Goal: Task Accomplishment & Management: Manage account settings

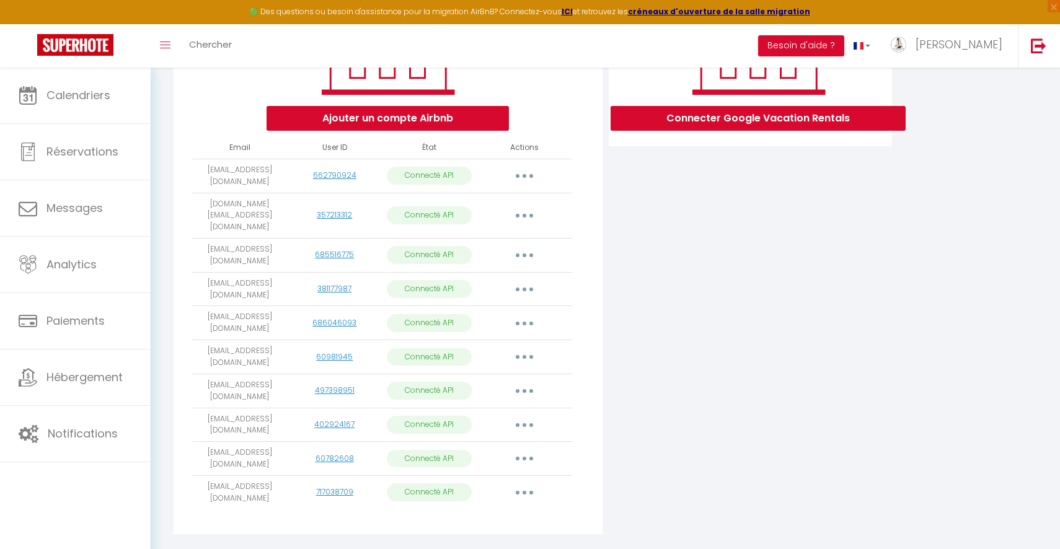
click at [525, 491] on icon "button" at bounding box center [525, 493] width 4 height 4
click at [492, 510] on link "Importer les appartements" at bounding box center [469, 520] width 137 height 21
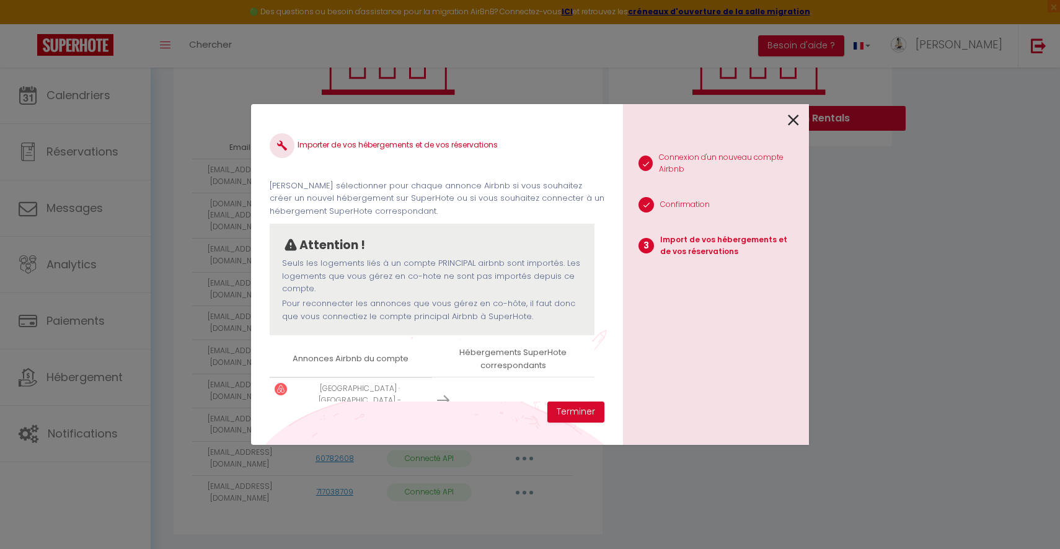
scroll to position [19, 0]
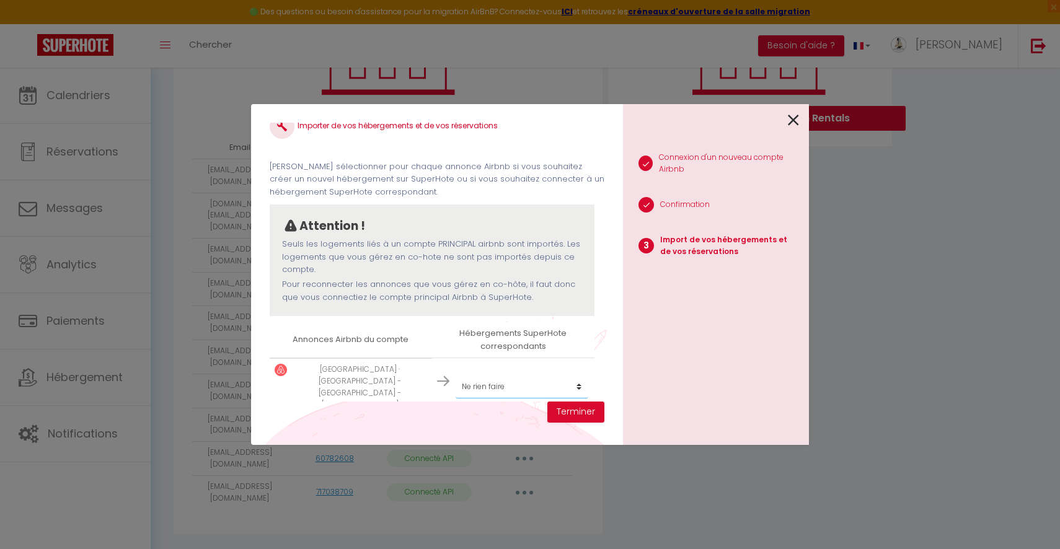
click at [511, 375] on select "Créer un nouvel hébergement Ne rien faire STUDIO 1 STUDIO 2 STUDIO 3 STUDIO 4 S…" at bounding box center [522, 387] width 133 height 24
select select "create_new"
click at [456, 375] on select "Créer un nouvel hébergement Ne rien faire STUDIO 1 STUDIO 2 STUDIO 3 STUDIO 4 S…" at bounding box center [522, 387] width 133 height 24
click at [572, 410] on button "Terminer" at bounding box center [575, 412] width 57 height 21
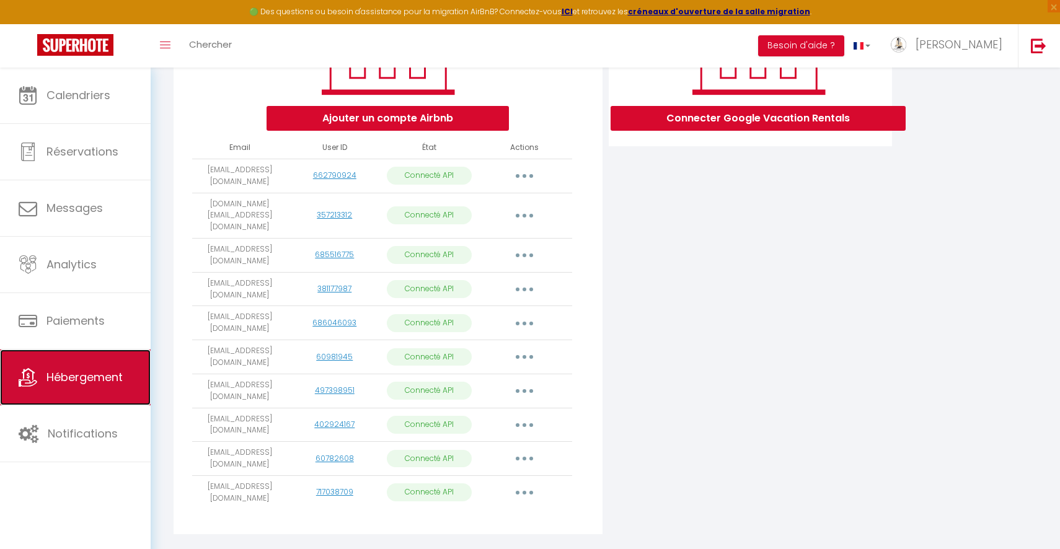
click at [92, 387] on link "Hébergement" at bounding box center [75, 378] width 151 height 56
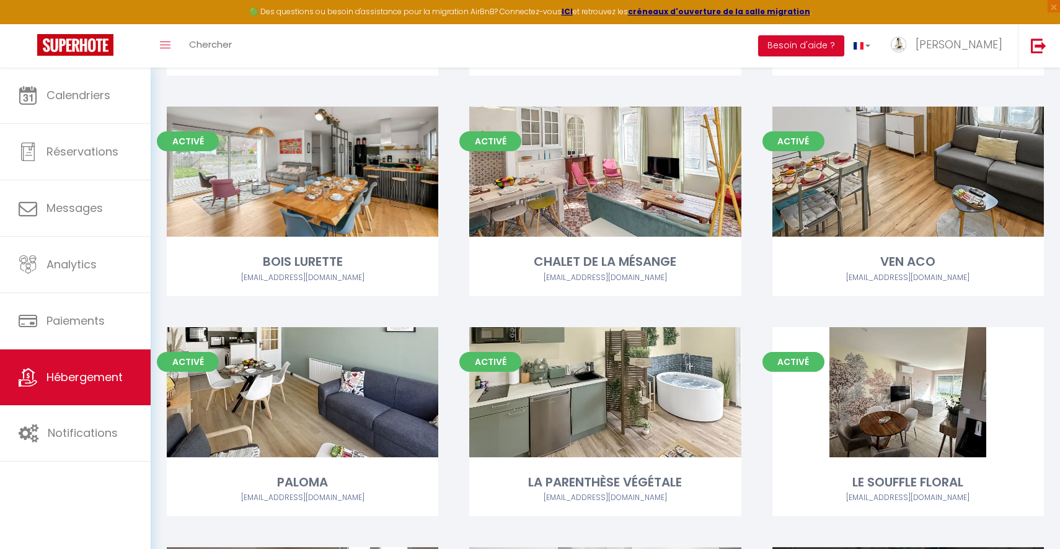
scroll to position [745, 0]
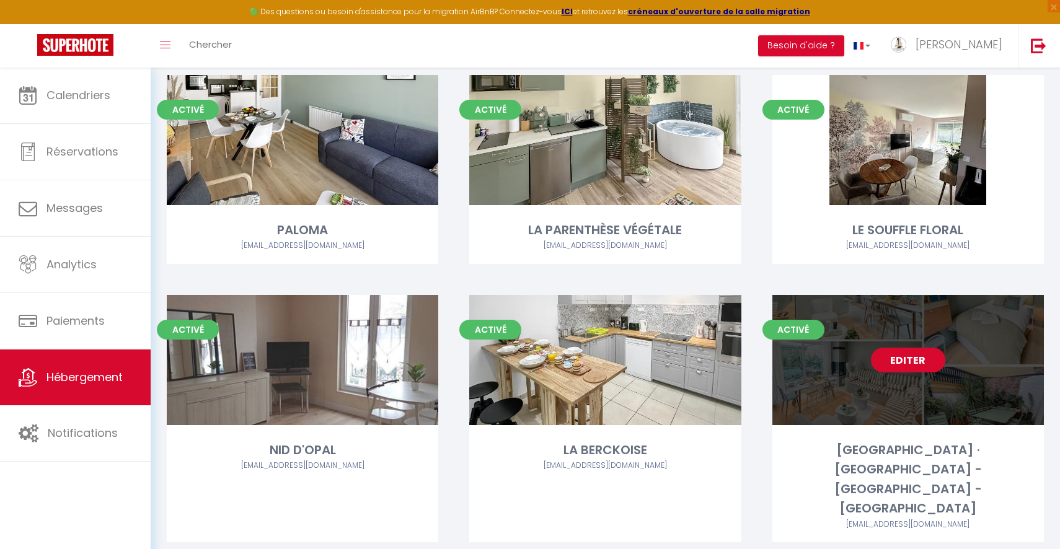
click at [905, 361] on link "Editer" at bounding box center [908, 360] width 74 height 25
select select "3"
select select "2"
select select "1"
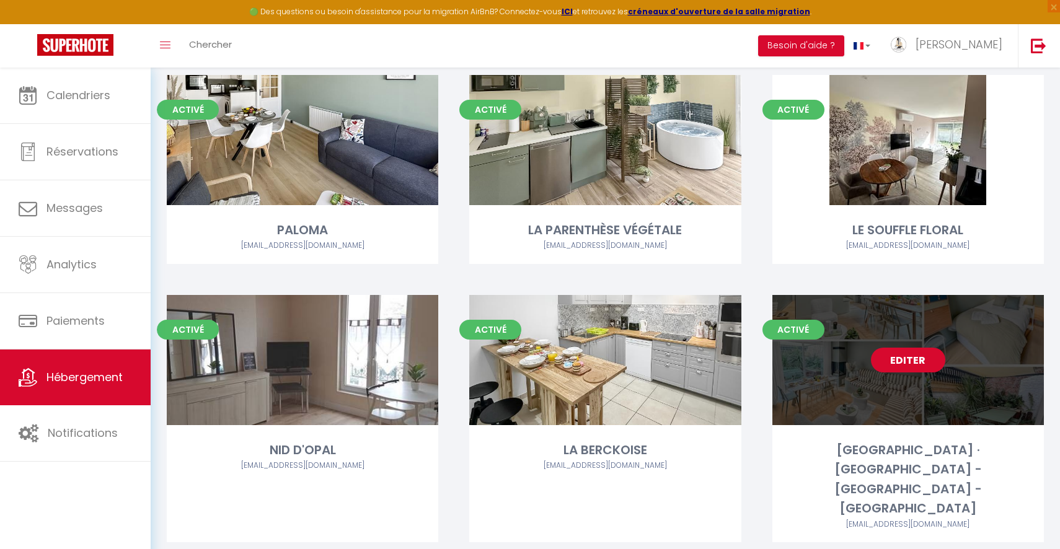
select select
select select "28"
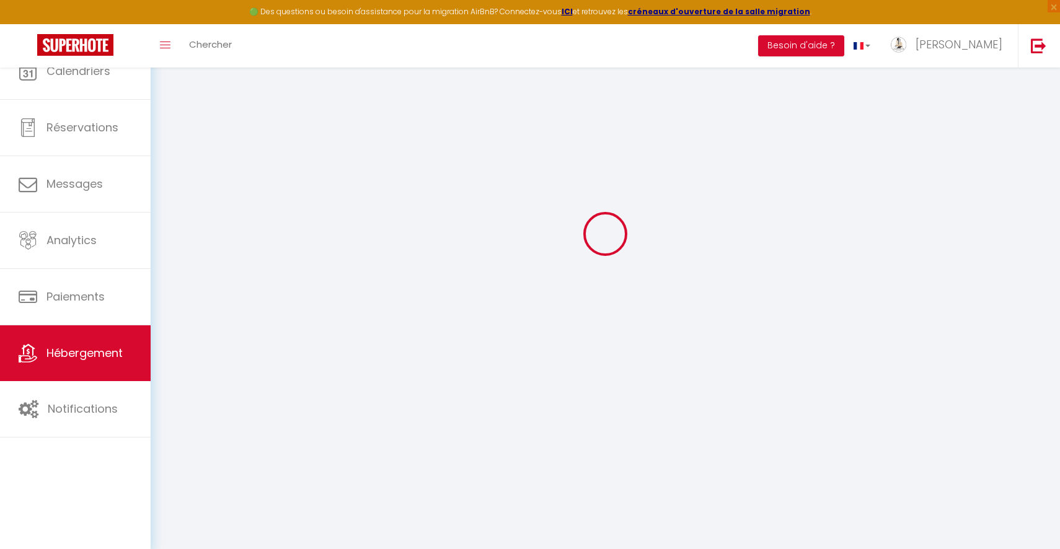
select select
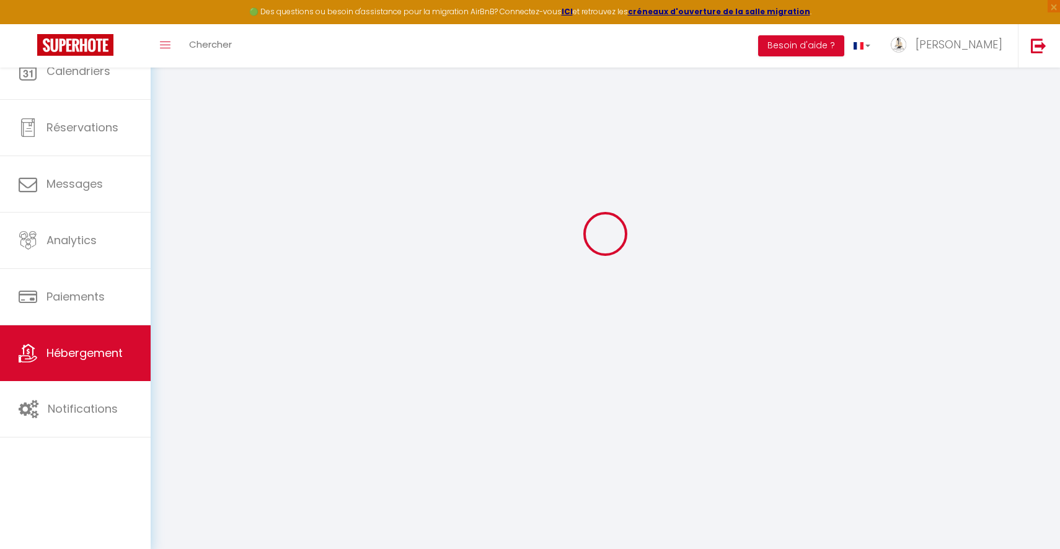
select select
checkbox input "false"
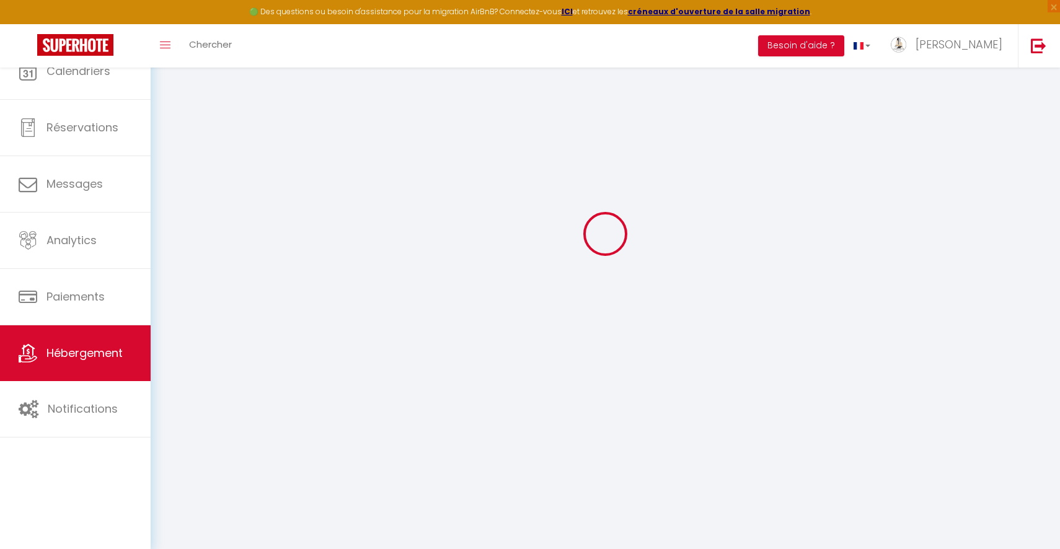
select select
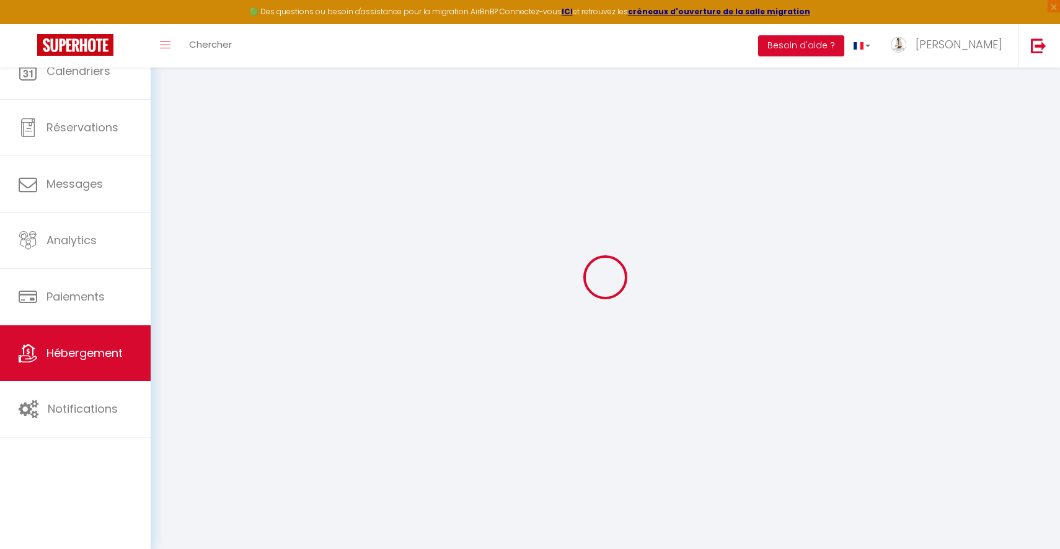
select select
checkbox input "false"
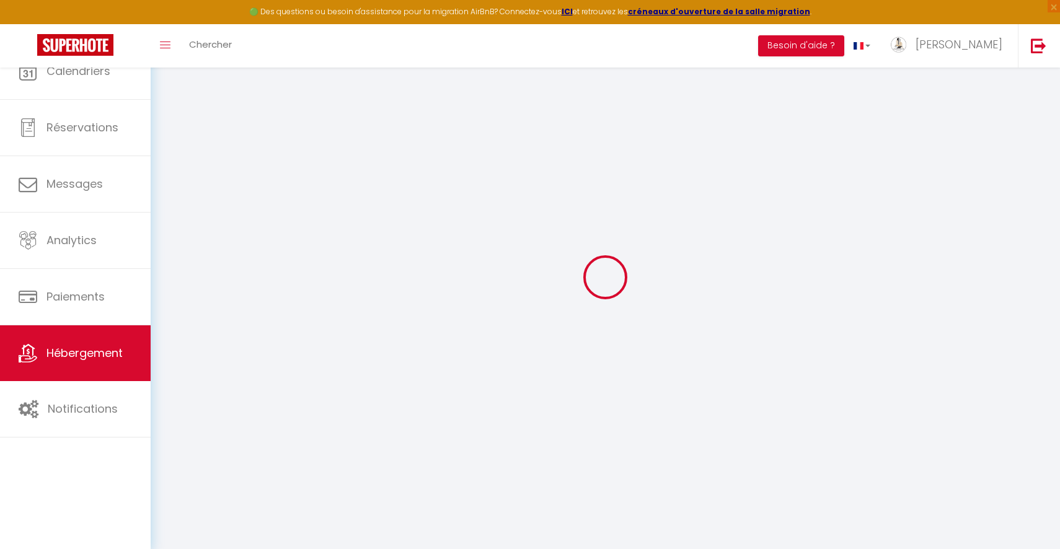
checkbox input "false"
select select
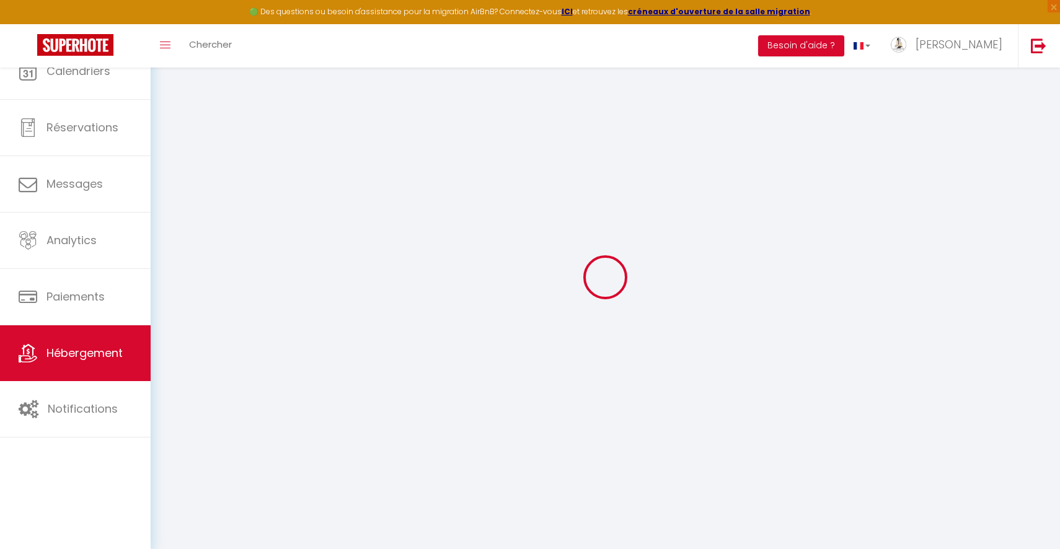
select select
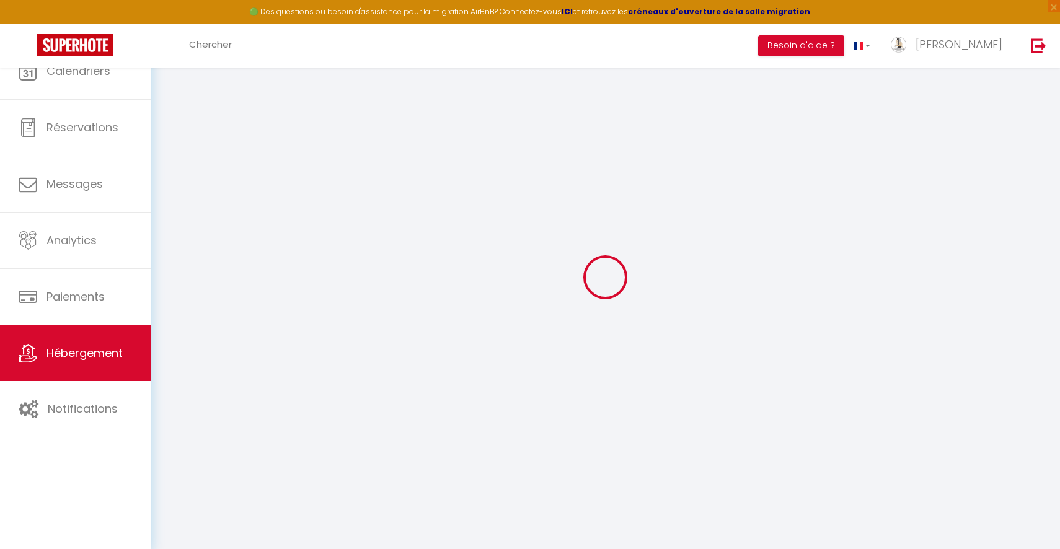
checkbox input "false"
select select
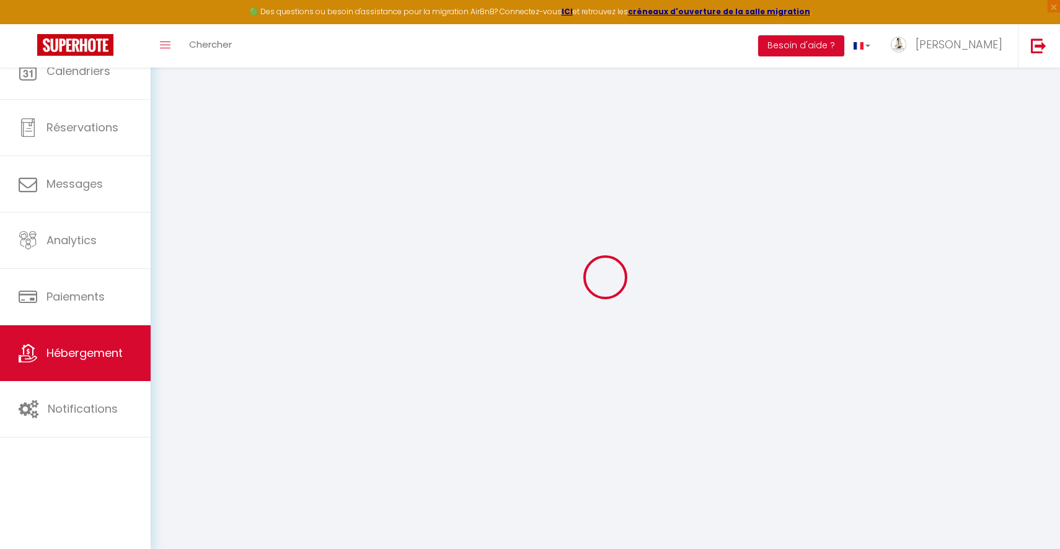
select select
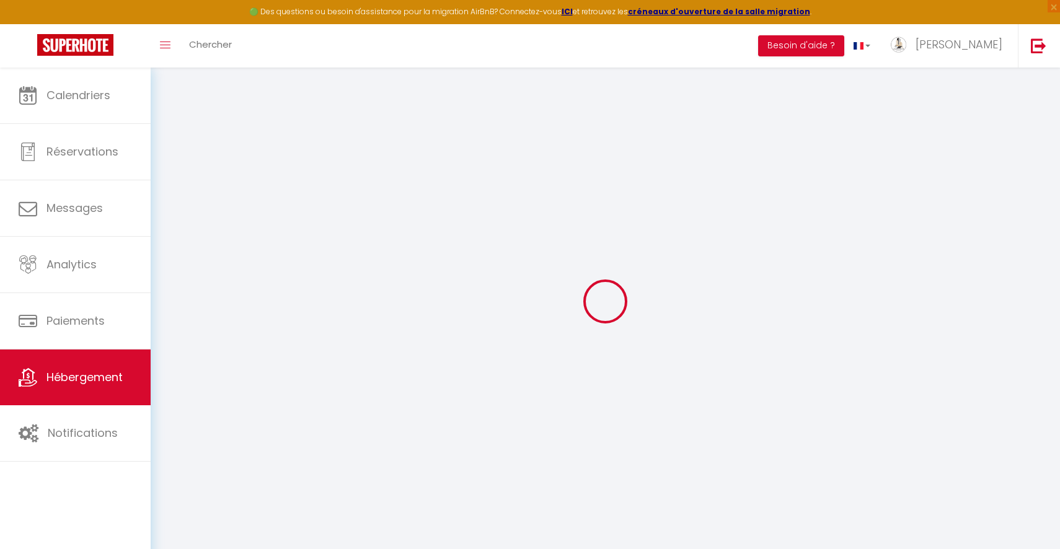
select select
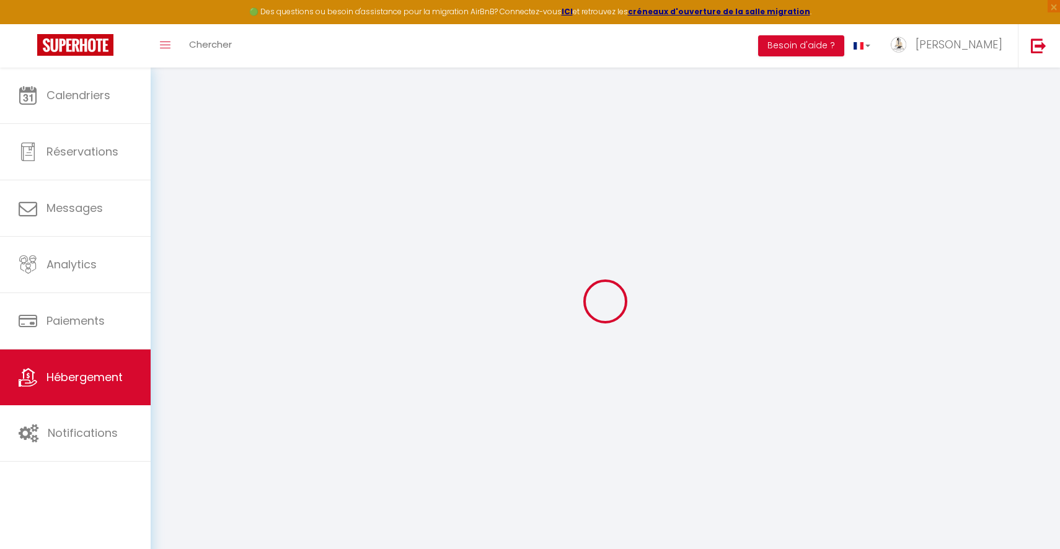
select select
checkbox input "false"
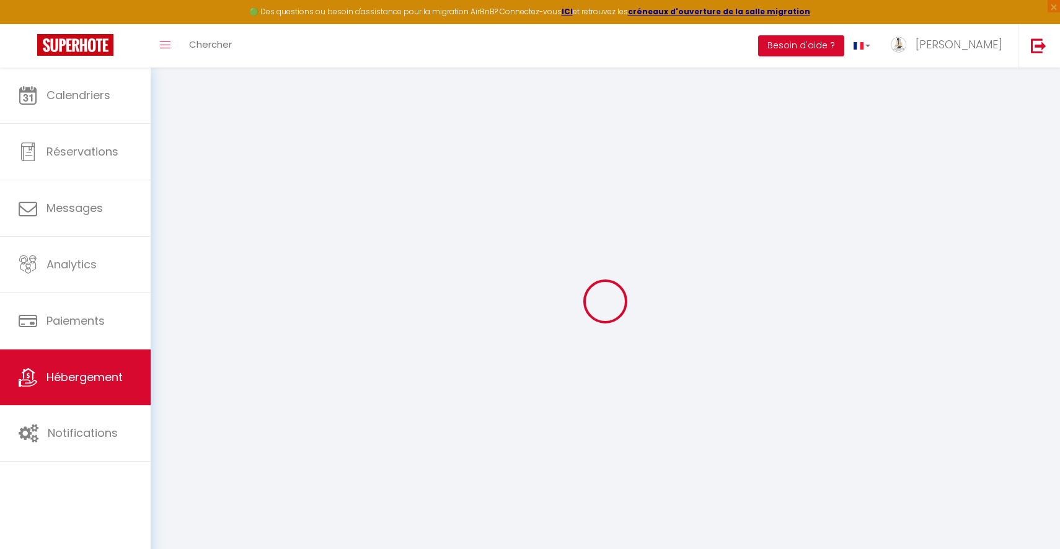
select select
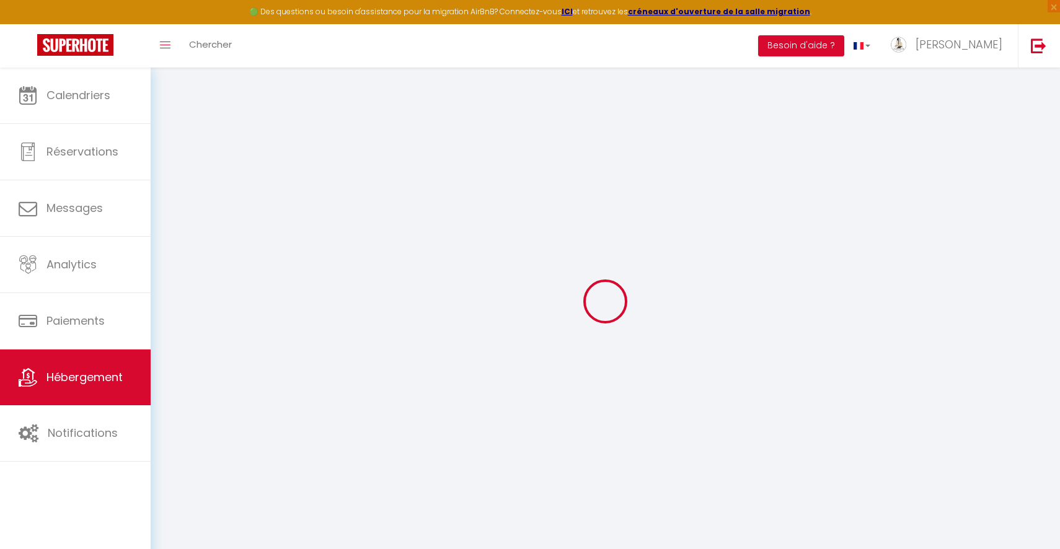
select select
checkbox input "false"
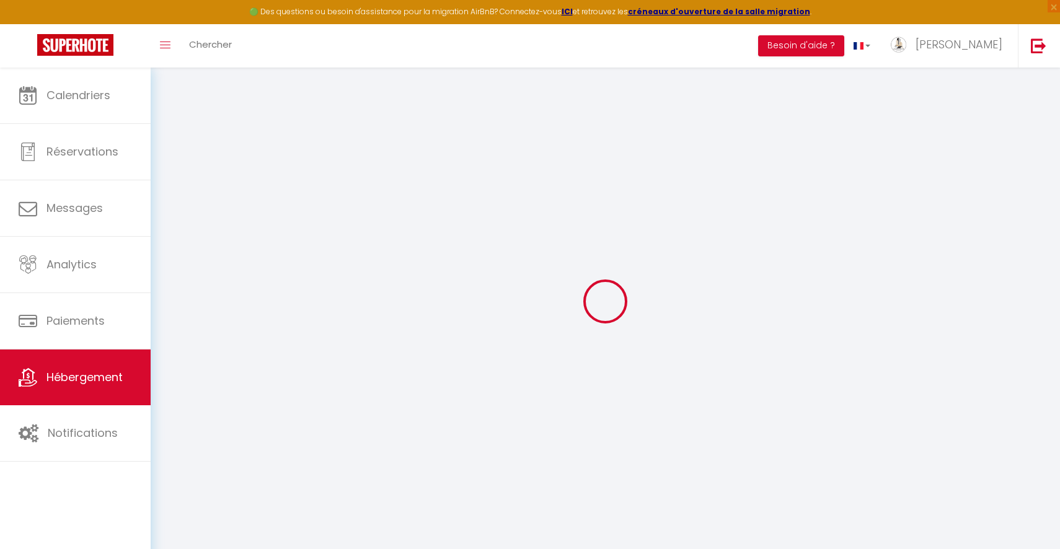
checkbox input "false"
select select
type input "[GEOGRAPHIC_DATA] · [GEOGRAPHIC_DATA] - [GEOGRAPHIC_DATA] - [GEOGRAPHIC_DATA]"
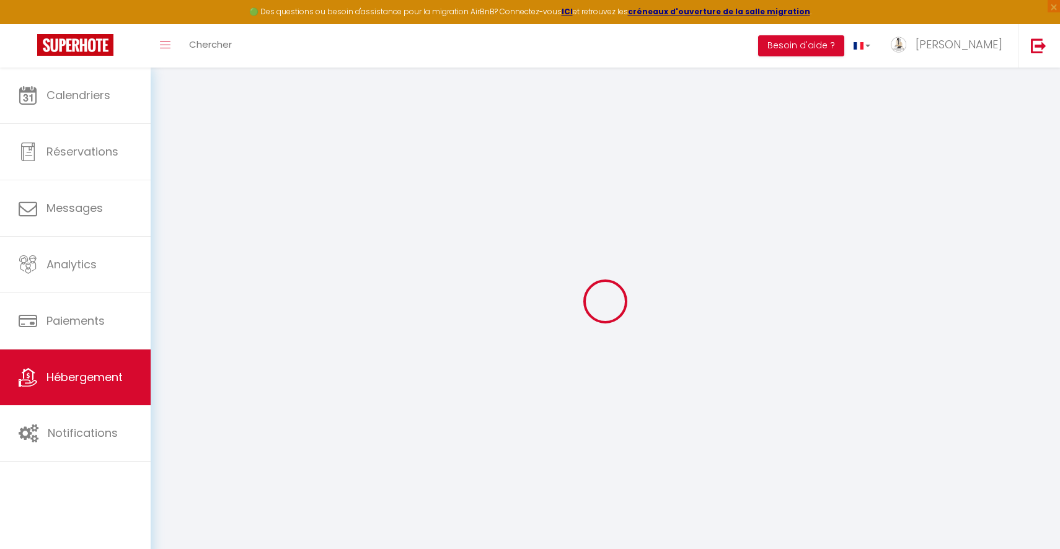
select select "houses"
select select "12"
select select "3"
select select "2"
type input "120"
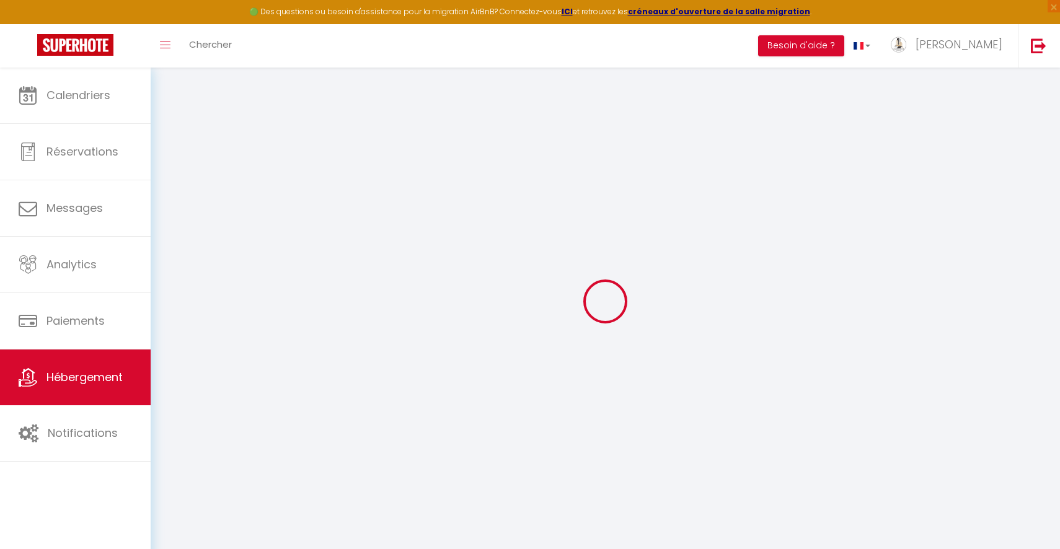
type input "130"
select select
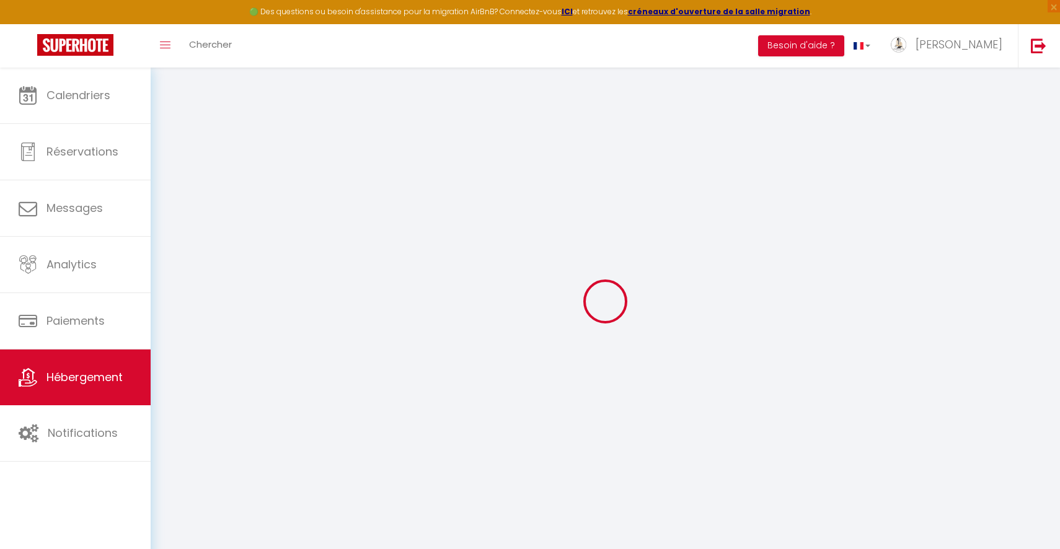
select select
type input "Residence Baratin, [STREET_ADDRESS][PERSON_NAME]"
type input "62520"
type input "Le Touquet"
type input "[EMAIL_ADDRESS][DOMAIN_NAME]"
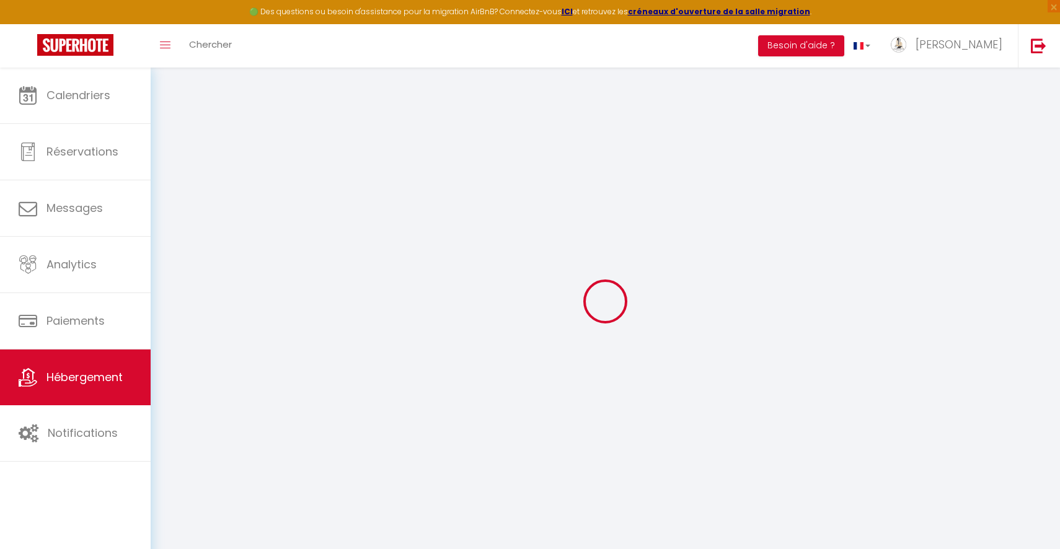
select select
checkbox input "false"
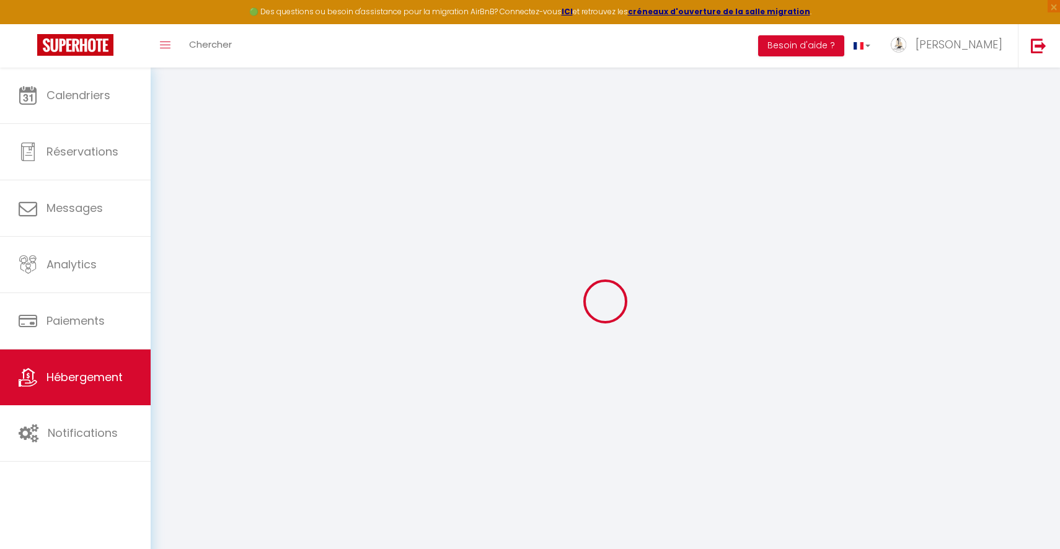
type input "0"
select select
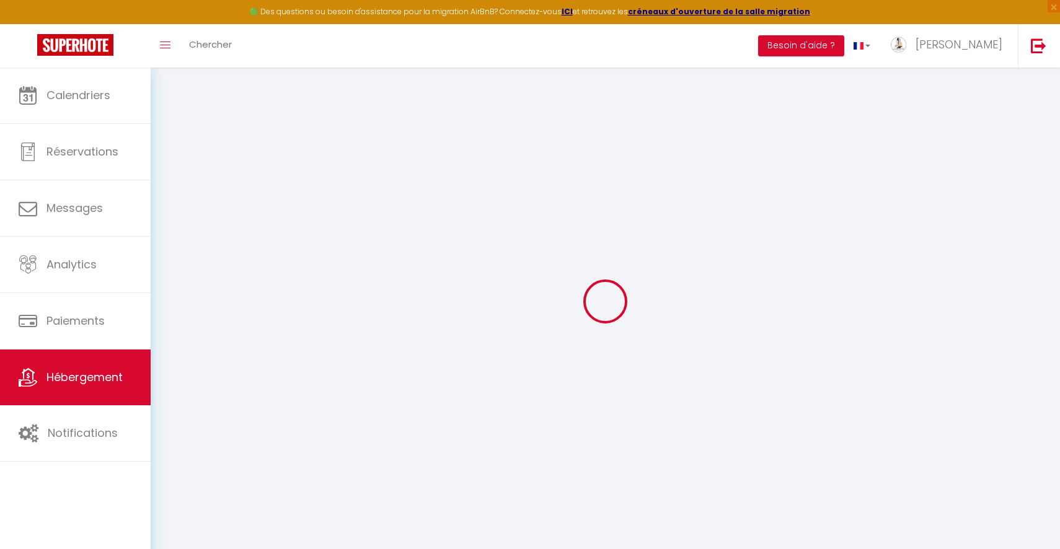
select select
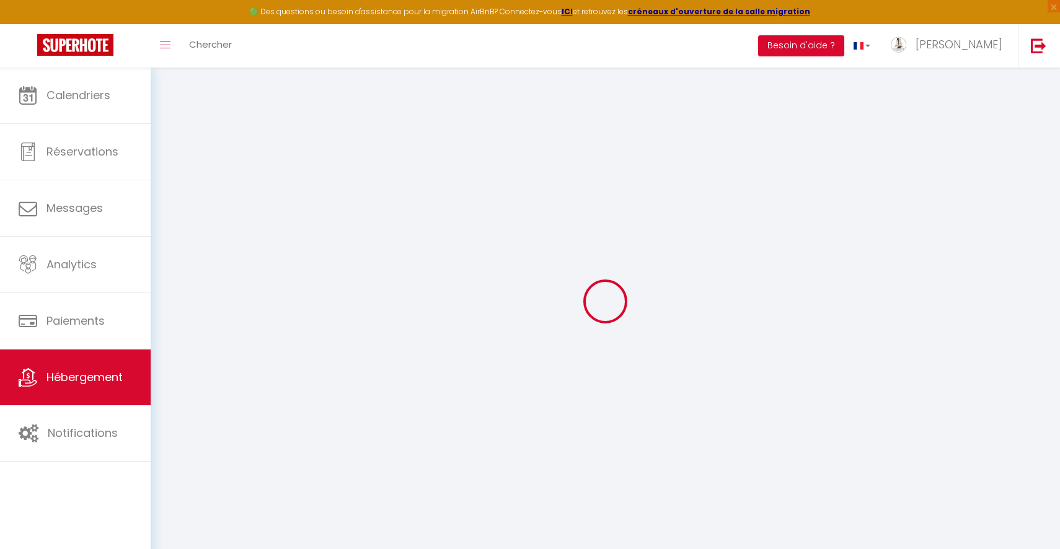
checkbox input "false"
select select
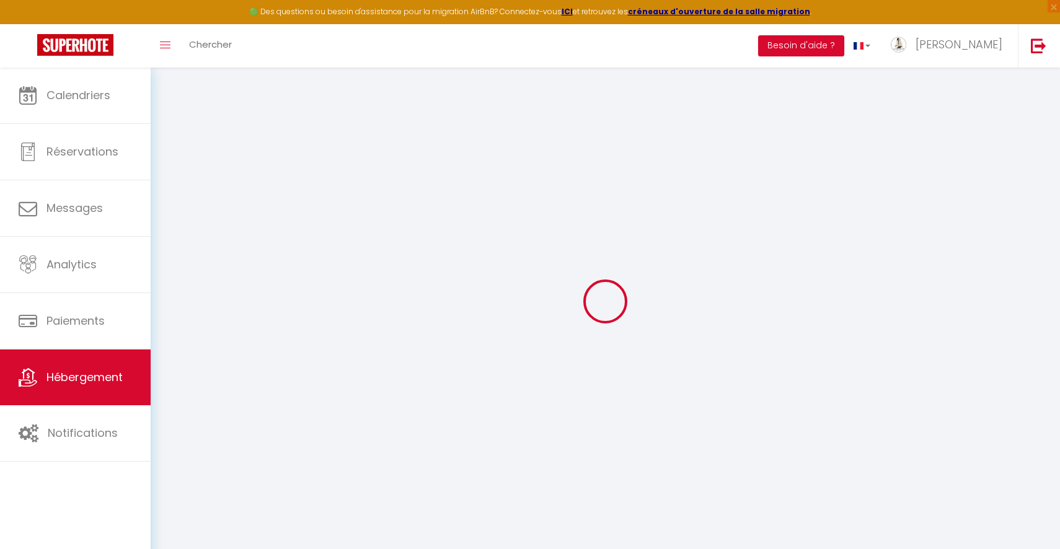
select select
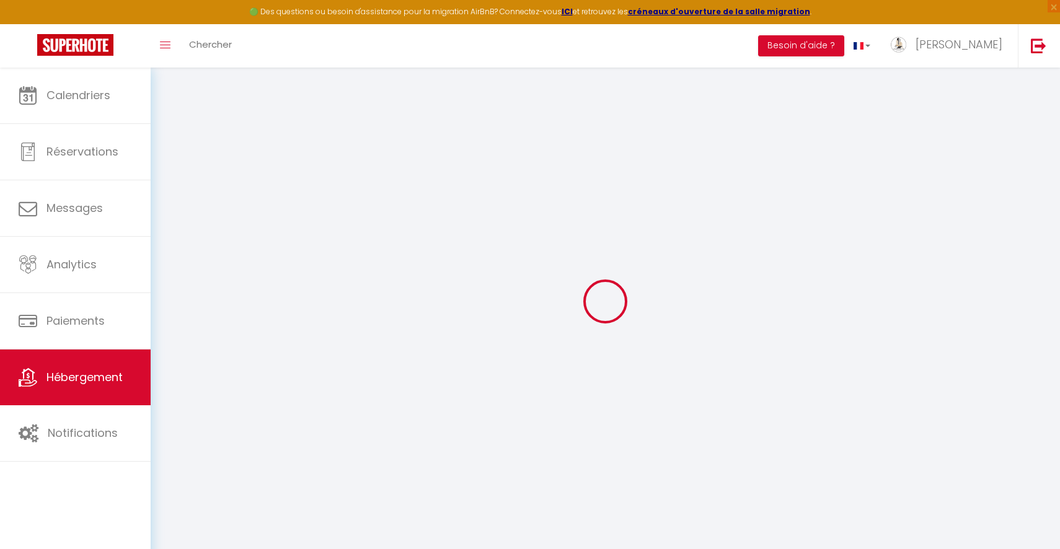
checkbox input "false"
select select
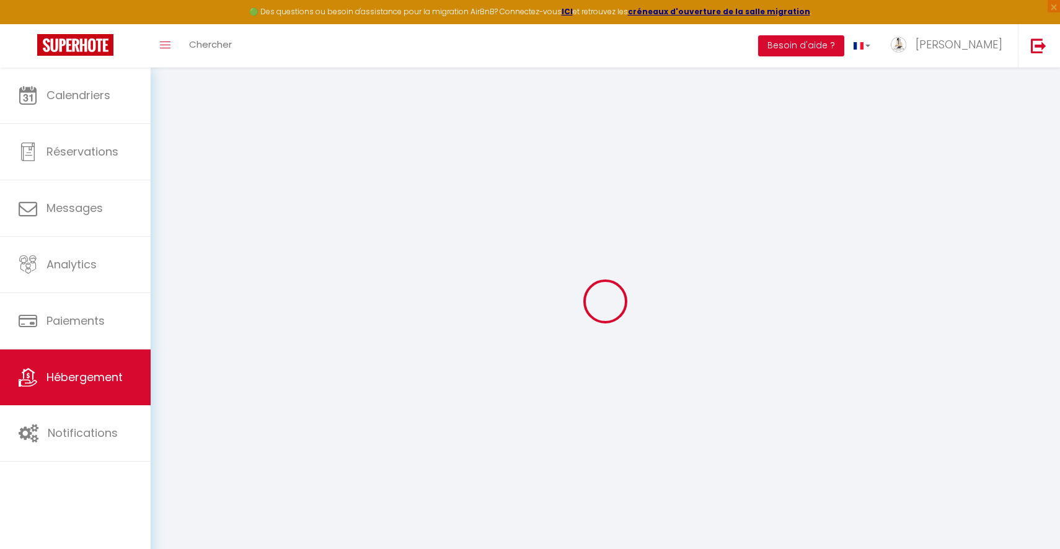
checkbox input "false"
select select
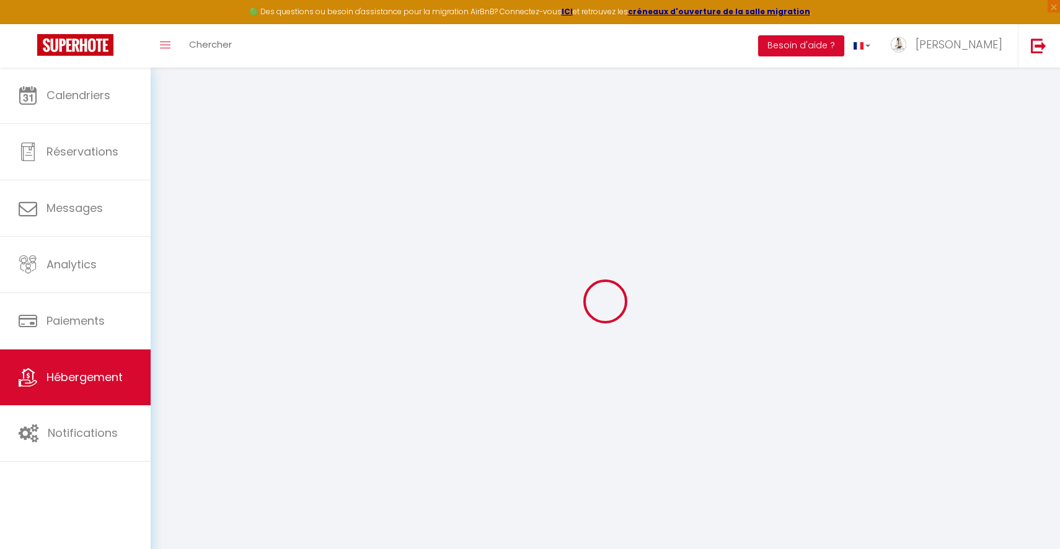
checkbox input "false"
select select "16:00"
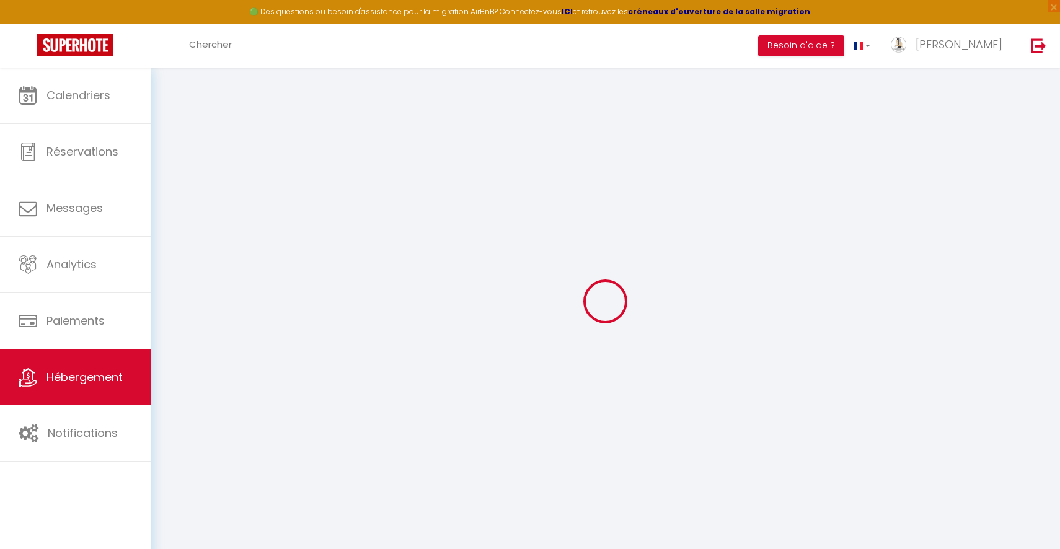
select select "23:45"
select select "10:00"
select select "30"
select select "120"
select select
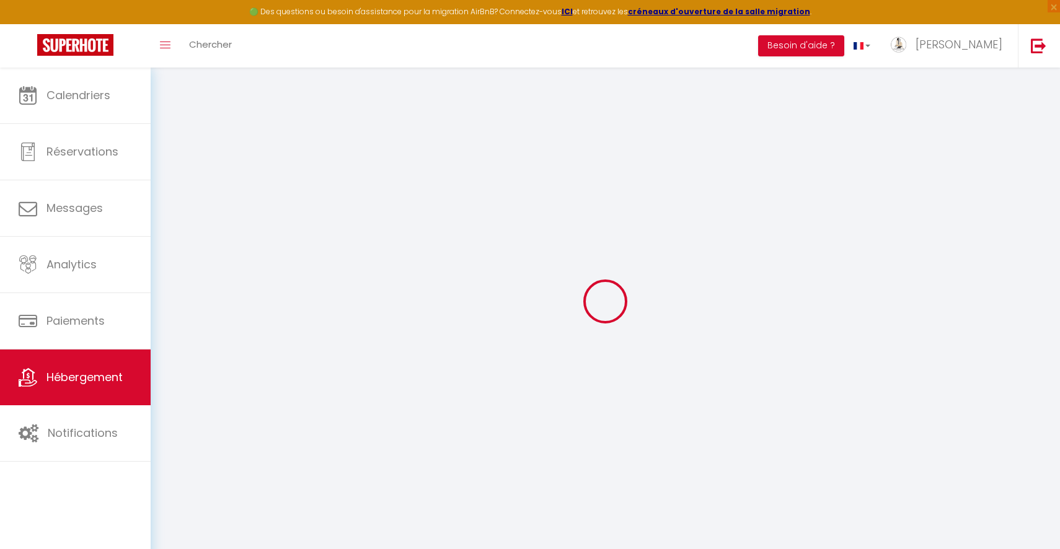
checkbox input "false"
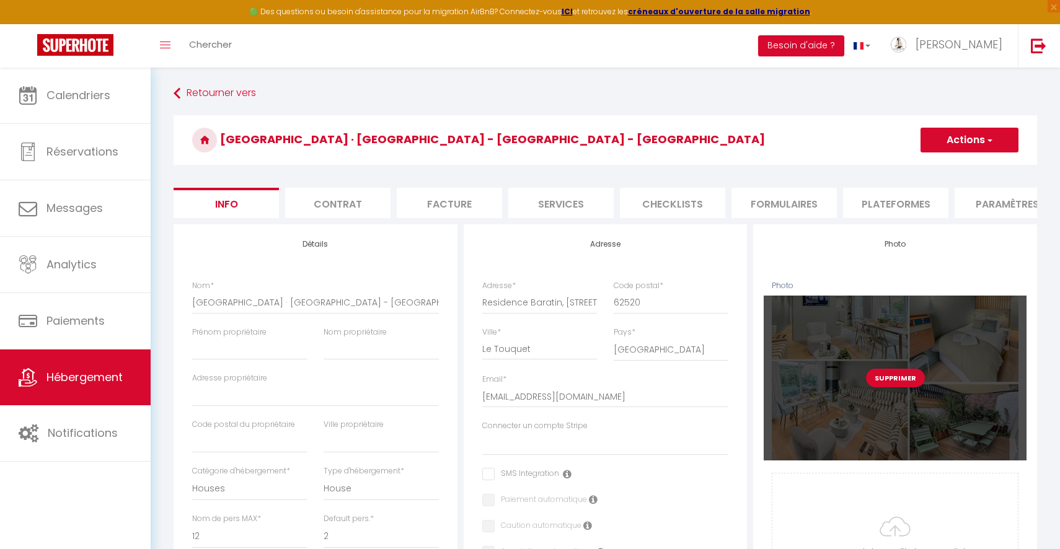
click at [891, 365] on div "Supprimer" at bounding box center [895, 378] width 263 height 164
click at [889, 378] on button "Supprimer" at bounding box center [895, 378] width 59 height 19
select select
checkbox input "false"
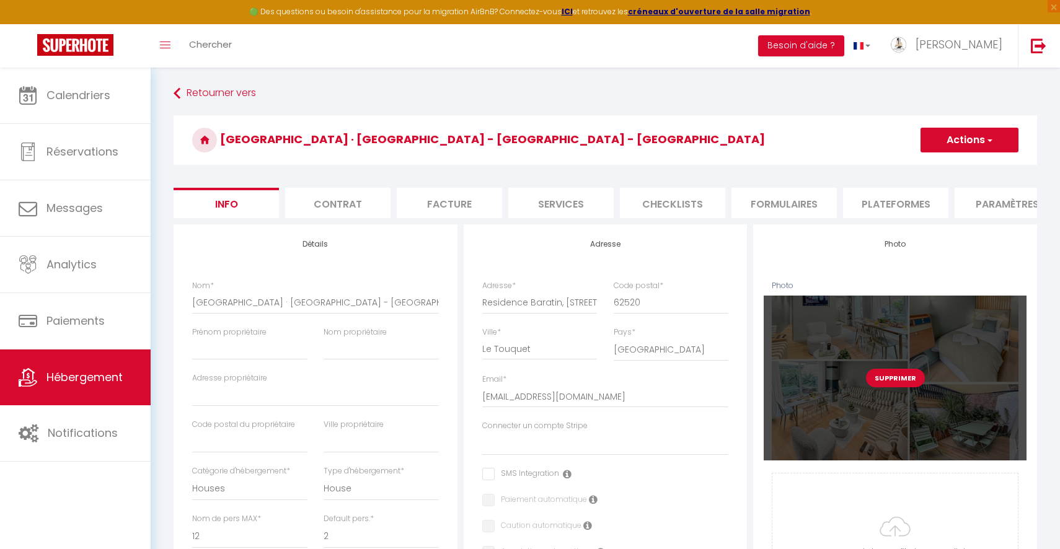
checkbox input "false"
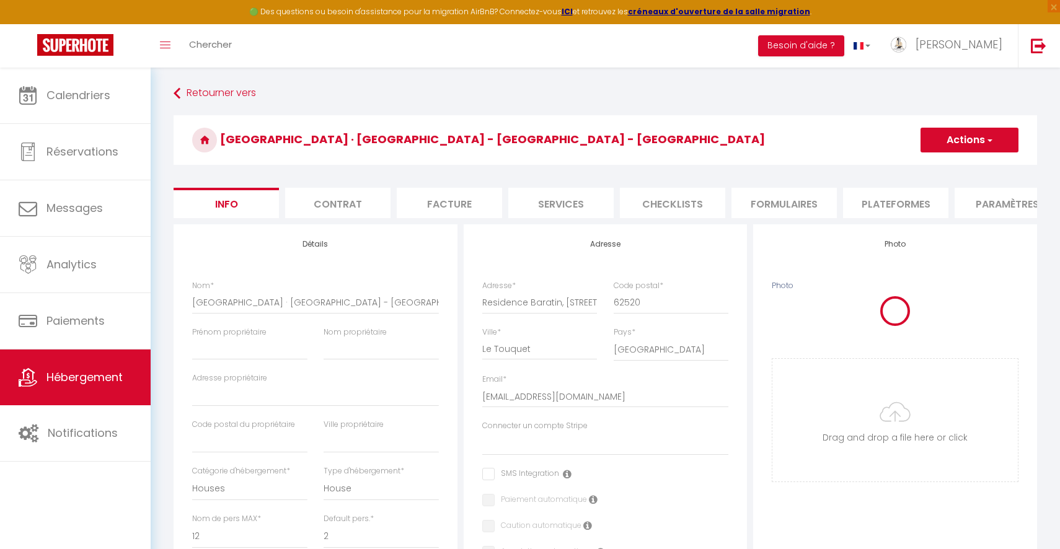
select select
checkbox input "false"
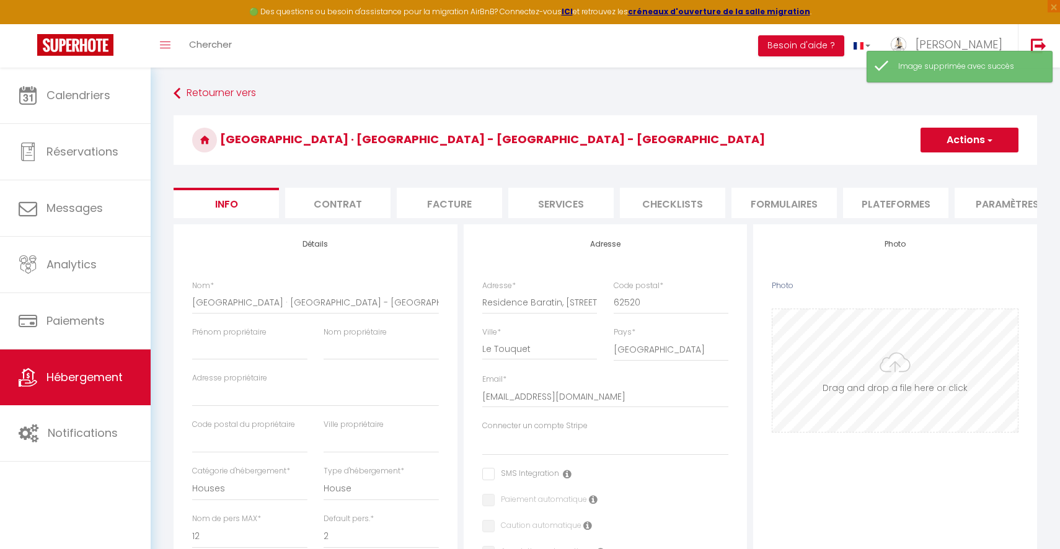
click at [890, 362] on input "Photo" at bounding box center [895, 370] width 246 height 123
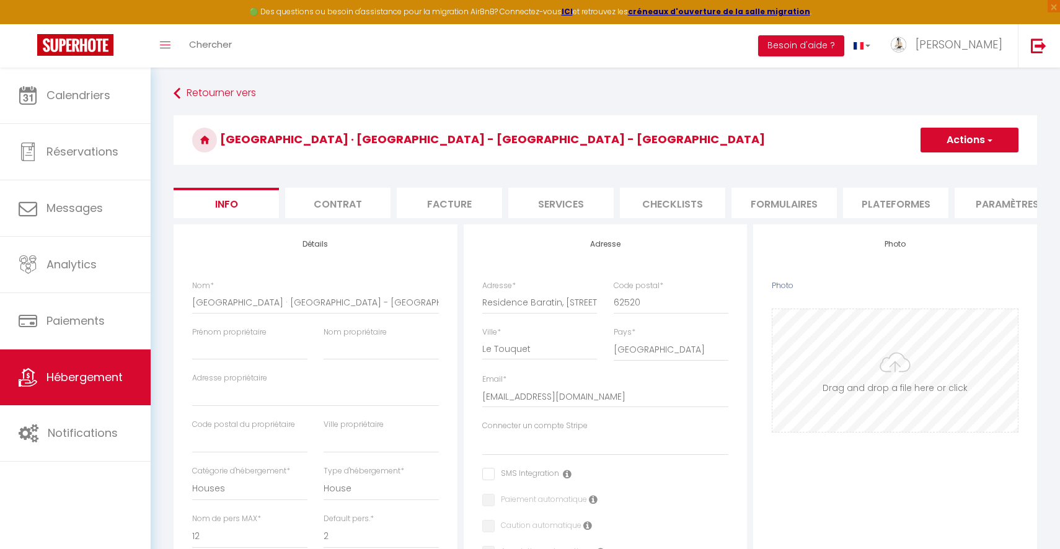
select select
checkbox input "false"
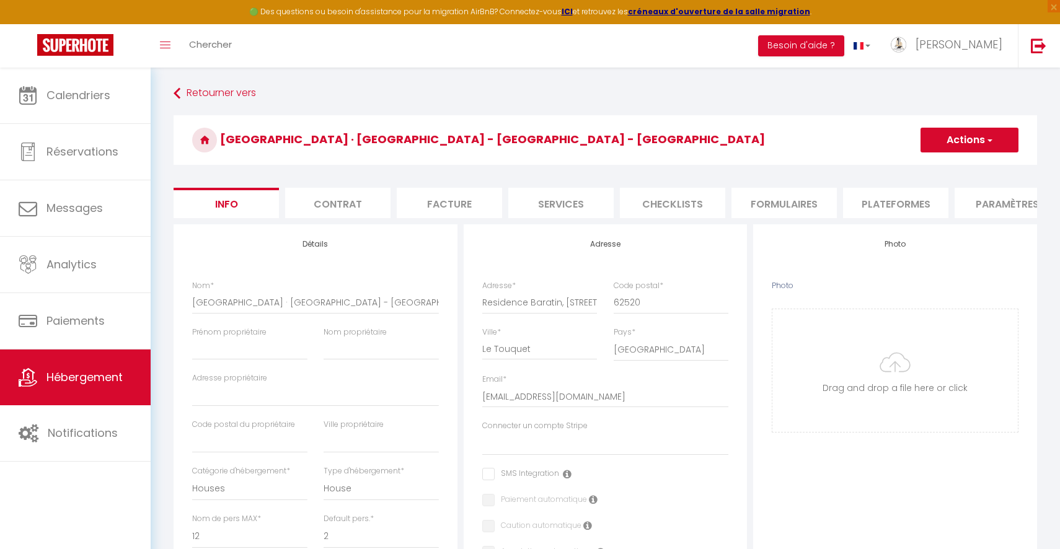
type input "C:\fakepath\3.jpg"
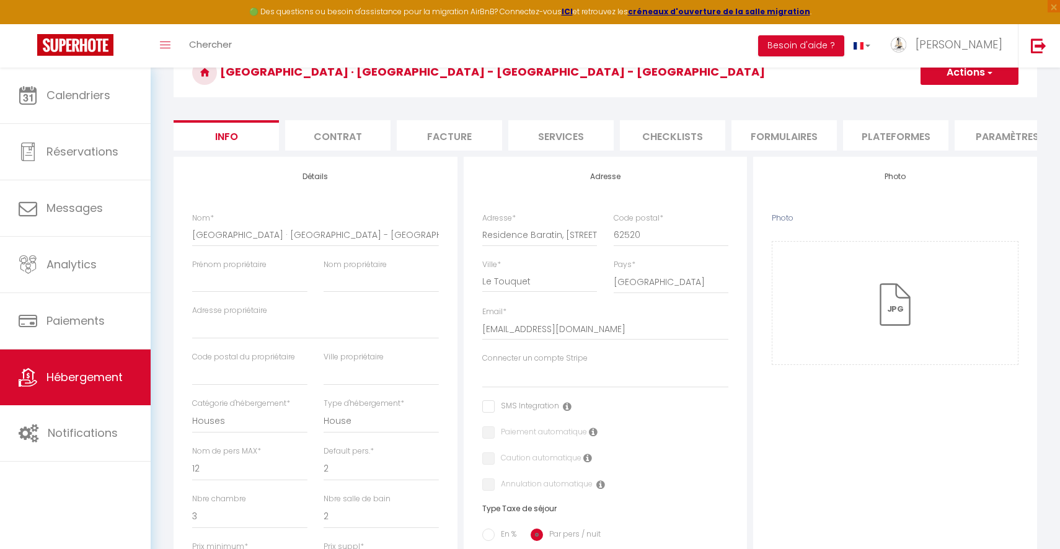
scroll to position [65, 0]
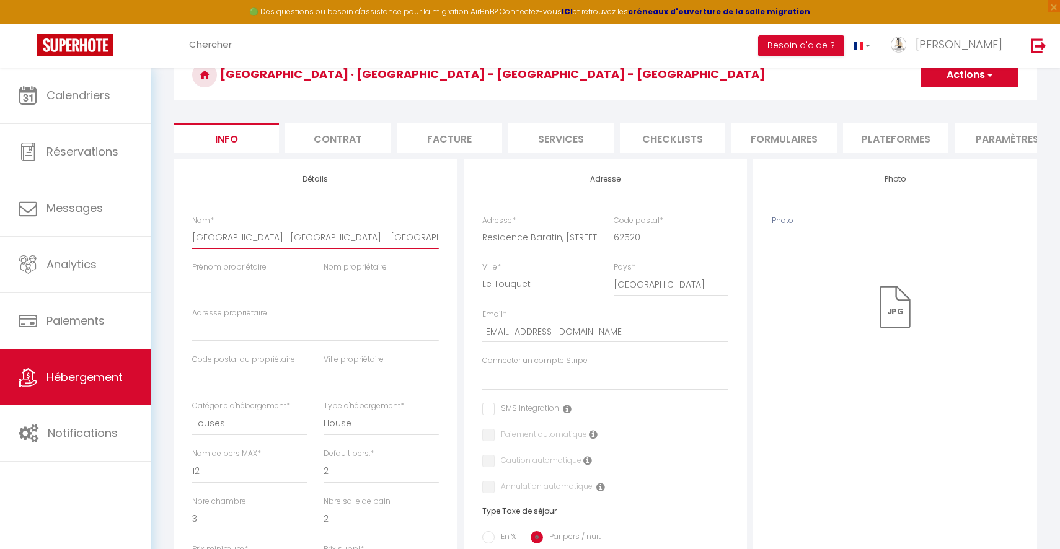
drag, startPoint x: 249, startPoint y: 237, endPoint x: 508, endPoint y: 255, distance: 259.8
type input "[GEOGRAPHIC_DATA]"
select select
checkbox input "false"
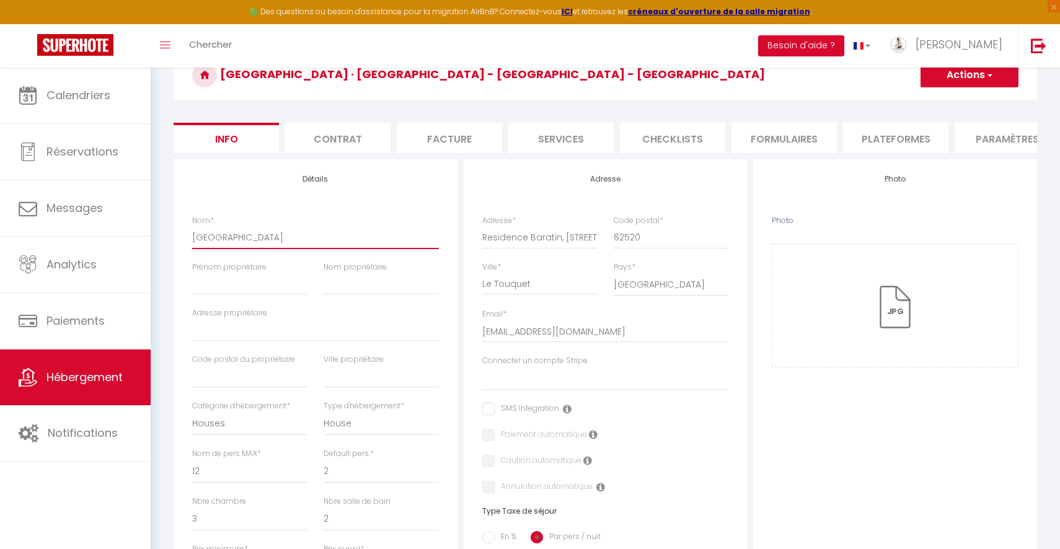
checkbox input "false"
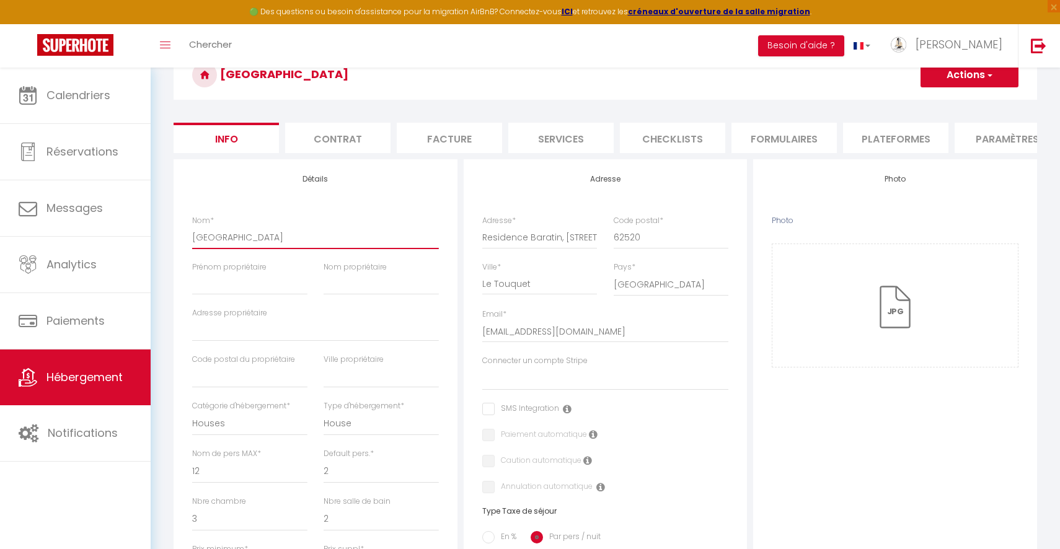
type input "[GEOGRAPHIC_DATA]"
click at [232, 283] on input "Prénom propriétaire" at bounding box center [249, 284] width 115 height 22
type input "S"
select select
checkbox input "false"
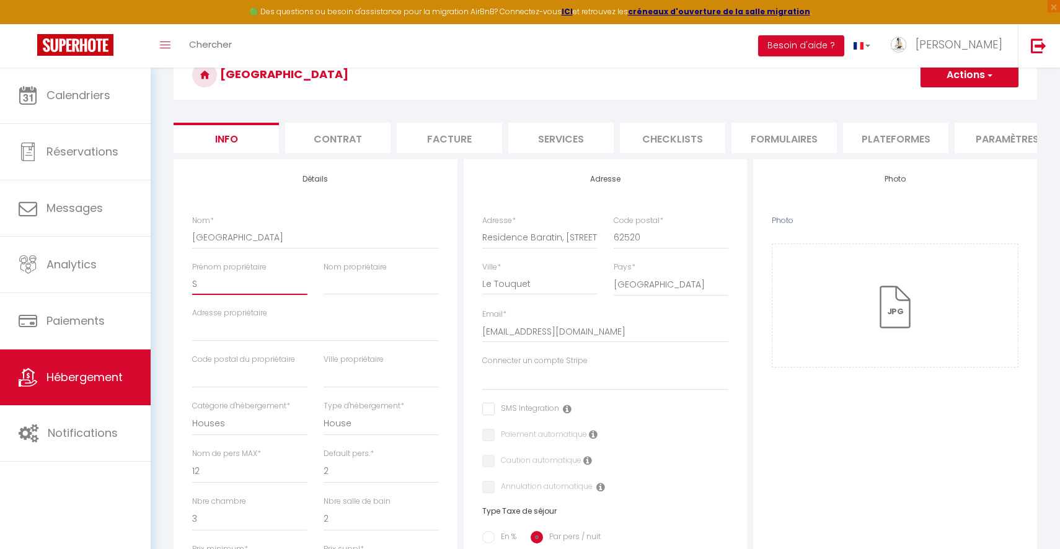
checkbox input "false"
type input "SA"
select select
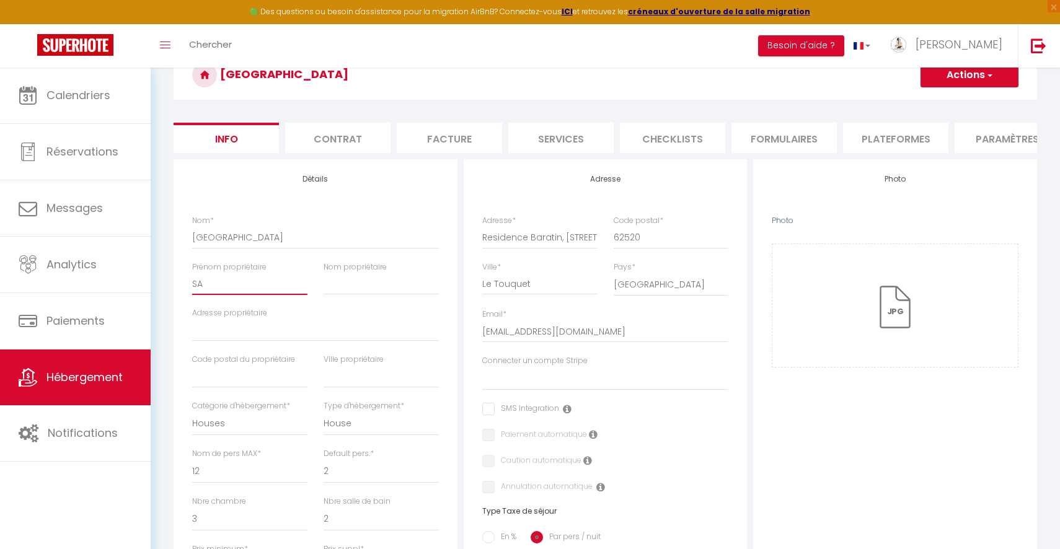
checkbox input "false"
type input "SABI"
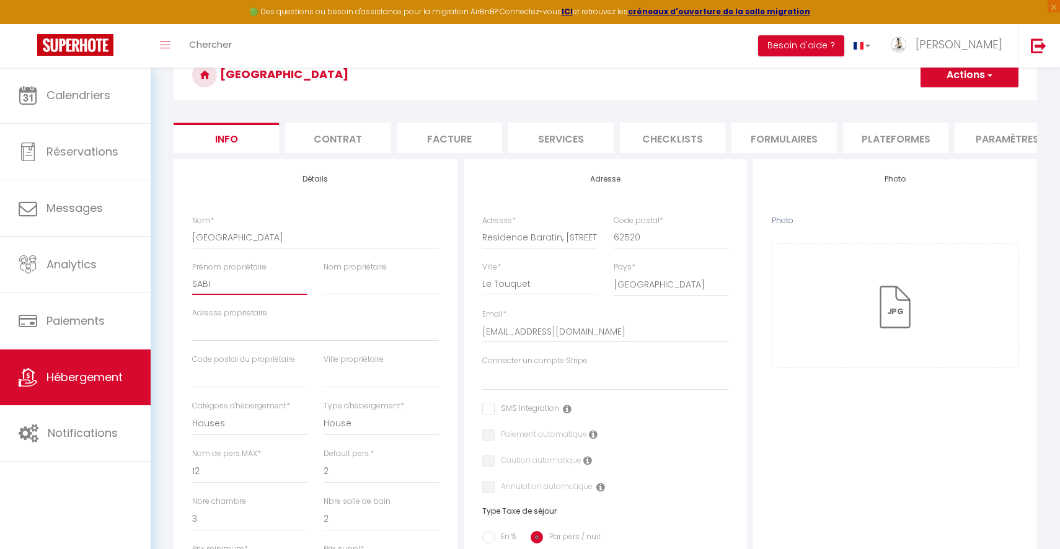
select select
checkbox input "false"
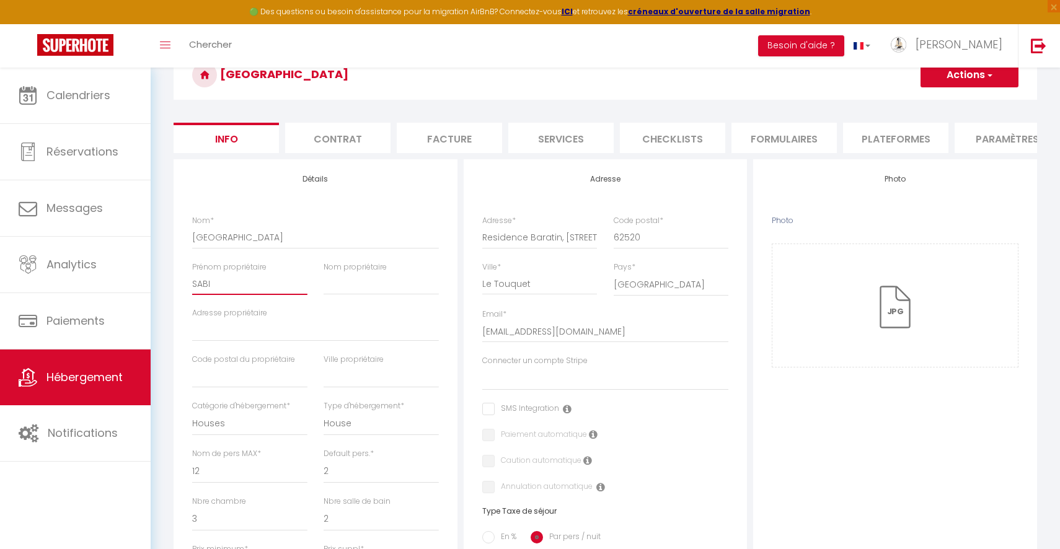
type input "[PERSON_NAME]"
select select
checkbox input "false"
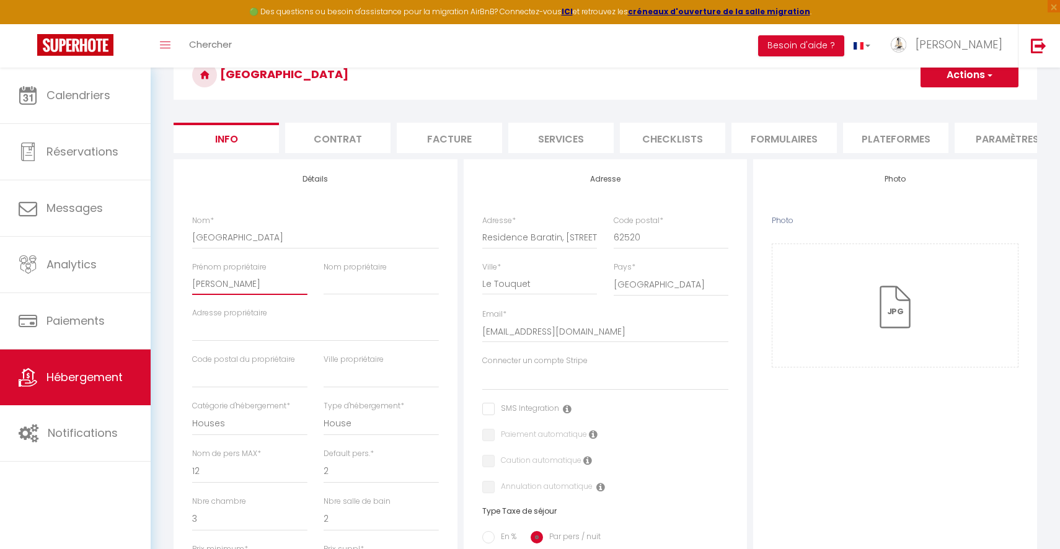
checkbox input "false"
type input "[PERSON_NAME]"
select select
checkbox input "false"
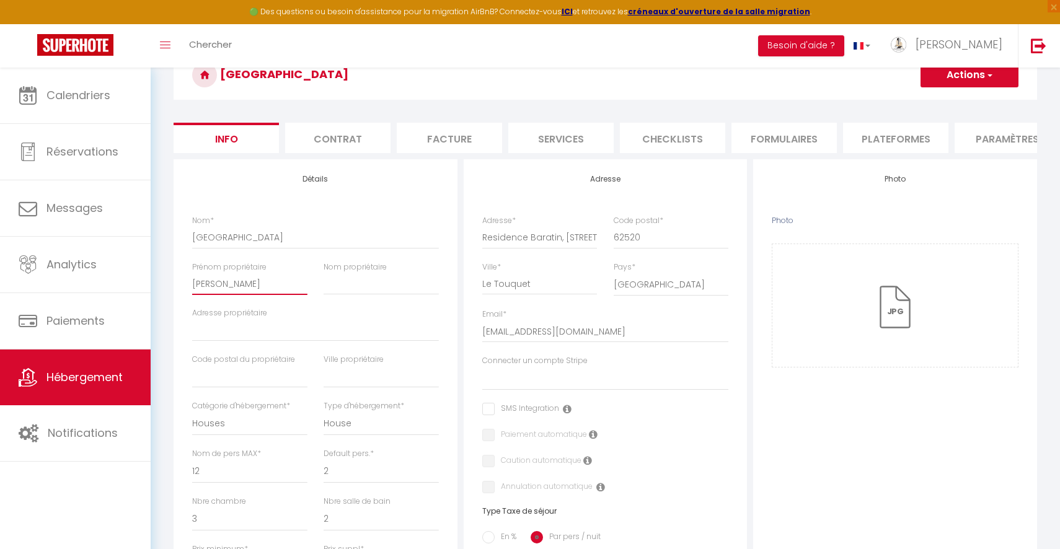
checkbox input "false"
type input "[PERSON_NAME]"
click at [327, 288] on input "Nom propriétaire" at bounding box center [381, 284] width 115 height 22
type input "V"
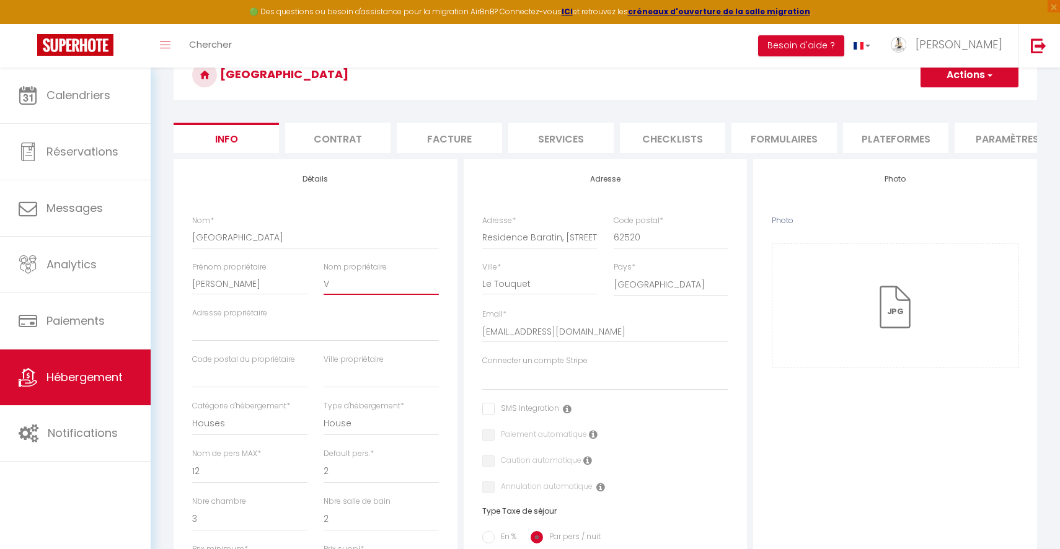
select select
checkbox input "false"
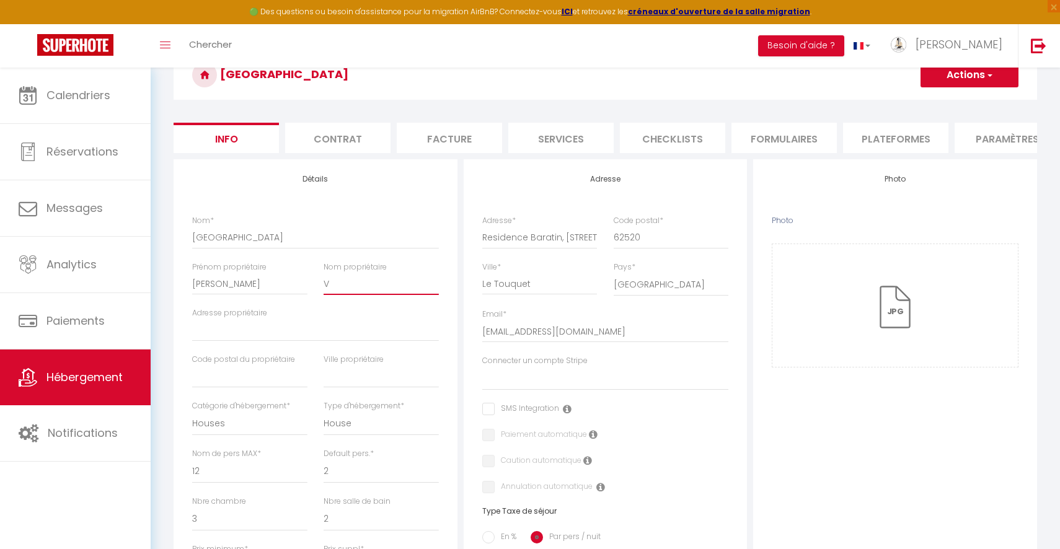
type input "VA"
select select
checkbox input "false"
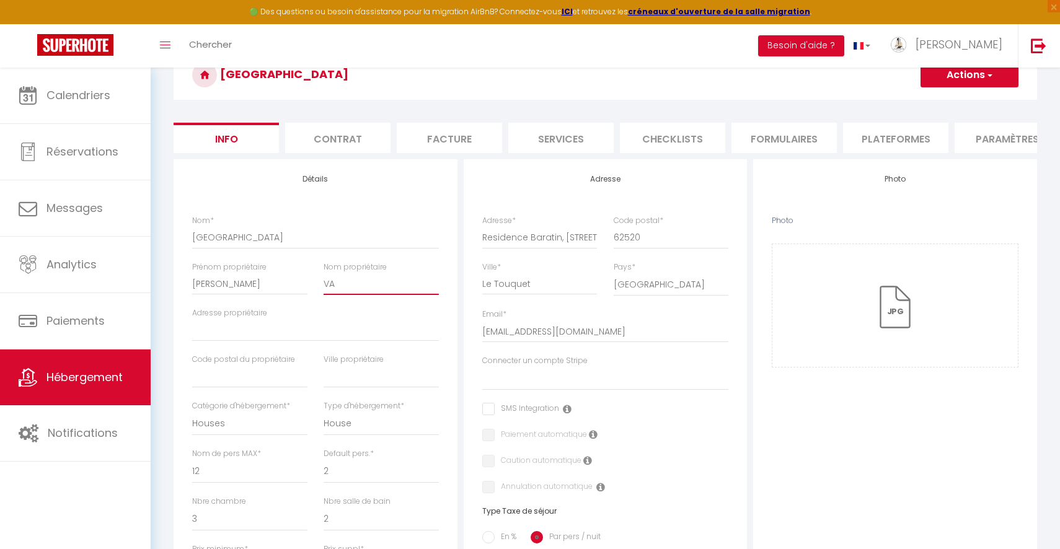
checkbox input "false"
type input "VAJ"
select select
drag, startPoint x: 484, startPoint y: 235, endPoint x: 601, endPoint y: 239, distance: 117.9
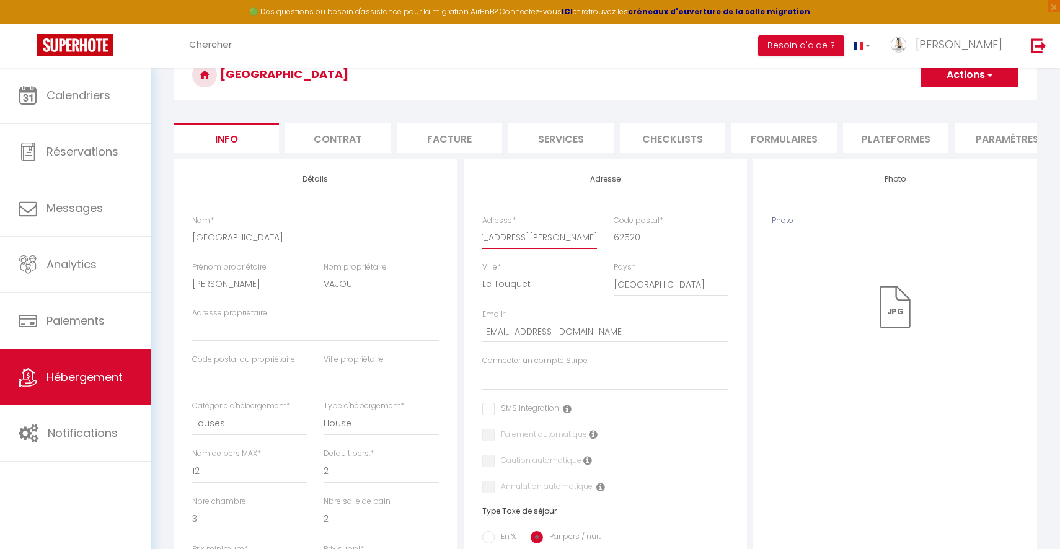
click at [601, 239] on div "Adresse * [GEOGRAPHIC_DATA], [STREET_ADDRESS][PERSON_NAME]" at bounding box center [539, 238] width 131 height 46
click at [219, 332] on input "Adresse propriétaire" at bounding box center [315, 330] width 247 height 22
paste input "Residence Baratin, [STREET_ADDRESS][PERSON_NAME]"
drag, startPoint x: 613, startPoint y: 238, endPoint x: 645, endPoint y: 238, distance: 31.6
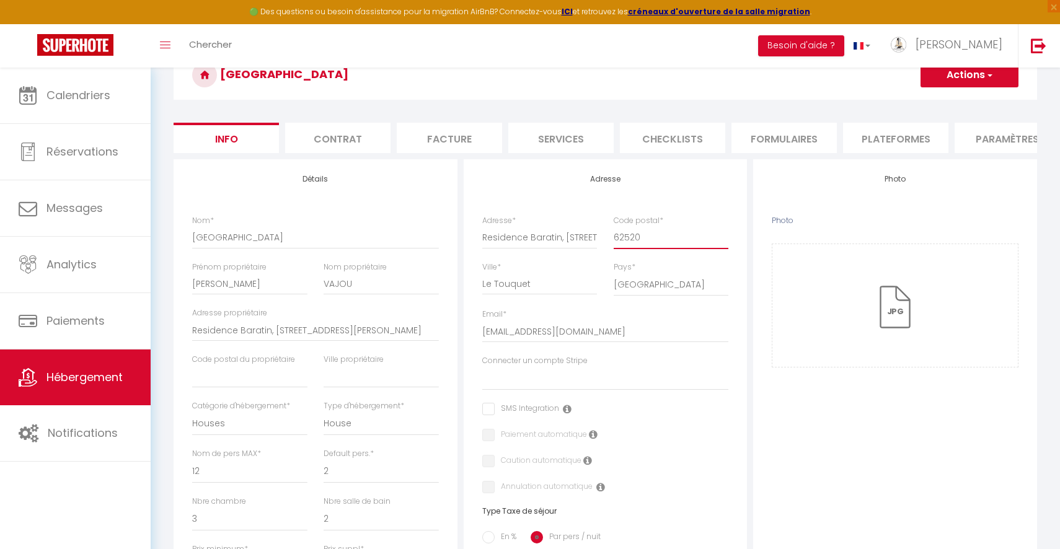
click at [645, 238] on input "62520" at bounding box center [671, 237] width 115 height 22
click at [257, 376] on input "text" at bounding box center [249, 377] width 115 height 22
paste input "62520"
drag, startPoint x: 538, startPoint y: 283, endPoint x: 477, endPoint y: 287, distance: 60.9
click at [477, 287] on div "Ville * Le Touquet" at bounding box center [539, 286] width 131 height 48
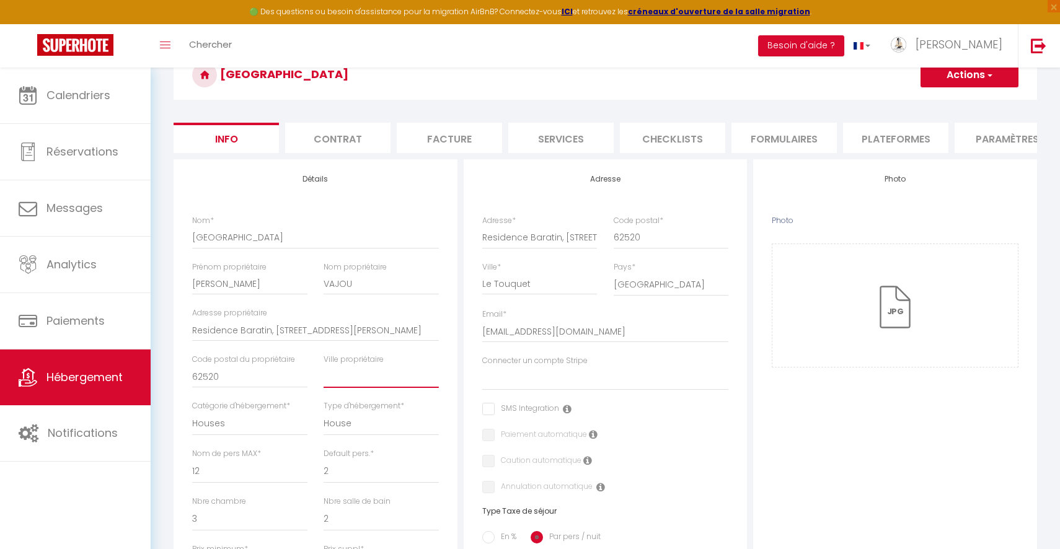
click at [401, 383] on input "text" at bounding box center [381, 377] width 115 height 22
paste input "Le Touquet"
click at [728, 373] on select "Chalet de la mésange verriele deleflie Sweet-kaz [PERSON_NAME]" at bounding box center [605, 379] width 247 height 24
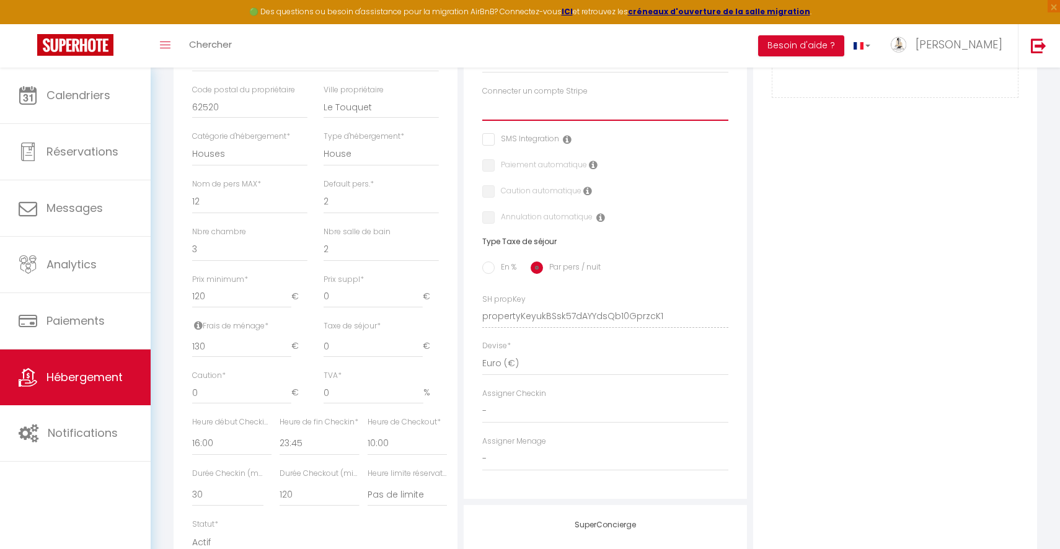
scroll to position [335, 0]
click at [492, 268] on input "En %" at bounding box center [488, 267] width 12 height 12
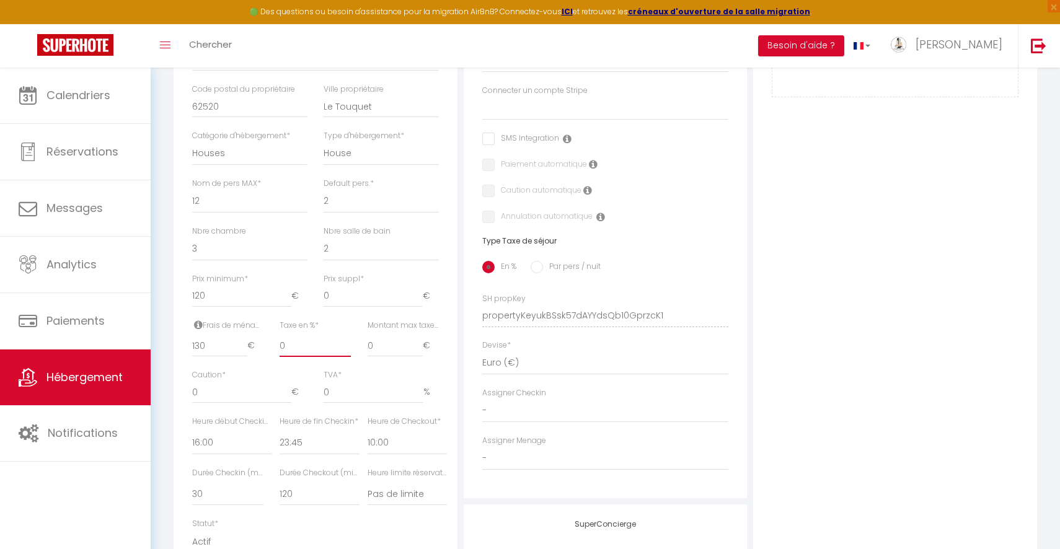
click at [318, 343] on input "0" at bounding box center [315, 346] width 71 height 22
click at [239, 395] on input "0" at bounding box center [241, 392] width 99 height 22
click at [306, 398] on span "€" at bounding box center [299, 392] width 16 height 22
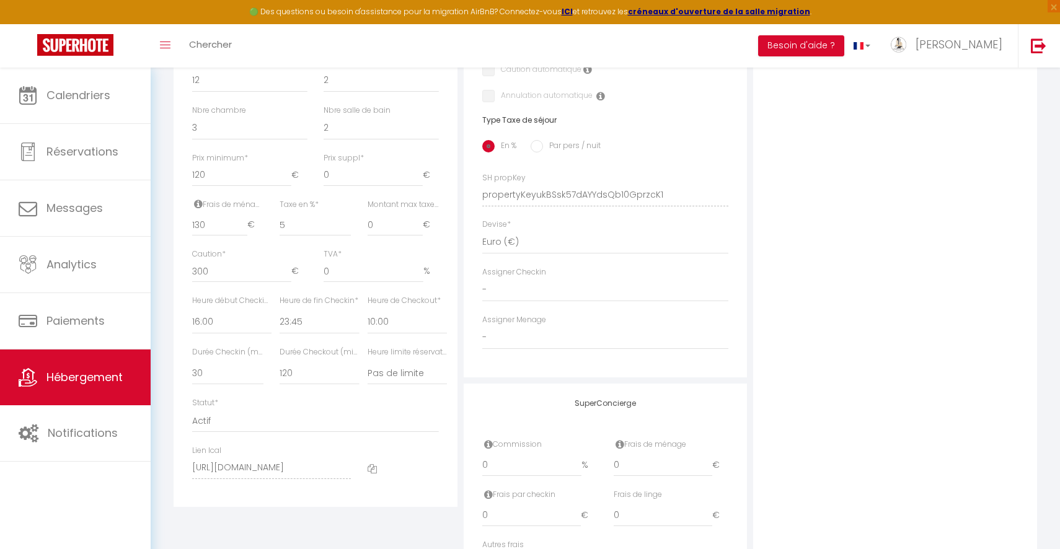
scroll to position [473, 0]
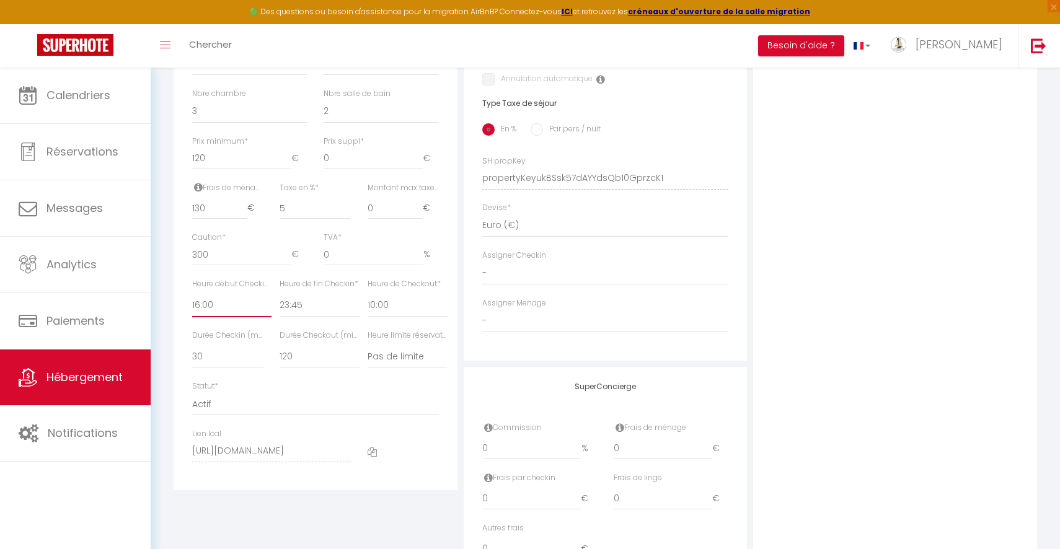
click at [241, 307] on select "00:00 00:15 00:30 00:45 01:00 01:15 01:30 01:45 02:00 02:15 02:30 02:45 03:00" at bounding box center [231, 306] width 79 height 24
click at [192, 294] on select "00:00 00:15 00:30 00:45 01:00 01:15 01:30 01:45 02:00 02:15 02:30 02:45 03:00" at bounding box center [231, 306] width 79 height 24
drag, startPoint x: 532, startPoint y: 456, endPoint x: 477, endPoint y: 456, distance: 55.2
click at [477, 456] on div "Commission 0 %" at bounding box center [539, 447] width 131 height 50
drag, startPoint x: 635, startPoint y: 448, endPoint x: 598, endPoint y: 448, distance: 37.8
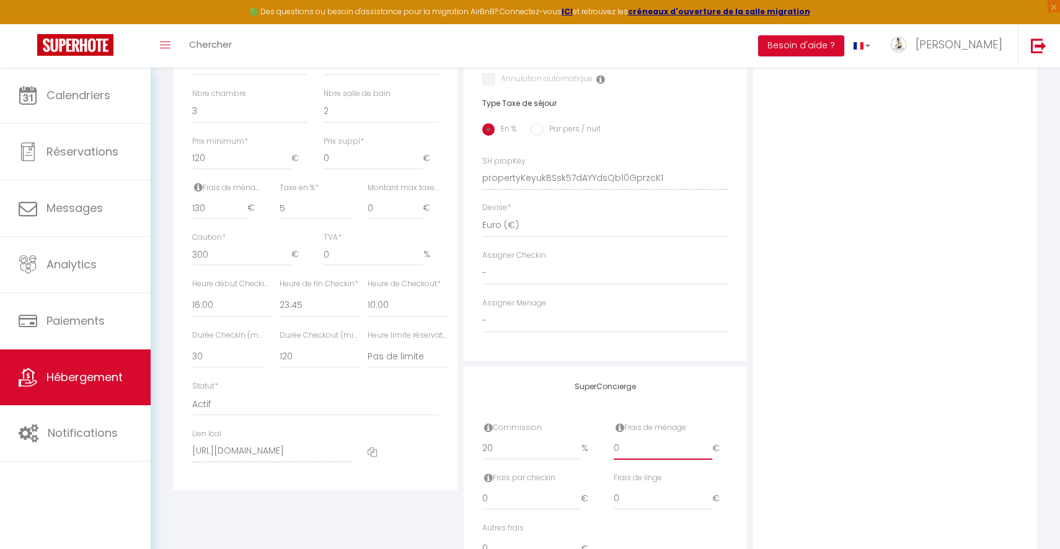
click at [598, 448] on div "Commission 20 % Frais de ménage 0 €" at bounding box center [605, 447] width 263 height 50
click at [731, 443] on div "Frais de ménage 130 €" at bounding box center [670, 447] width 131 height 50
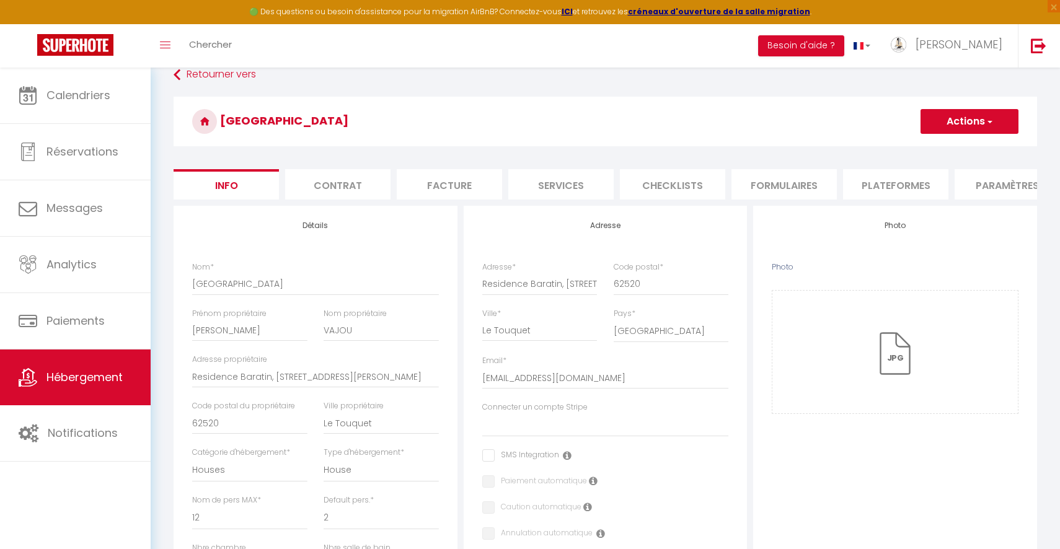
scroll to position [0, 0]
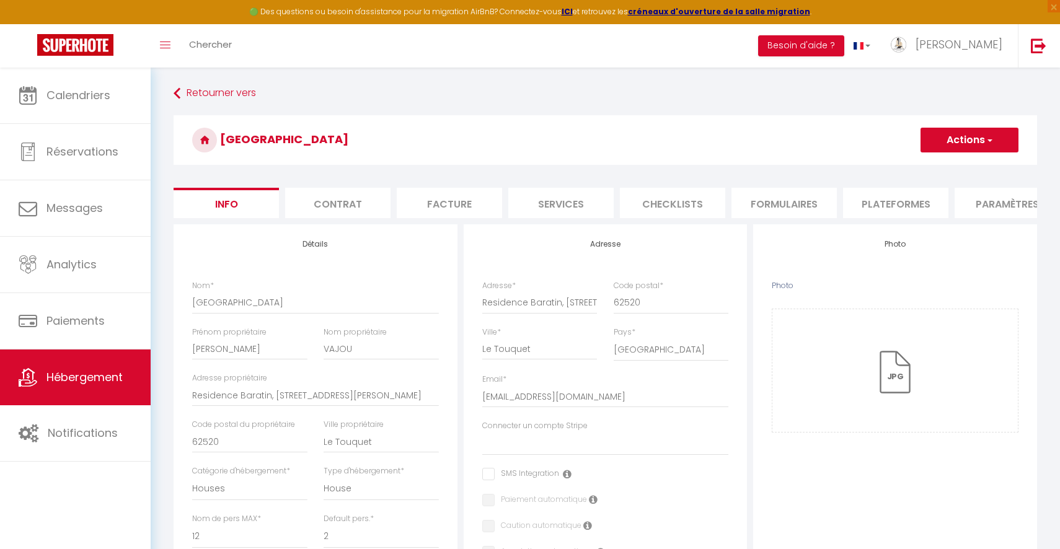
click at [946, 138] on button "Actions" at bounding box center [970, 140] width 98 height 25
click at [923, 167] on input "Enregistrer" at bounding box center [921, 167] width 46 height 12
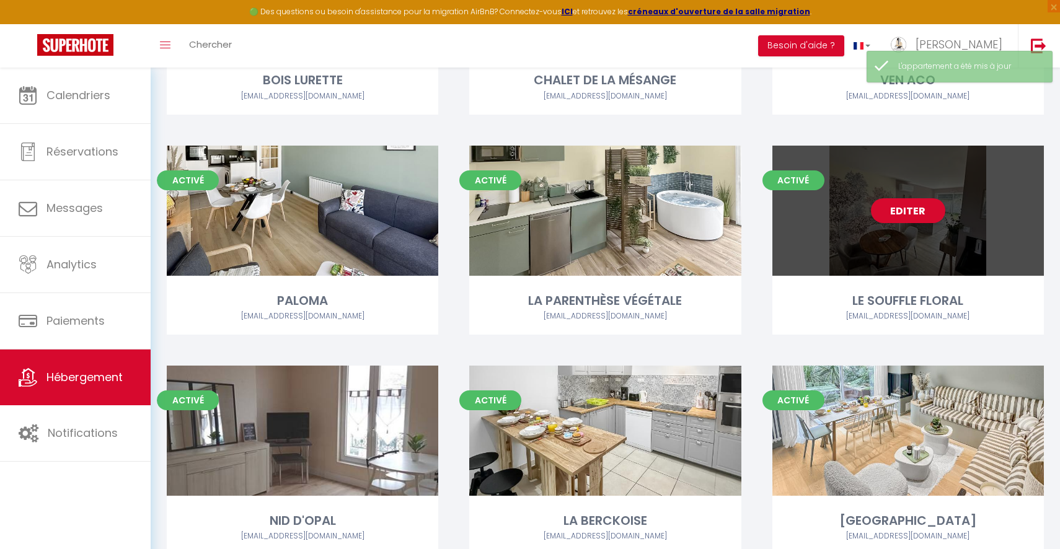
scroll to position [665, 0]
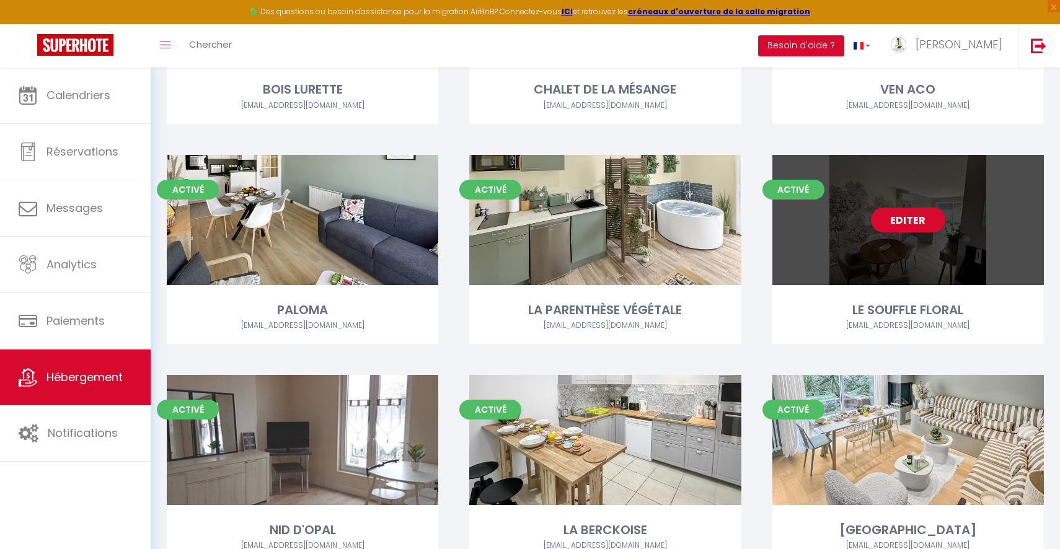
click at [910, 215] on link "Editer" at bounding box center [908, 220] width 74 height 25
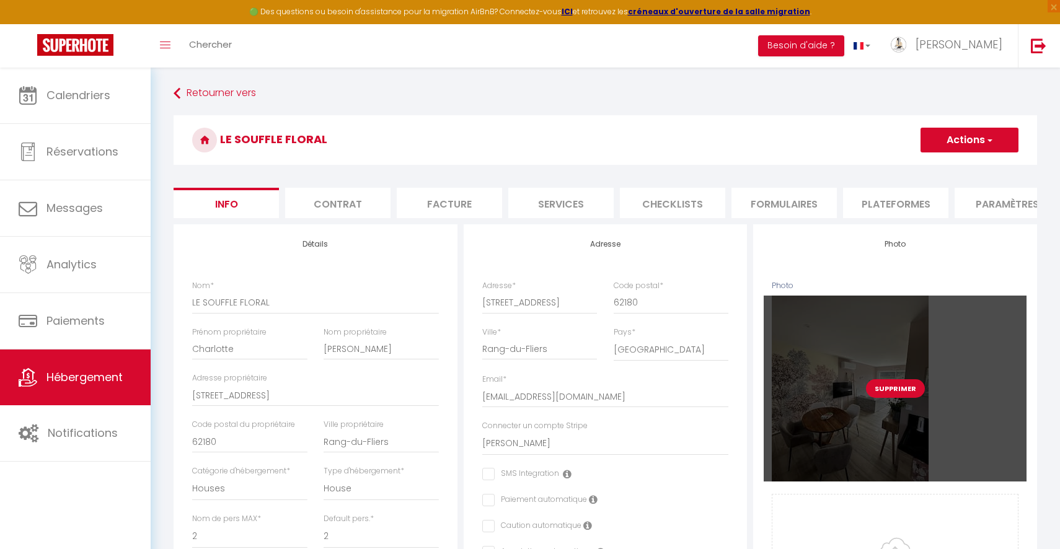
click at [877, 387] on button "Supprimer" at bounding box center [895, 388] width 59 height 19
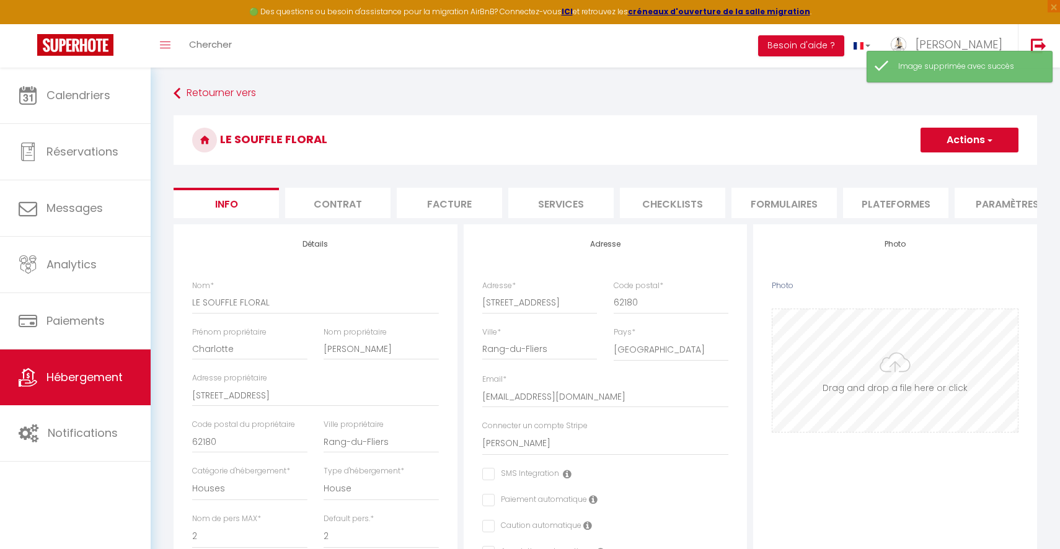
click at [882, 348] on input "Photo" at bounding box center [895, 370] width 246 height 123
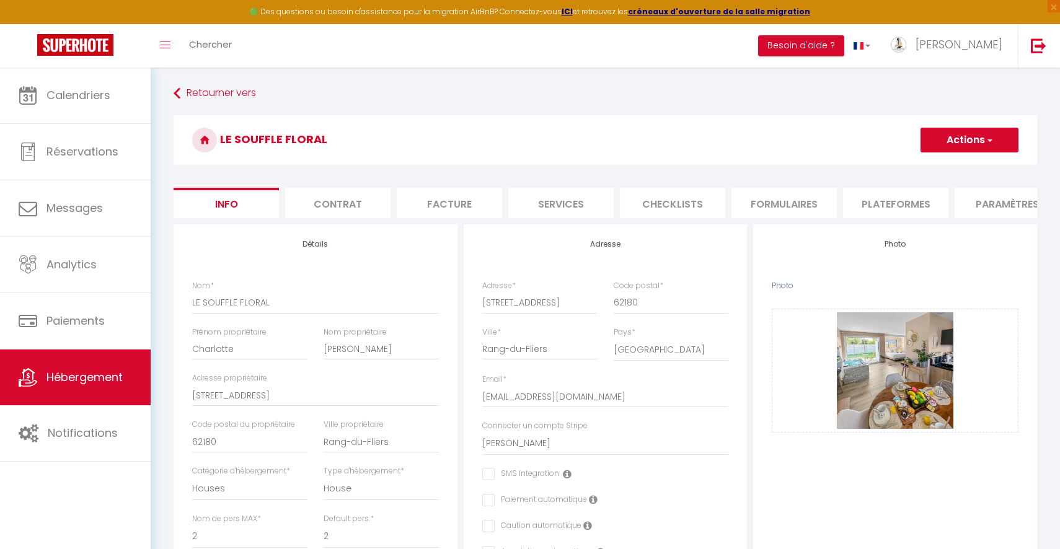
click at [978, 141] on button "Actions" at bounding box center [970, 140] width 98 height 25
click at [932, 166] on input "Enregistrer" at bounding box center [921, 167] width 46 height 12
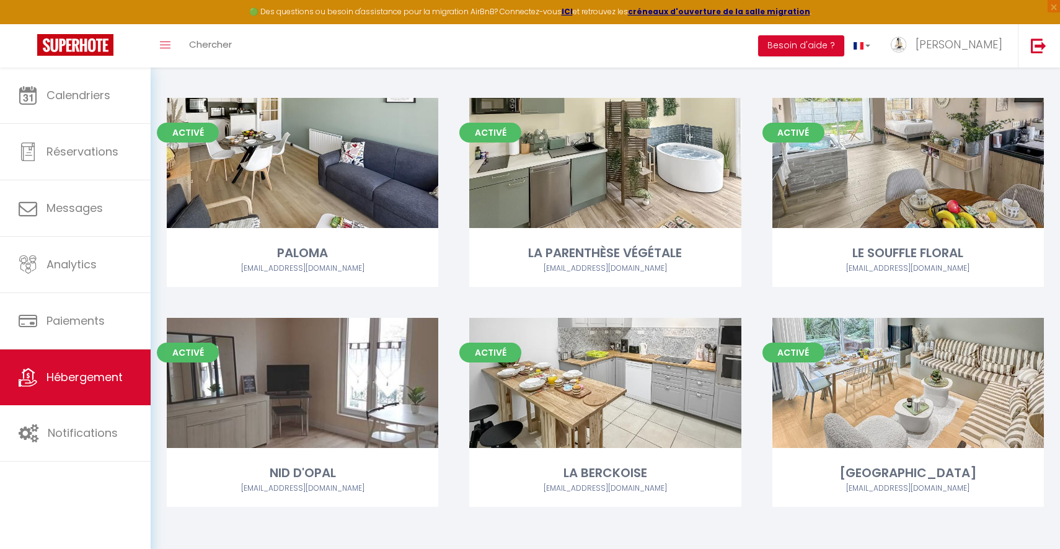
scroll to position [725, 0]
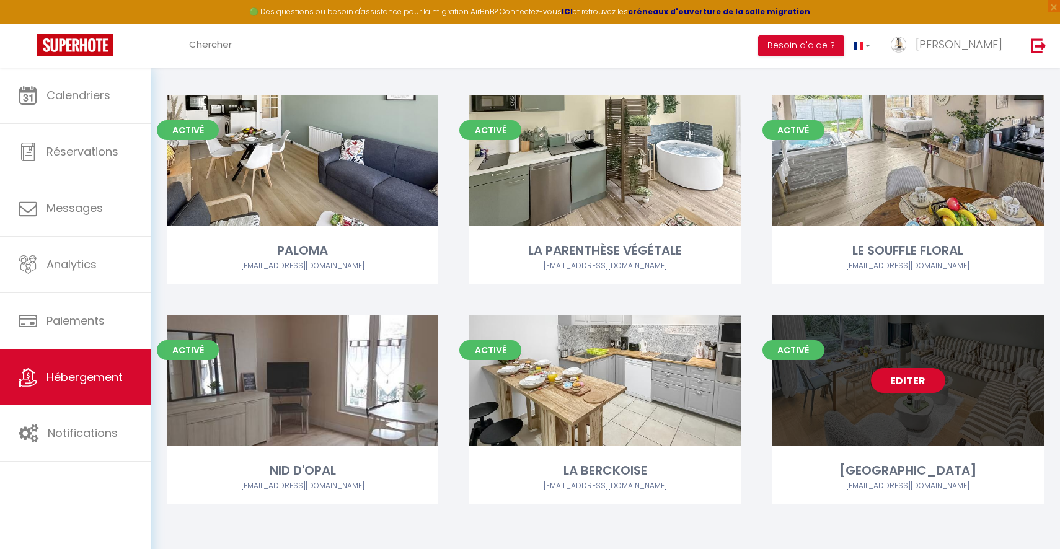
click at [920, 386] on link "Editer" at bounding box center [908, 380] width 74 height 25
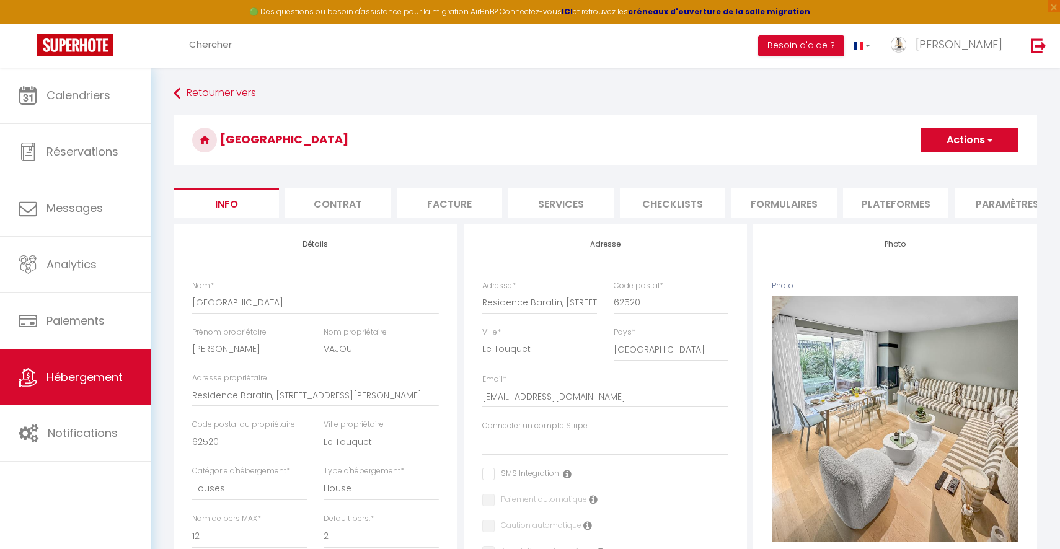
scroll to position [0, 252]
click at [903, 195] on li "website" at bounding box center [866, 203] width 105 height 30
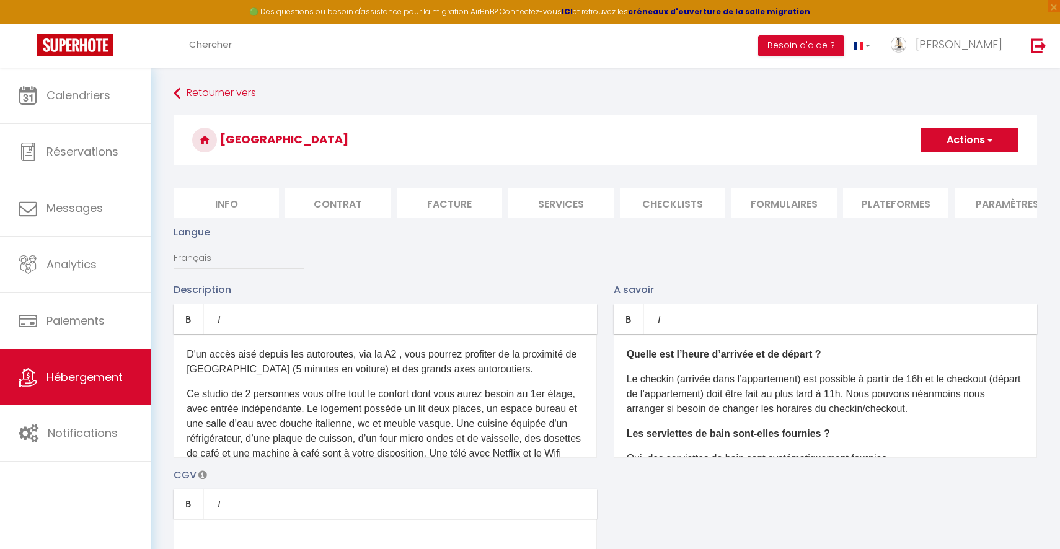
click at [328, 199] on li "Contrat" at bounding box center [337, 203] width 105 height 30
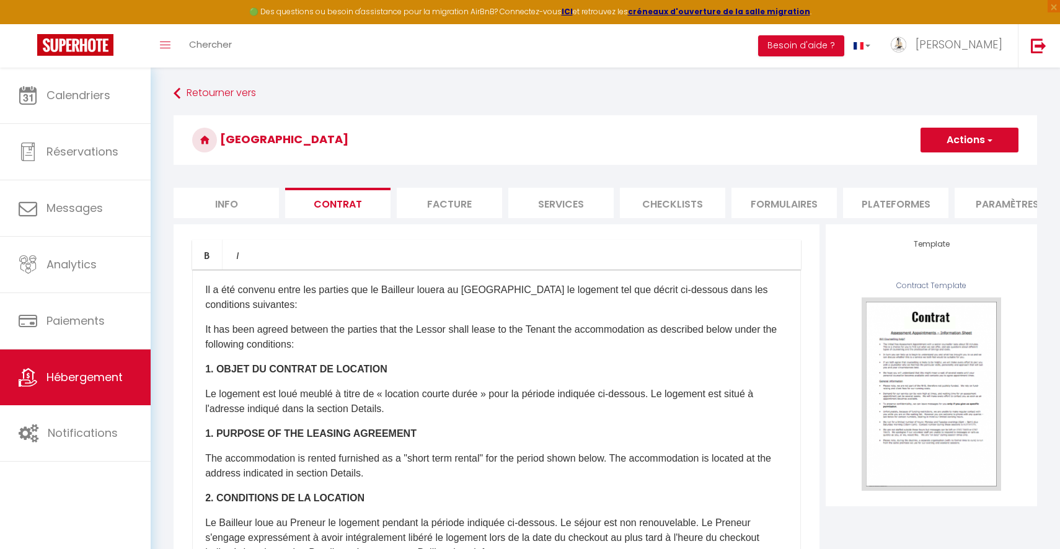
click at [227, 206] on li "Info" at bounding box center [226, 203] width 105 height 30
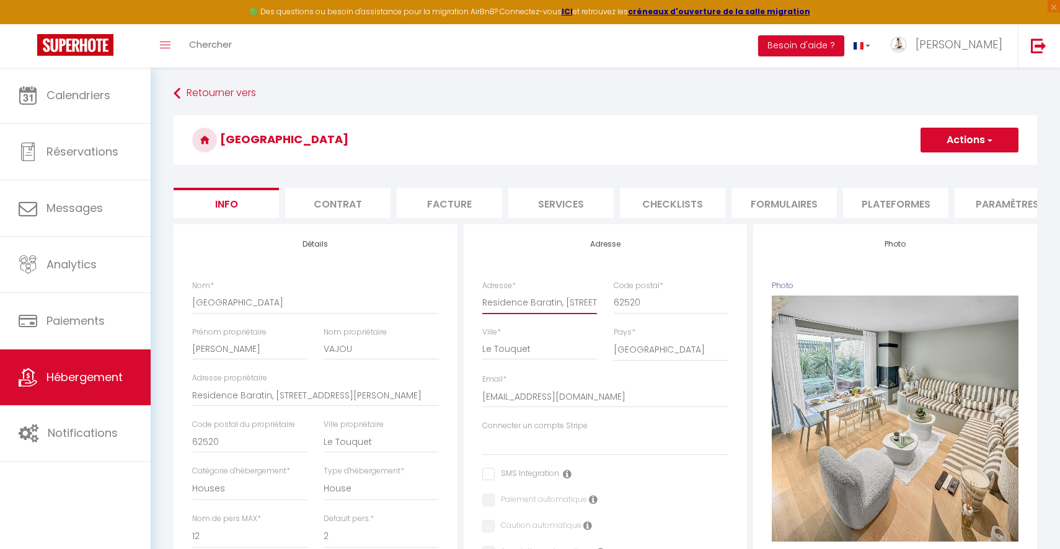
scroll to position [0, 126]
drag, startPoint x: 564, startPoint y: 303, endPoint x: 643, endPoint y: 303, distance: 79.4
click at [643, 303] on div "Adresse * [GEOGRAPHIC_DATA], [STREET_ADDRESS][PERSON_NAME] Code postal * 62520" at bounding box center [605, 303] width 263 height 46
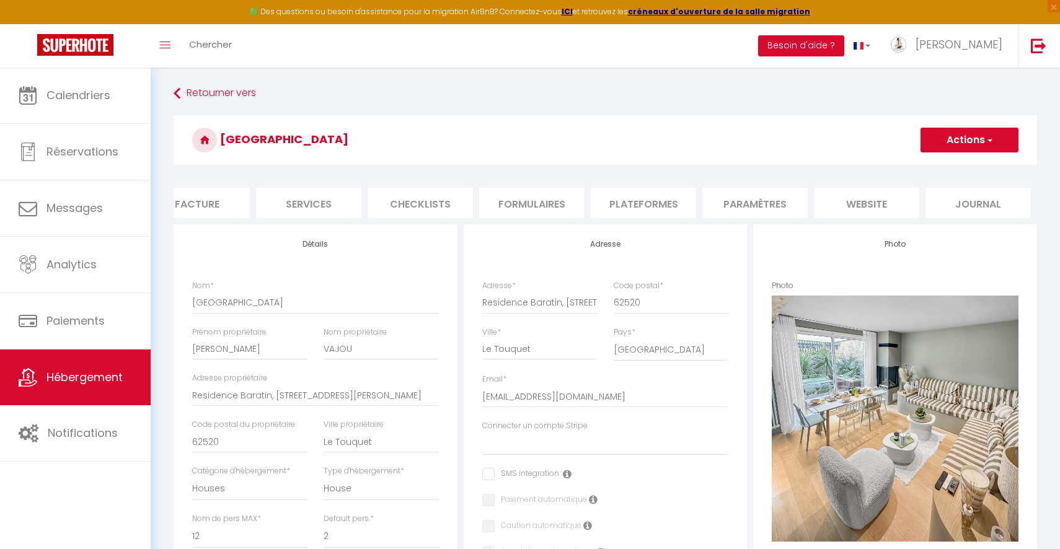
click at [905, 198] on li "website" at bounding box center [866, 203] width 105 height 30
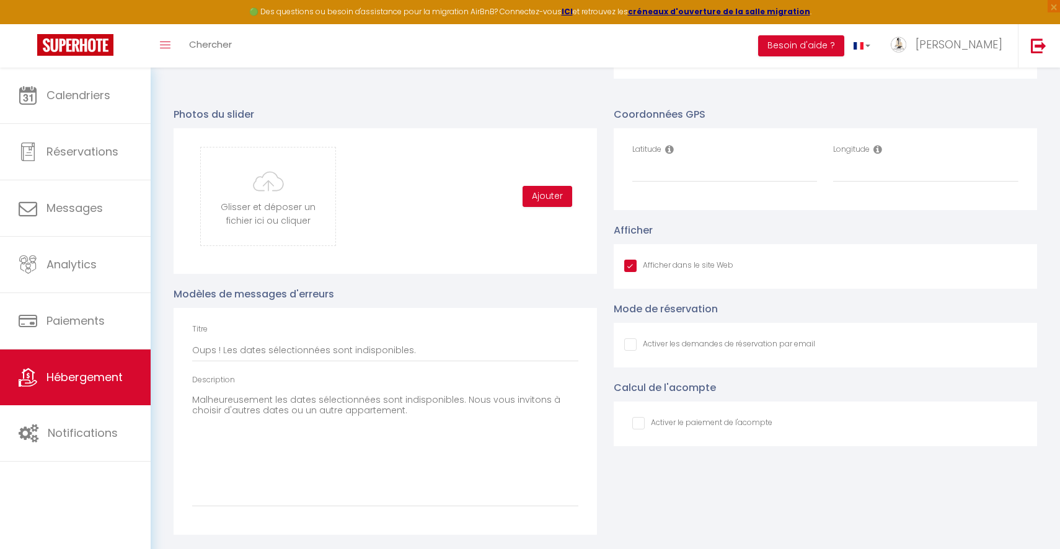
scroll to position [1275, 0]
click at [740, 170] on input "Latitude" at bounding box center [724, 173] width 185 height 22
paste input "50.5232719"
click at [858, 170] on input "Longitude" at bounding box center [925, 173] width 185 height 22
paste input "1.5811553"
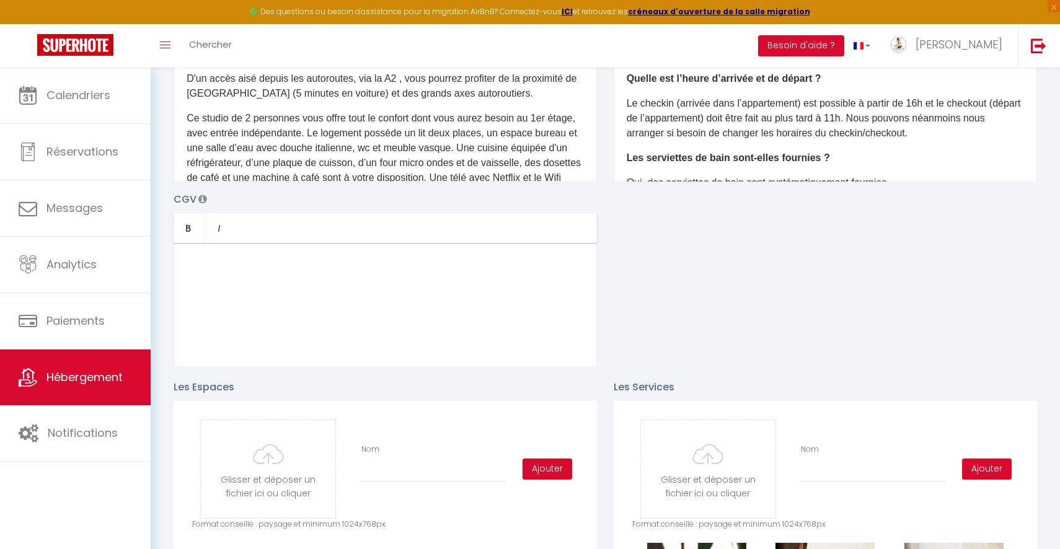
scroll to position [0, 0]
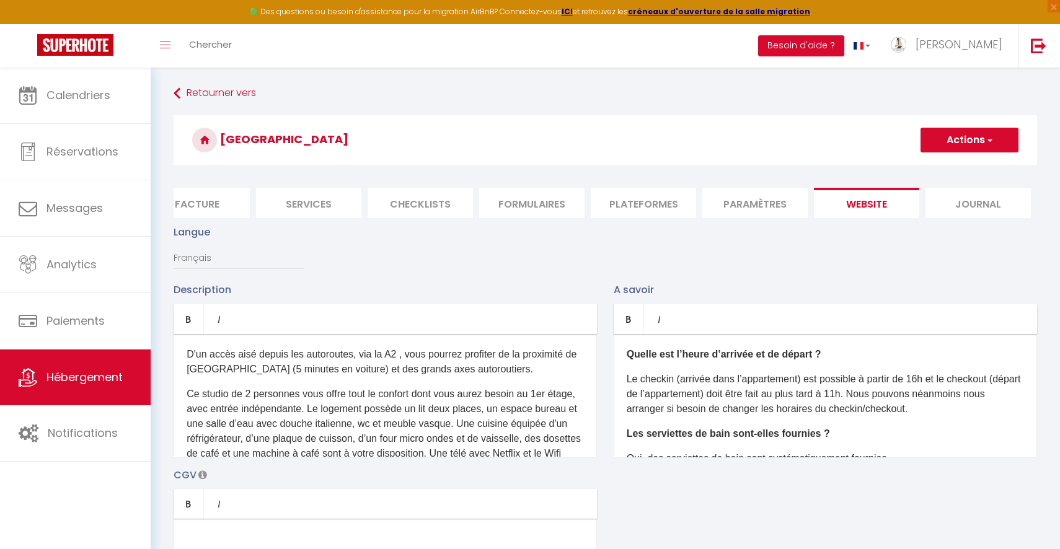
click at [958, 143] on button "Actions" at bounding box center [970, 140] width 98 height 25
click at [953, 165] on input "Enregistrer" at bounding box center [955, 167] width 46 height 12
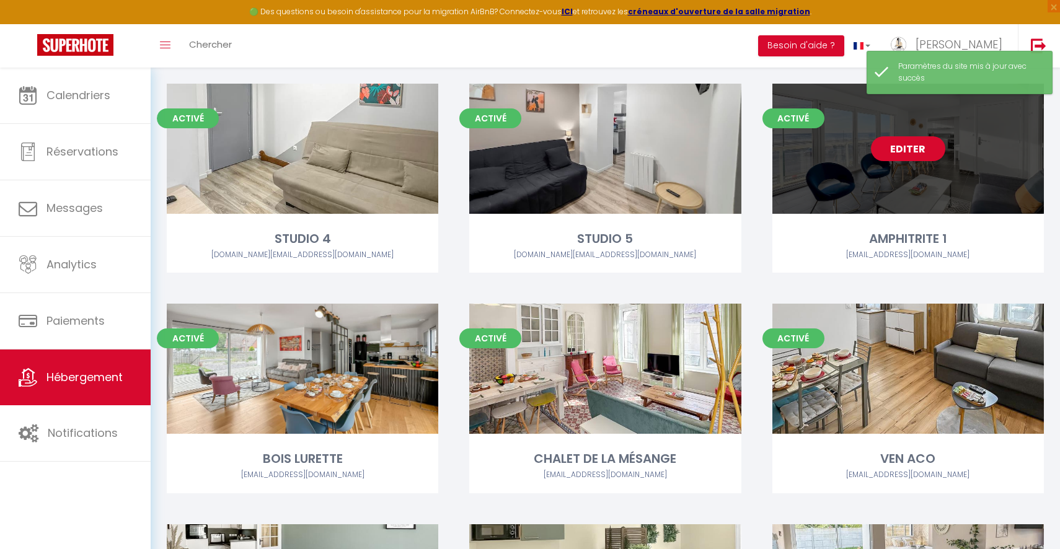
scroll to position [726, 0]
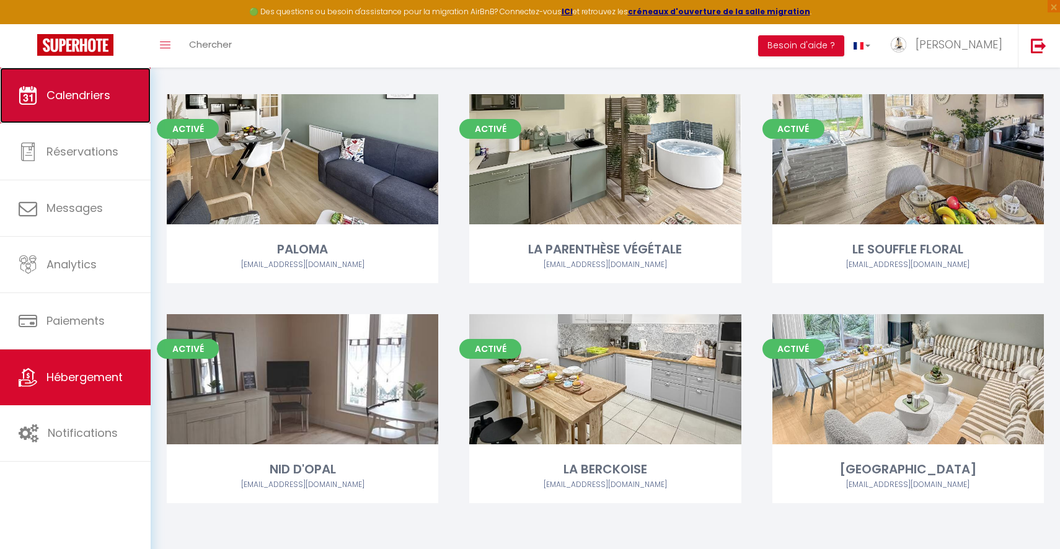
click at [64, 107] on link "Calendriers" at bounding box center [75, 96] width 151 height 56
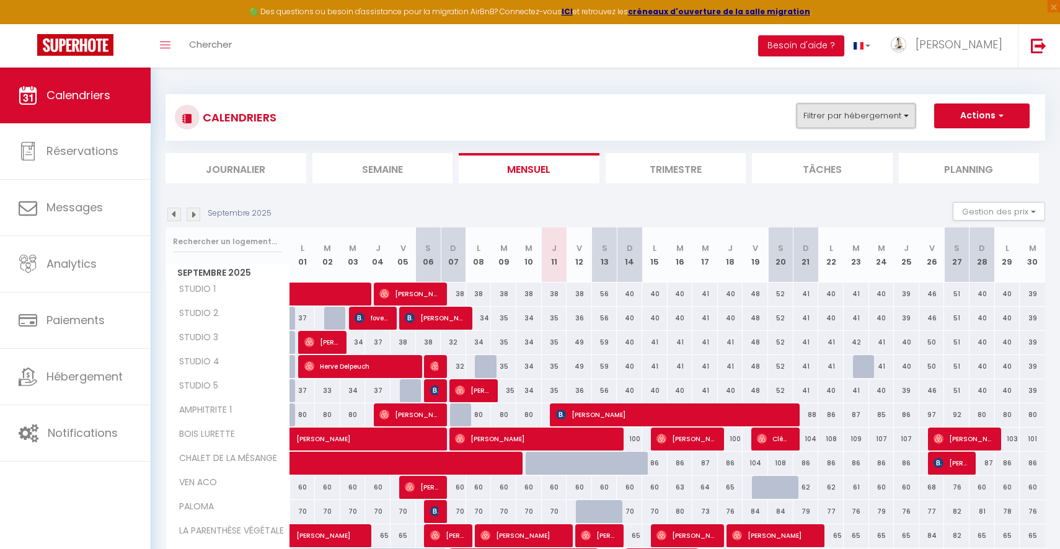
click at [894, 117] on button "Filtrer par hébergement" at bounding box center [856, 116] width 119 height 25
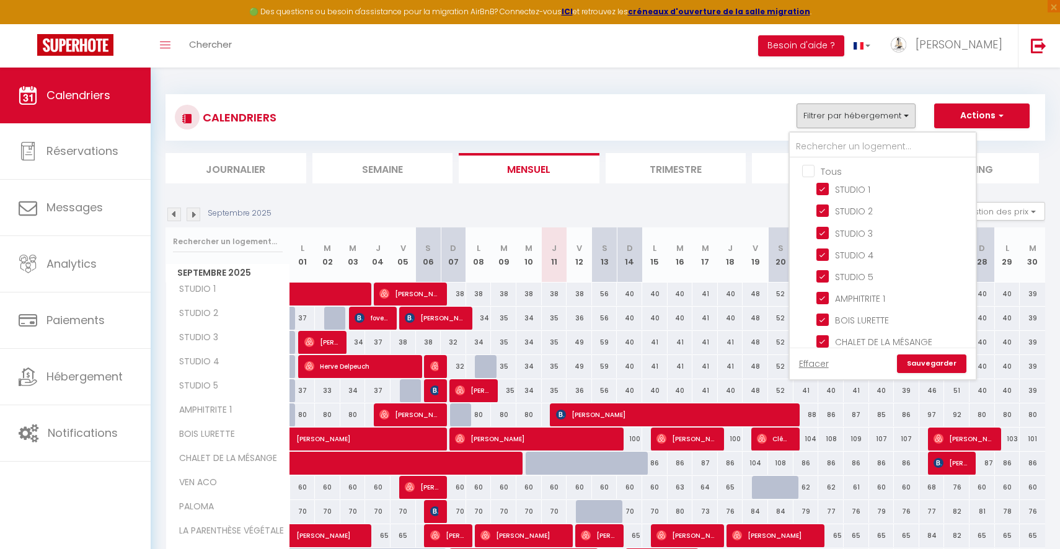
click at [815, 174] on input "Tous" at bounding box center [895, 170] width 186 height 12
click at [810, 170] on input "Tous" at bounding box center [895, 170] width 186 height 12
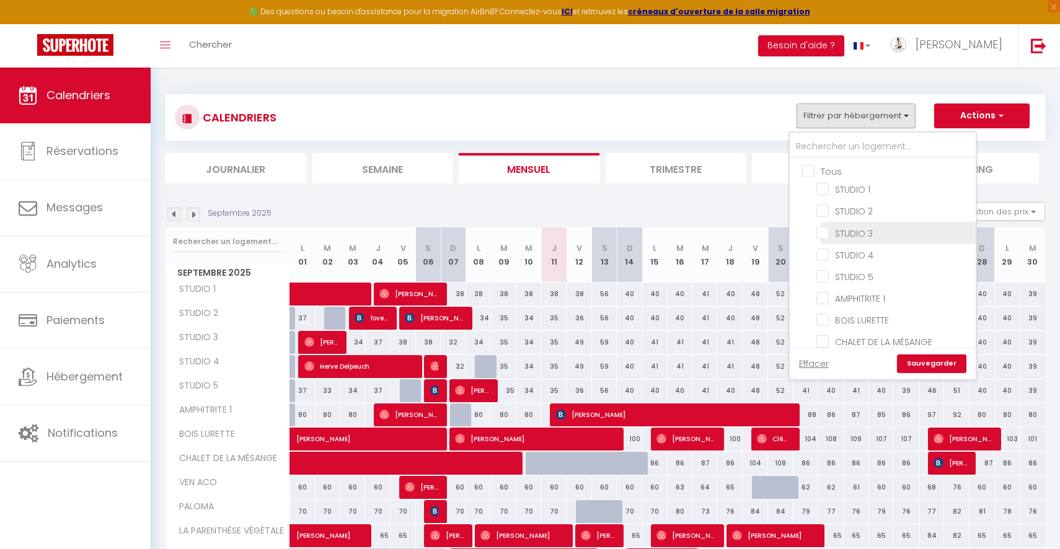
scroll to position [159, 0]
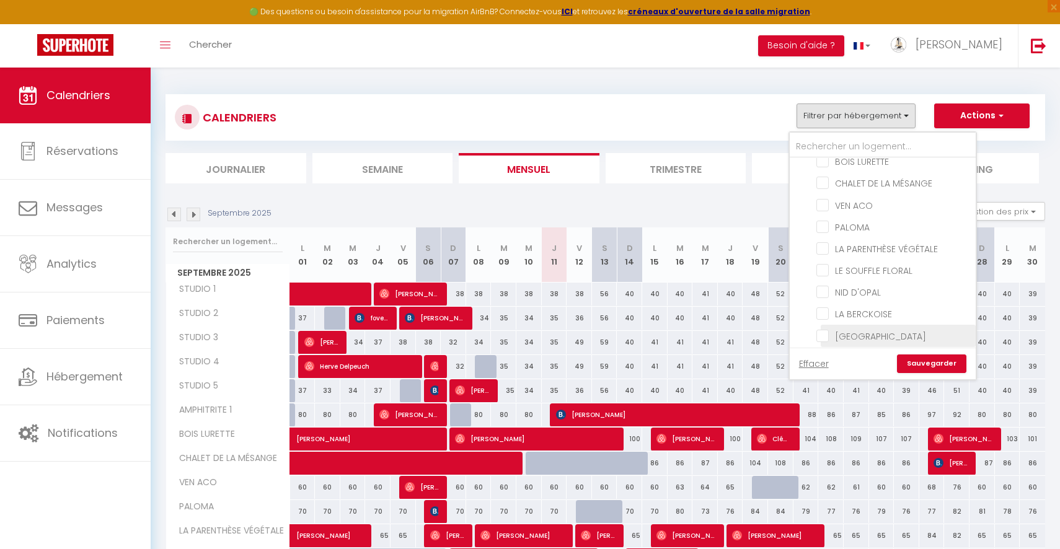
click at [821, 329] on input "[GEOGRAPHIC_DATA]" at bounding box center [894, 335] width 155 height 12
click at [931, 358] on link "Sauvegarder" at bounding box center [931, 364] width 69 height 19
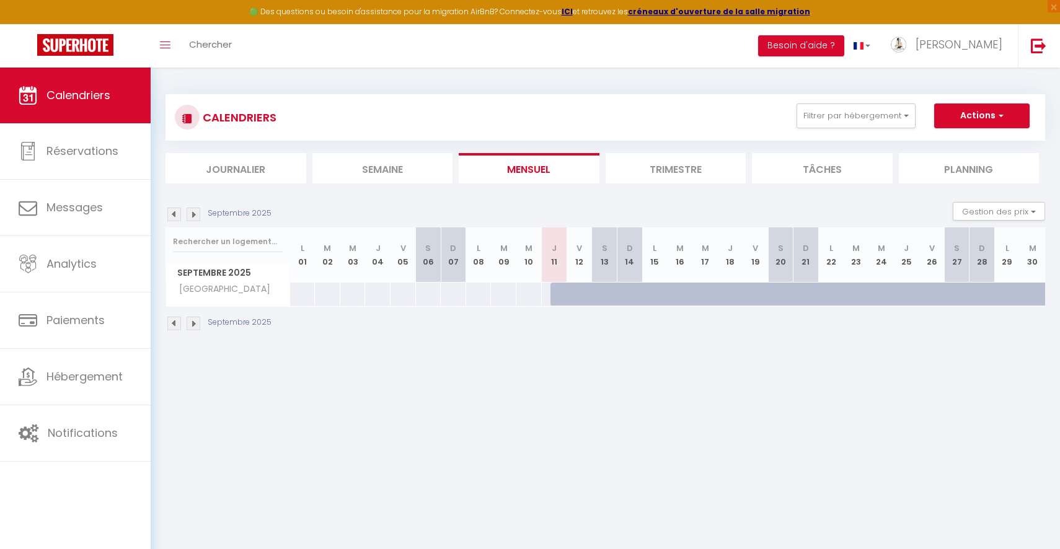
click at [559, 294] on div at bounding box center [563, 295] width 25 height 24
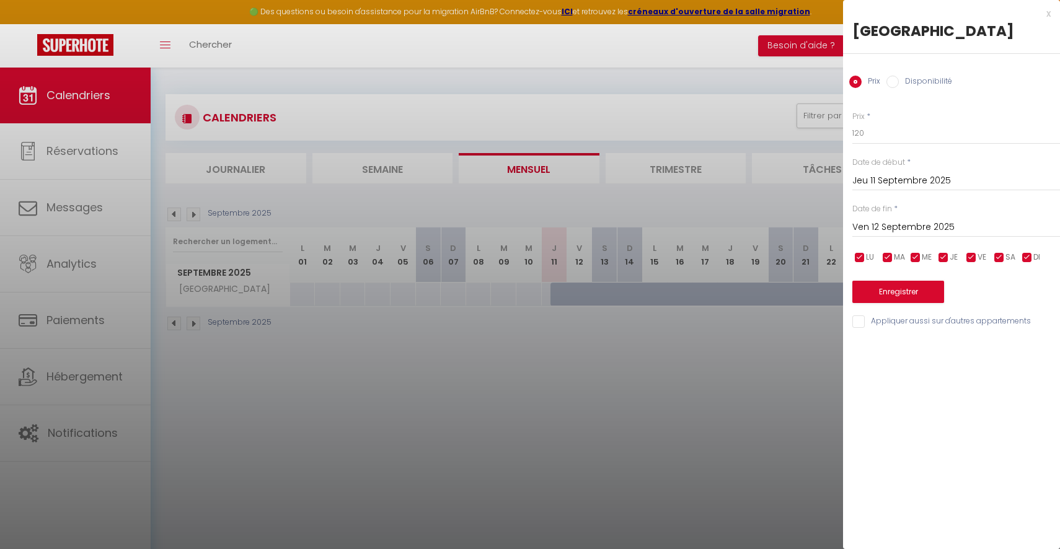
click at [967, 221] on input "Ven 12 Septembre 2025" at bounding box center [956, 227] width 208 height 16
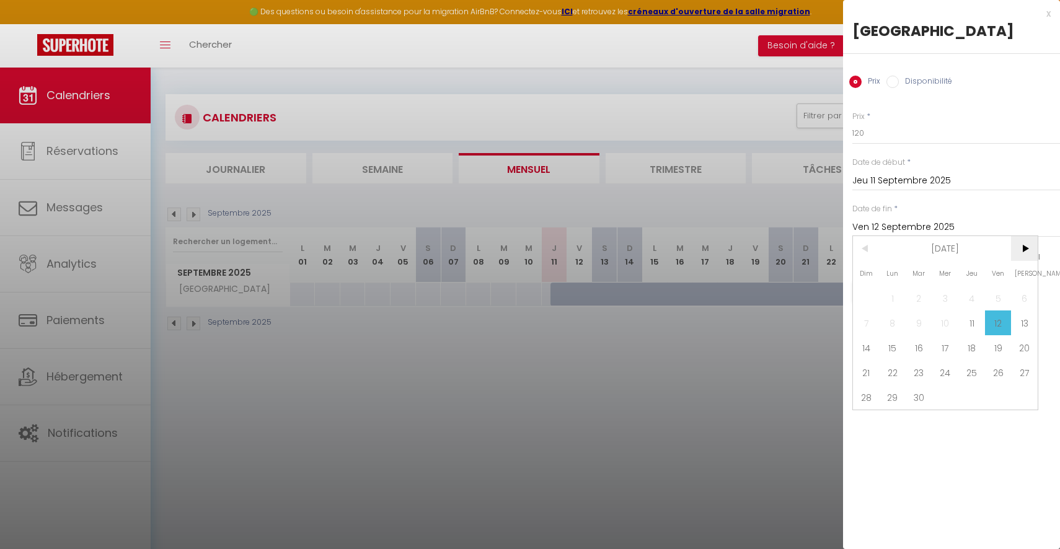
click at [1026, 254] on span ">" at bounding box center [1024, 248] width 27 height 25
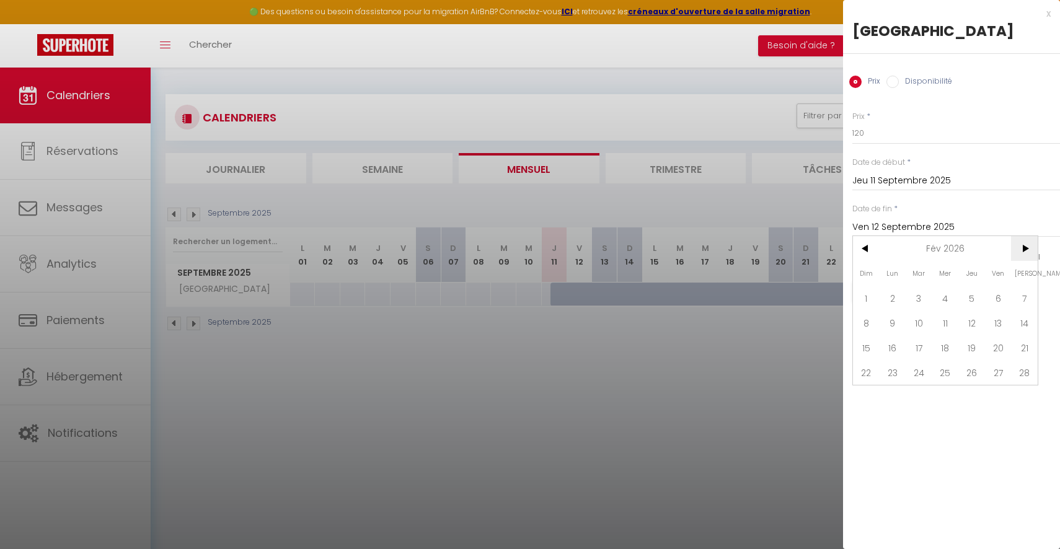
click at [1026, 254] on span ">" at bounding box center [1024, 248] width 27 height 25
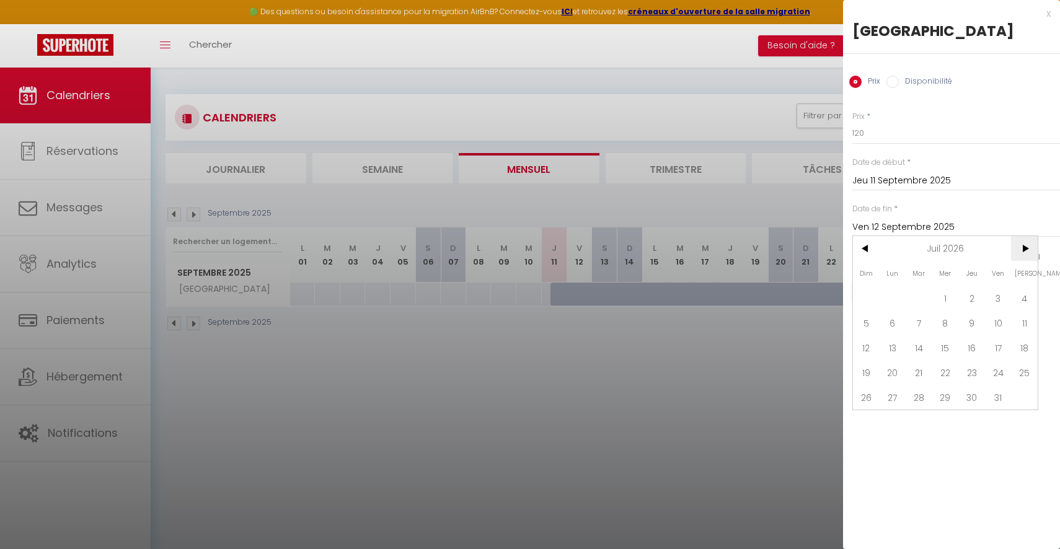
click at [1026, 254] on span ">" at bounding box center [1024, 248] width 27 height 25
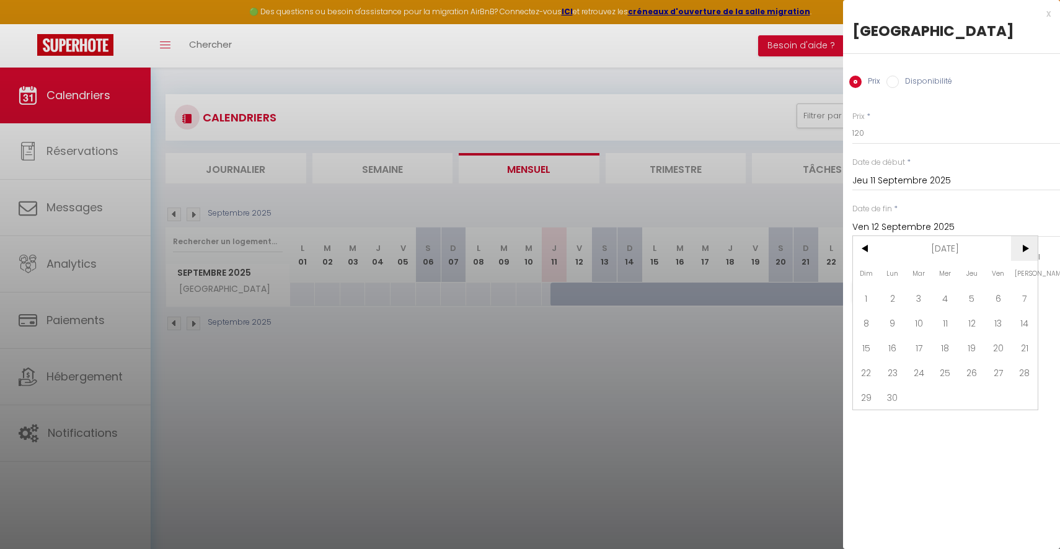
click at [1026, 254] on span ">" at bounding box center [1024, 248] width 27 height 25
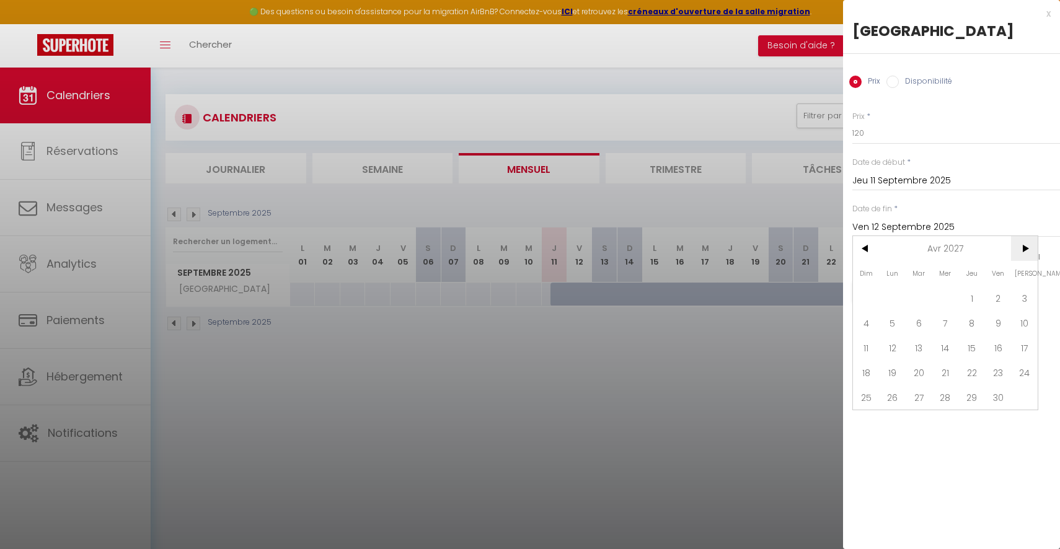
click at [1026, 254] on span ">" at bounding box center [1024, 248] width 27 height 25
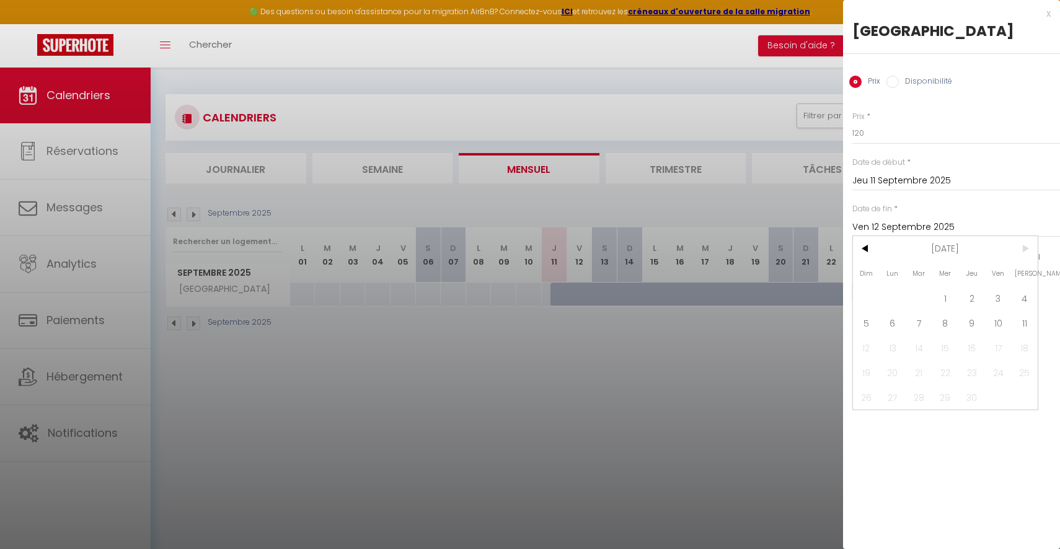
click at [1026, 254] on span ">" at bounding box center [1024, 248] width 27 height 25
click at [1022, 323] on span "11" at bounding box center [1024, 323] width 27 height 25
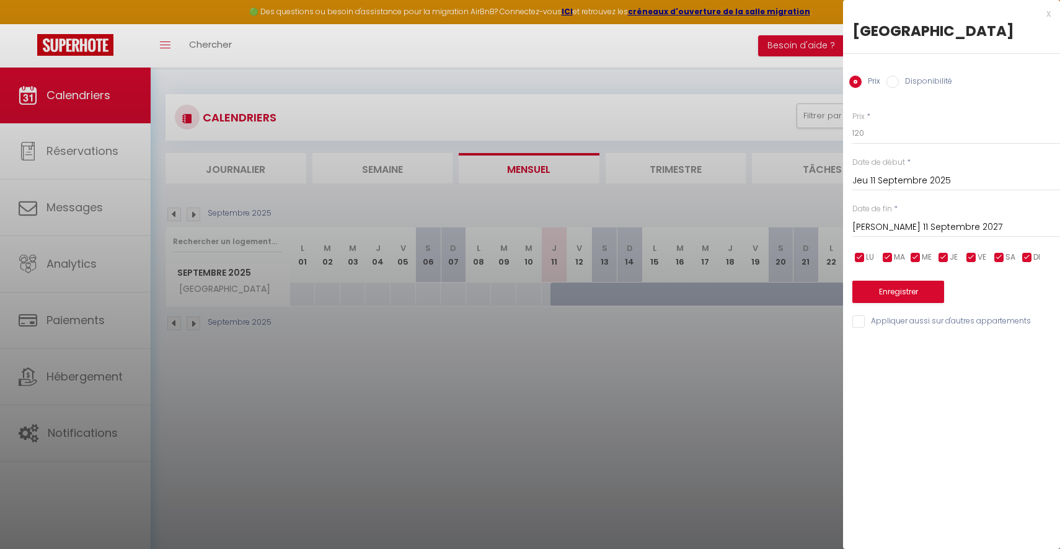
click at [928, 81] on label "Disponibilité" at bounding box center [925, 83] width 53 height 14
click at [899, 81] on input "Disponibilité" at bounding box center [893, 82] width 12 height 12
click at [920, 289] on button "Enregistrer" at bounding box center [898, 293] width 92 height 22
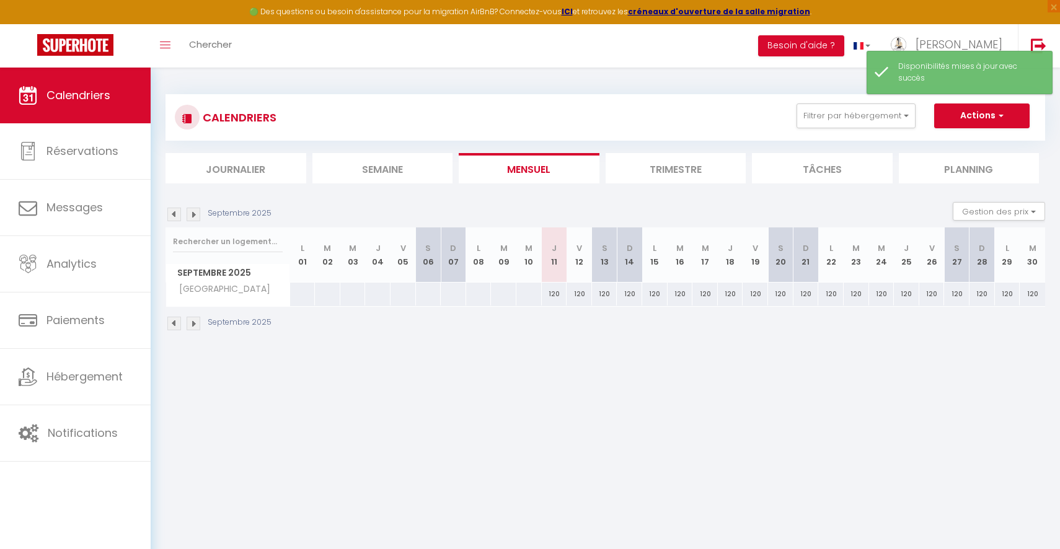
click at [557, 297] on div "120" at bounding box center [554, 294] width 25 height 23
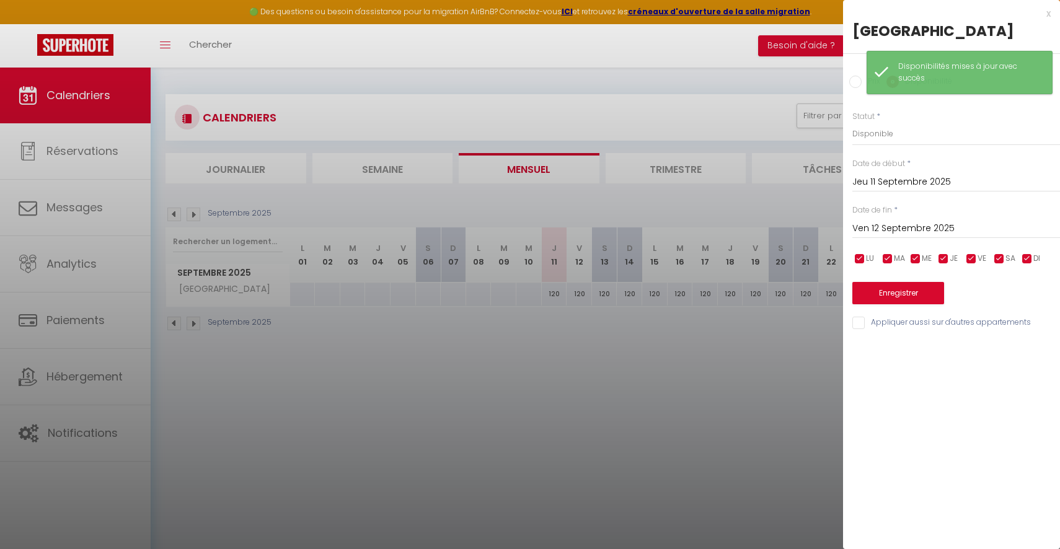
click at [913, 224] on input "Ven 12 Septembre 2025" at bounding box center [956, 229] width 208 height 16
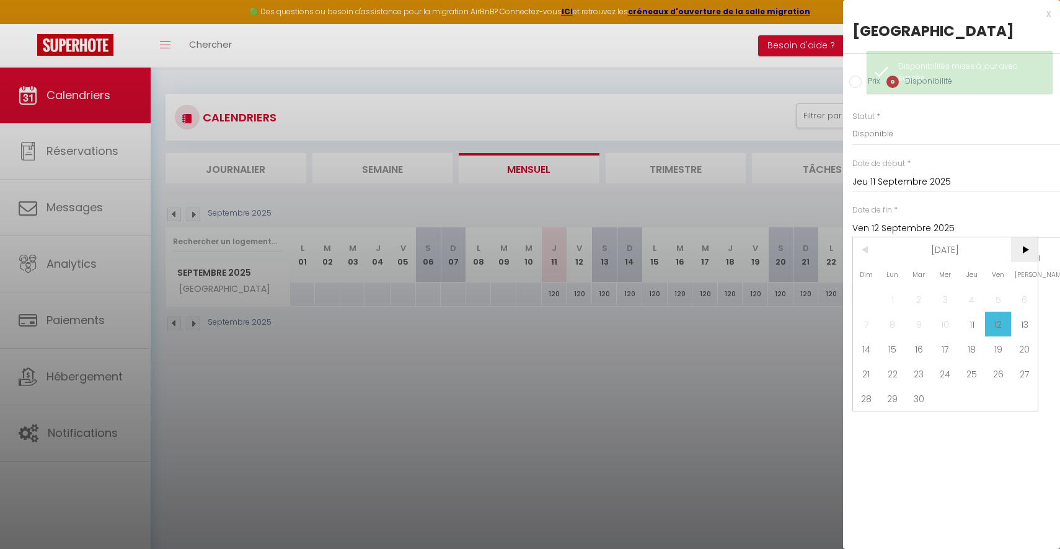
click at [1029, 244] on span ">" at bounding box center [1024, 249] width 27 height 25
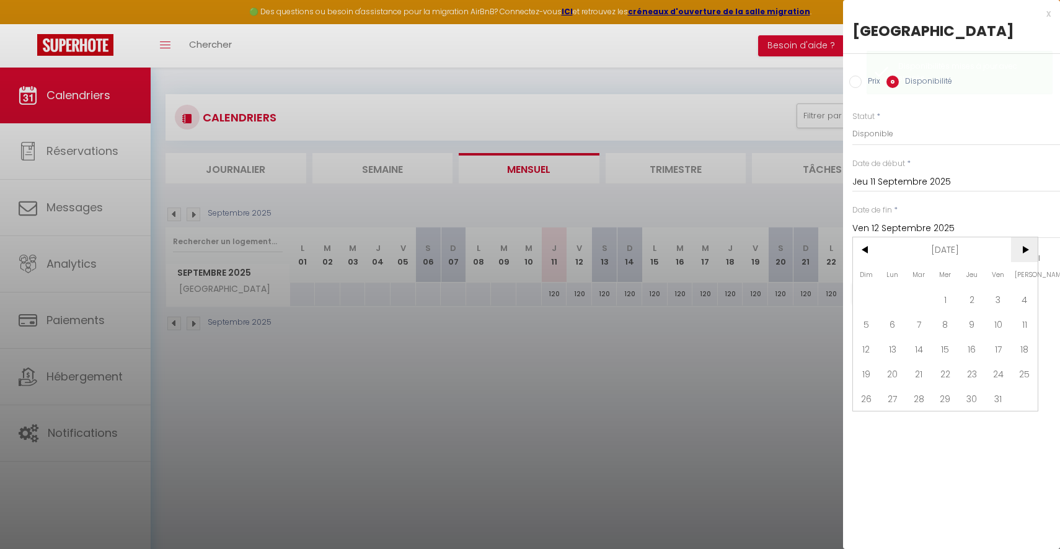
click at [1029, 244] on span ">" at bounding box center [1024, 249] width 27 height 25
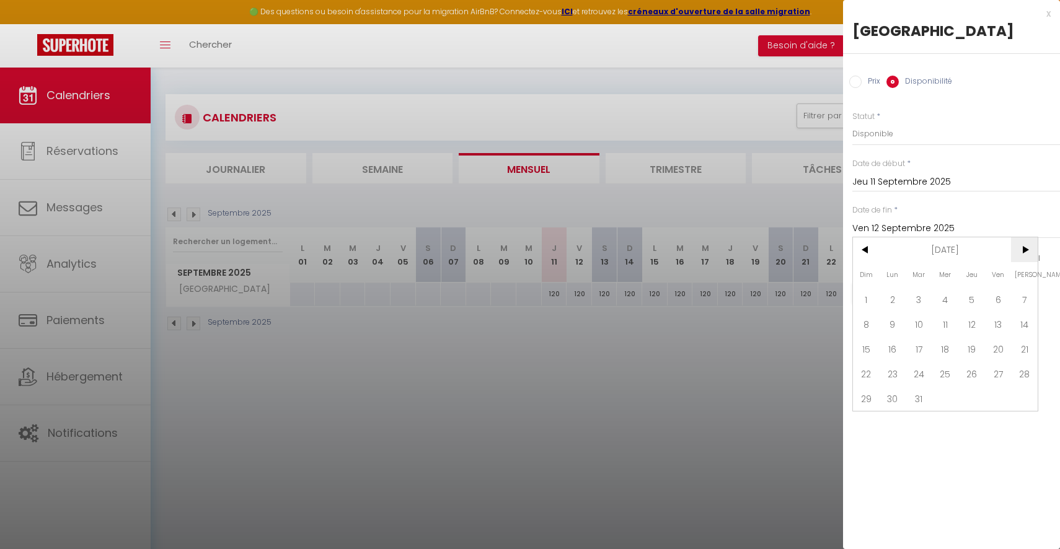
click at [1029, 244] on span ">" at bounding box center [1024, 249] width 27 height 25
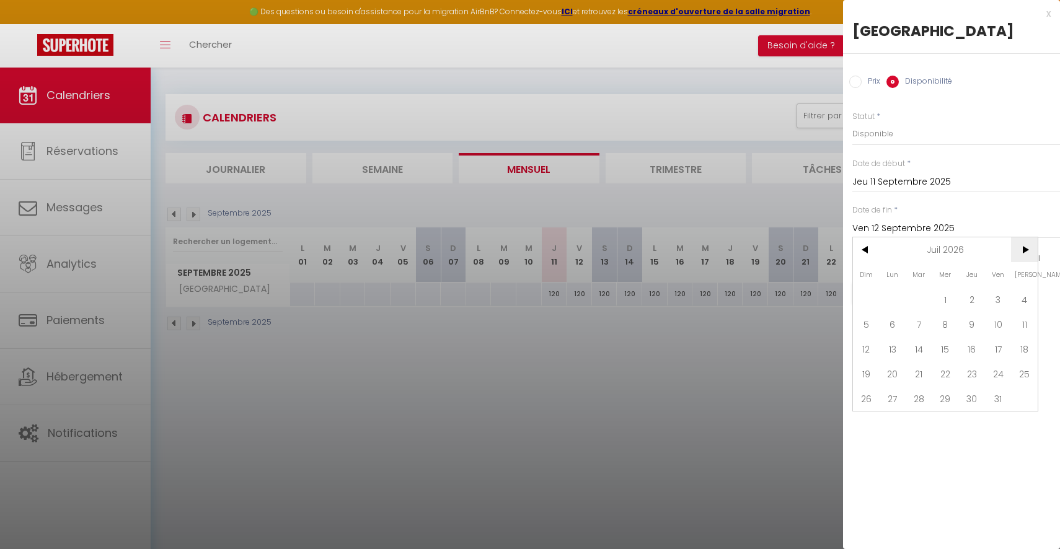
click at [1029, 244] on span ">" at bounding box center [1024, 249] width 27 height 25
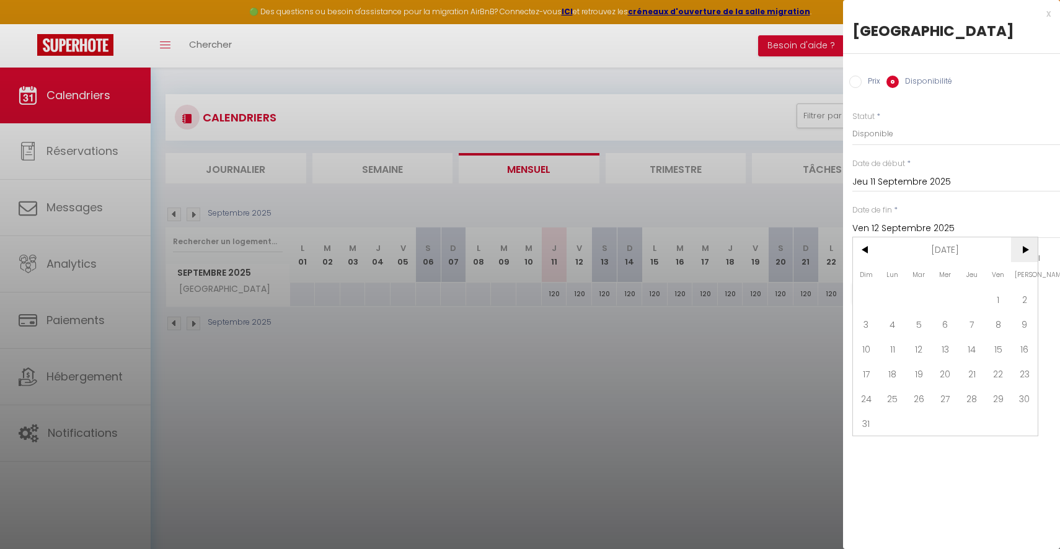
click at [1029, 244] on span ">" at bounding box center [1024, 249] width 27 height 25
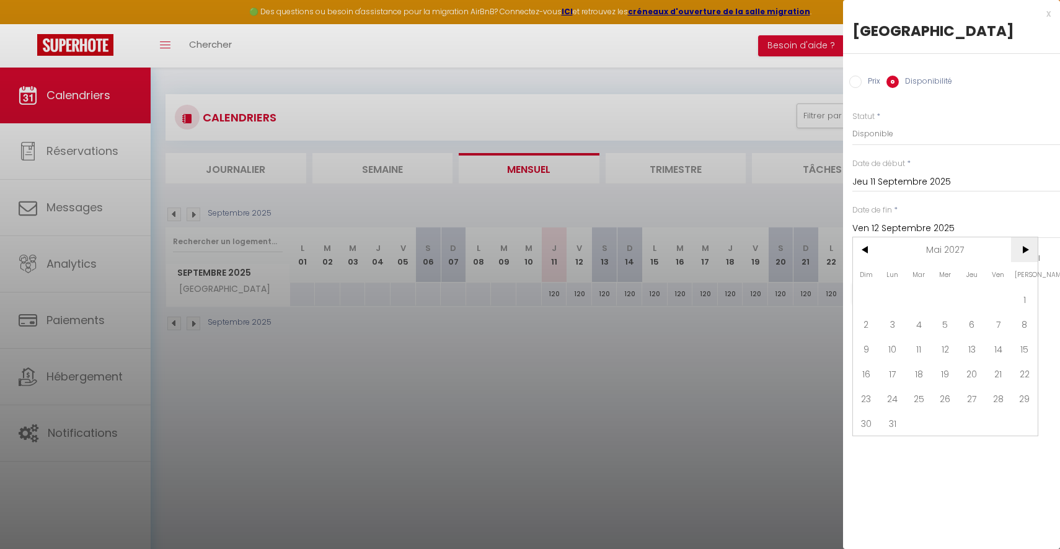
click at [1029, 244] on span ">" at bounding box center [1024, 249] width 27 height 25
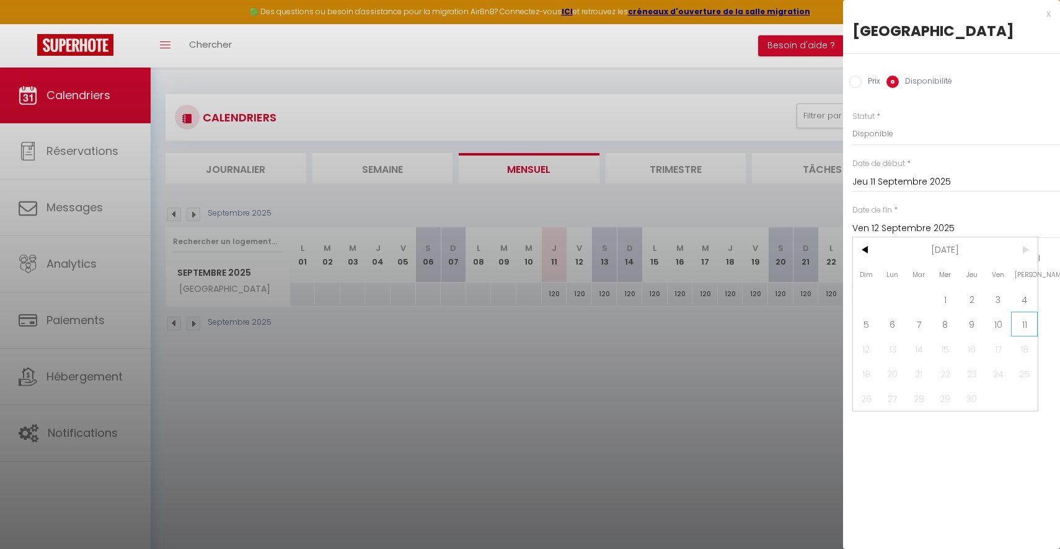
click at [1024, 325] on span "11" at bounding box center [1024, 324] width 27 height 25
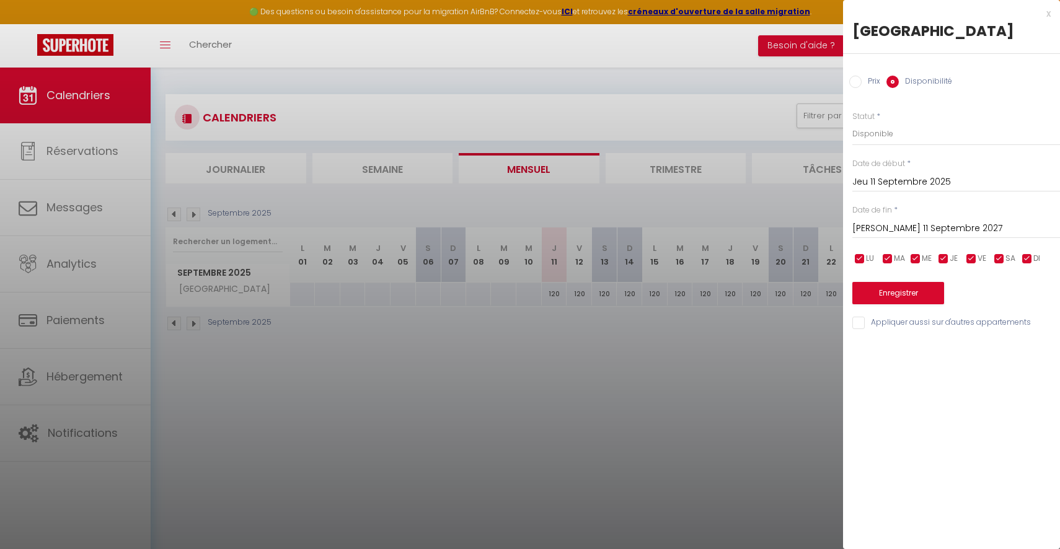
click at [858, 79] on input "Prix" at bounding box center [855, 82] width 12 height 12
click at [890, 138] on input "120" at bounding box center [956, 133] width 208 height 22
click at [902, 290] on button "Enregistrer" at bounding box center [898, 292] width 92 height 22
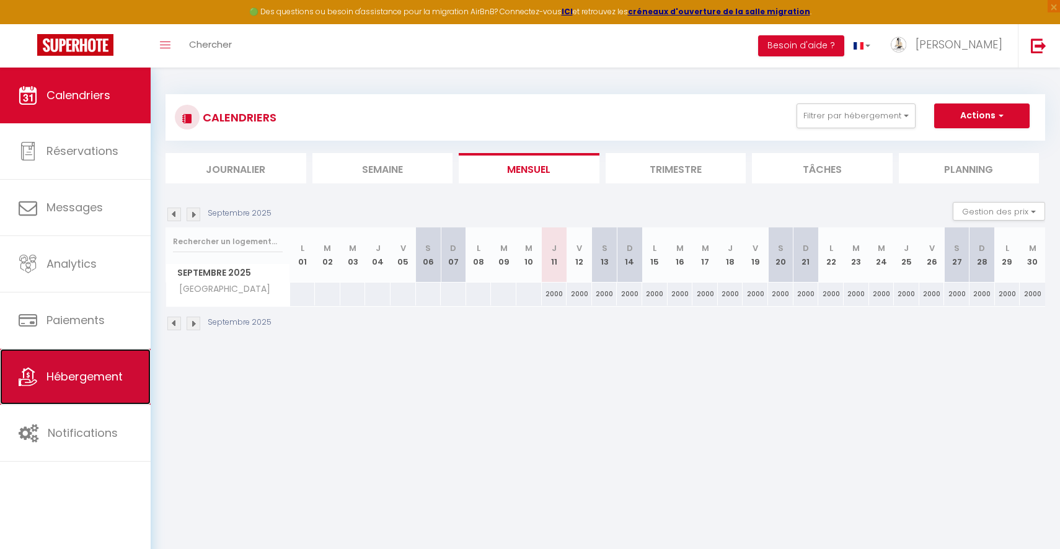
click at [82, 376] on span "Hébergement" at bounding box center [84, 376] width 76 height 15
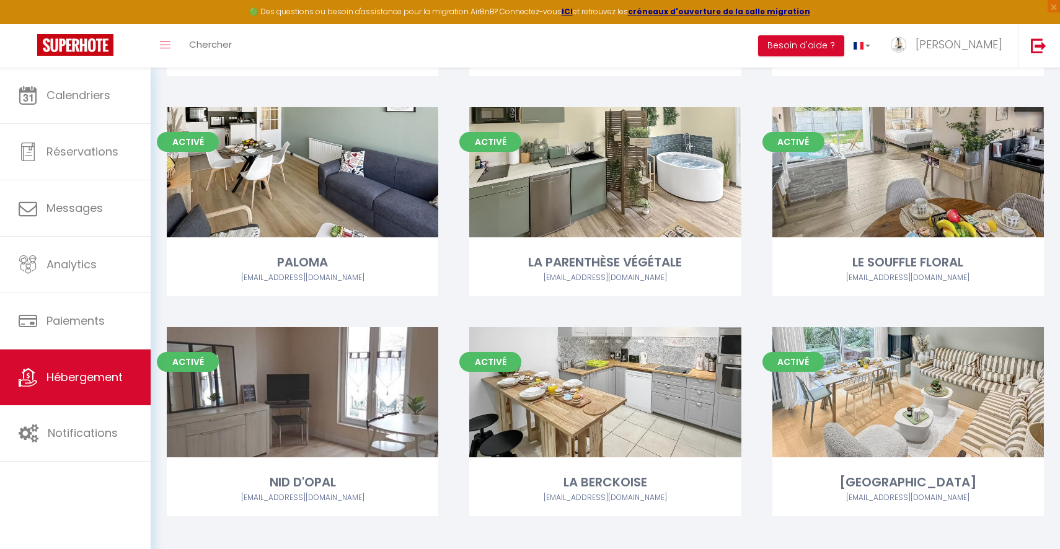
scroll to position [726, 0]
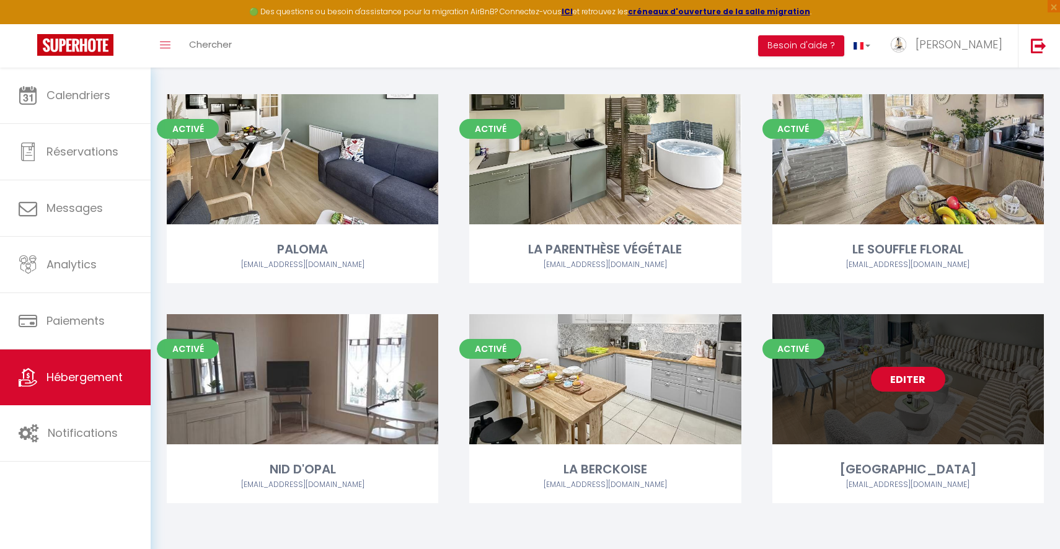
click at [910, 386] on link "Editer" at bounding box center [908, 379] width 74 height 25
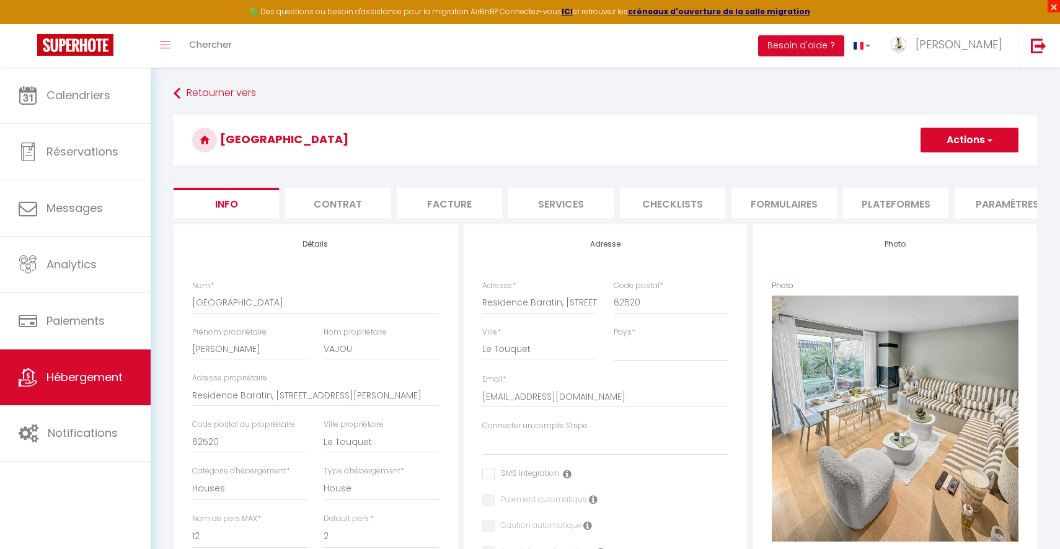
click at [1056, 4] on span "×" at bounding box center [1054, 6] width 12 height 12
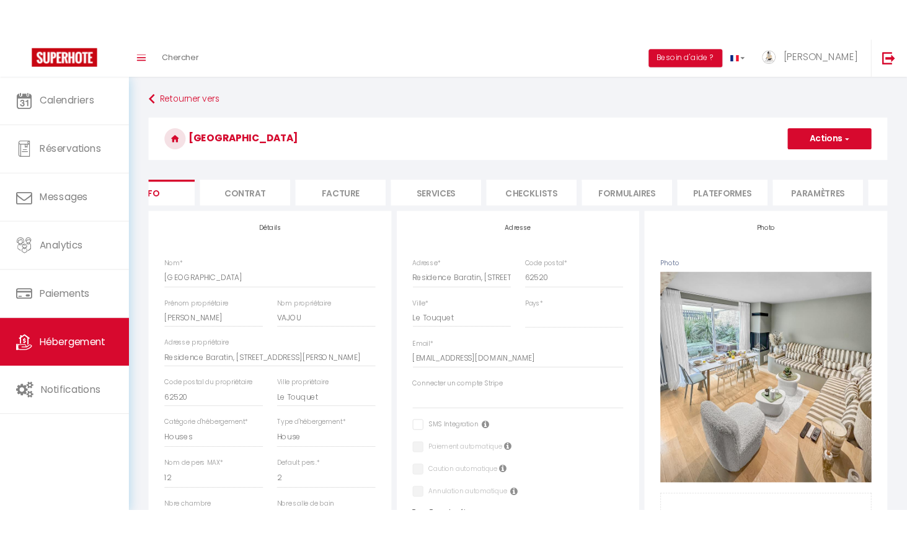
scroll to position [0, 66]
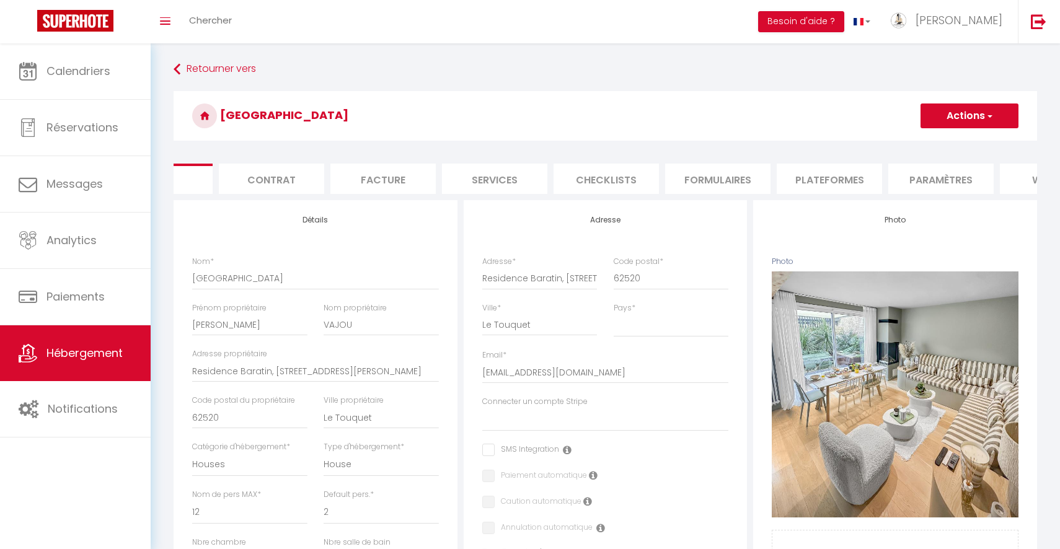
click at [831, 182] on li "Plateformes" at bounding box center [829, 179] width 105 height 30
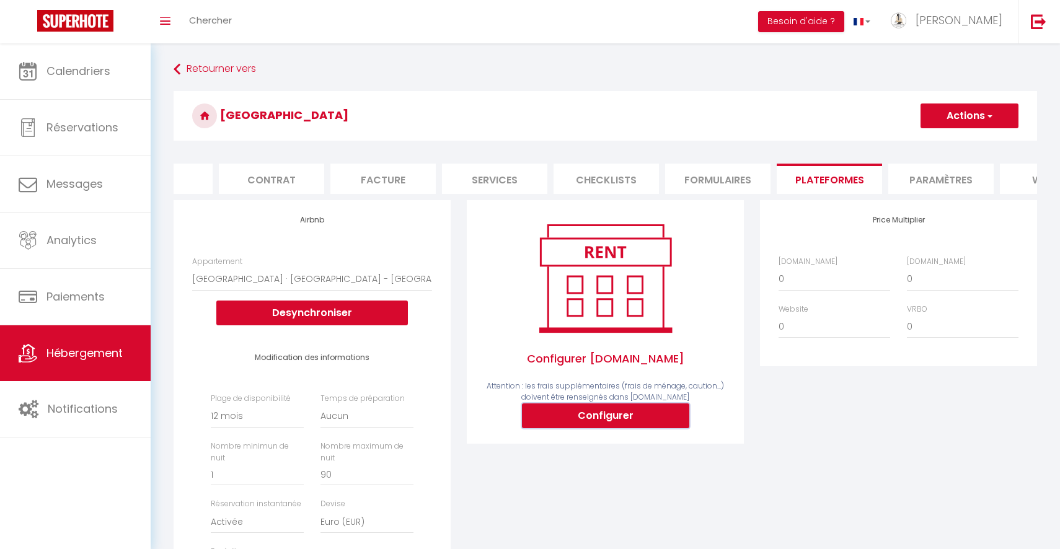
click at [621, 421] on button "Configurer" at bounding box center [605, 416] width 167 height 25
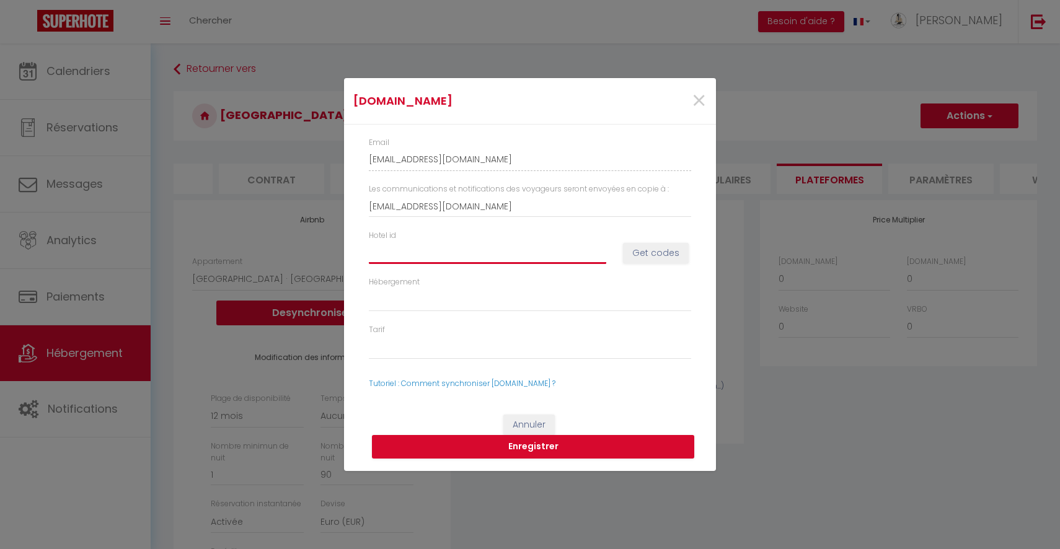
click at [540, 260] on input "Hotel id" at bounding box center [487, 253] width 237 height 22
paste input "14880350"
click at [671, 257] on button "Get codes" at bounding box center [656, 253] width 66 height 21
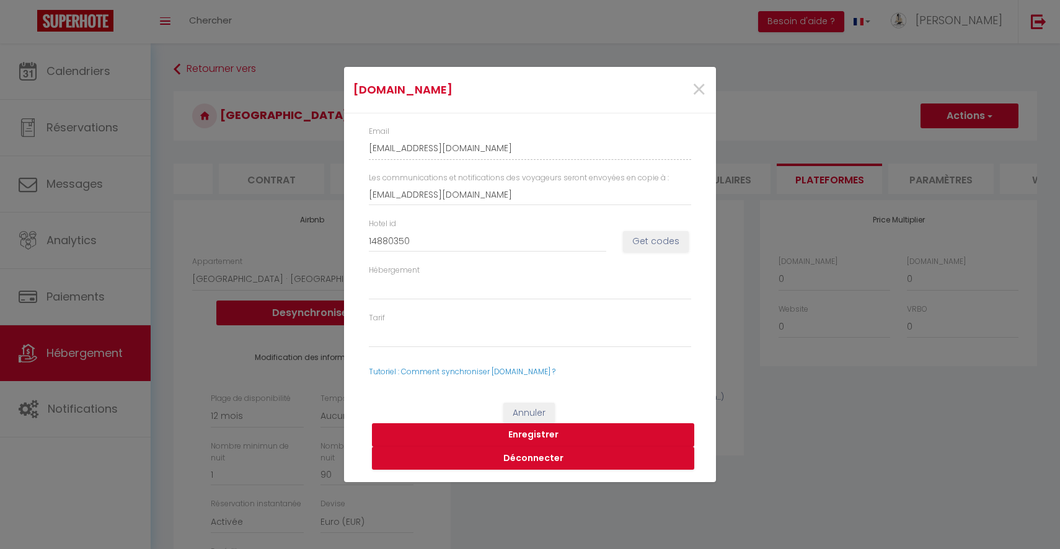
click at [525, 435] on button "Enregistrer" at bounding box center [533, 435] width 322 height 24
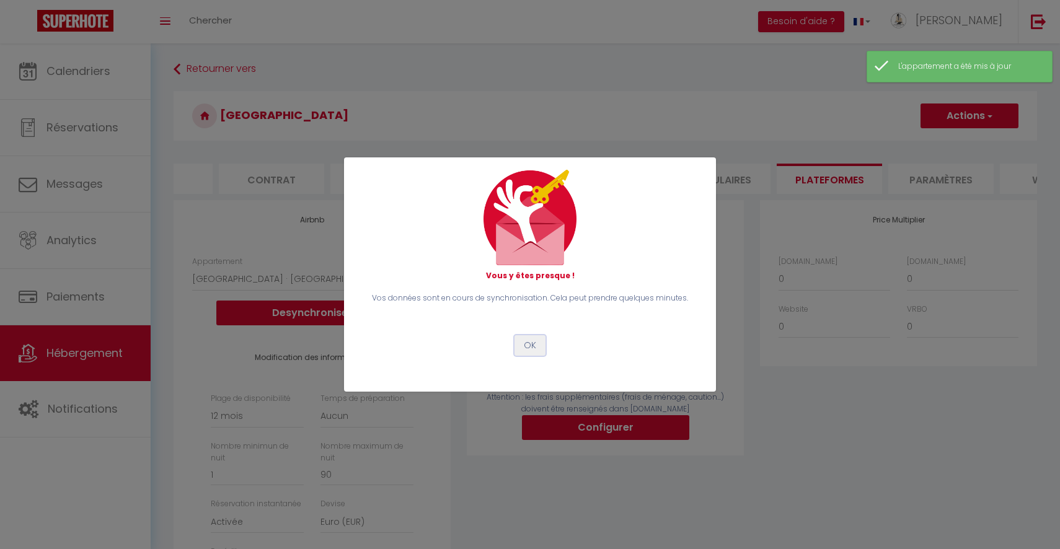
click at [534, 340] on button "OK" at bounding box center [530, 345] width 31 height 21
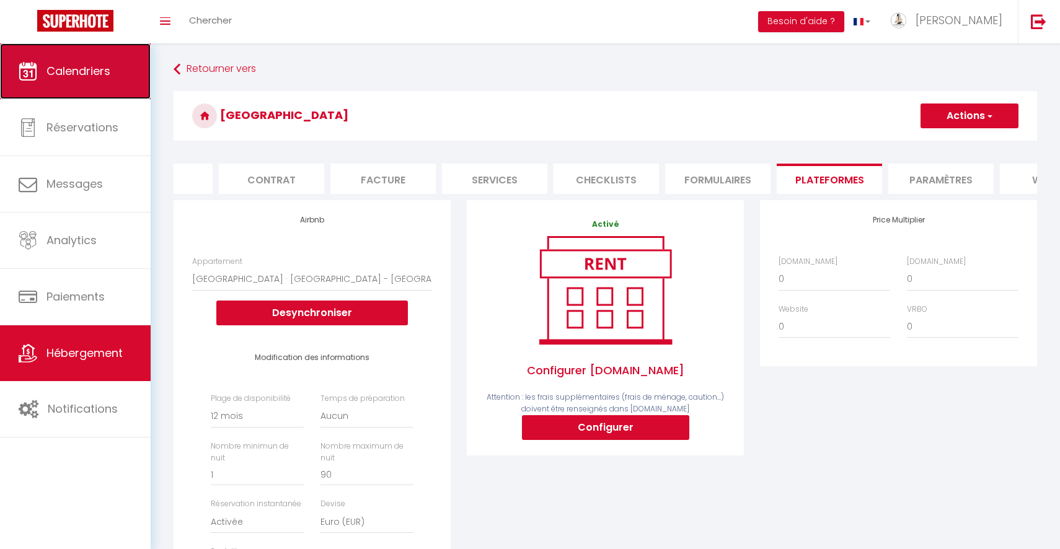
click at [130, 70] on link "Calendriers" at bounding box center [75, 71] width 151 height 56
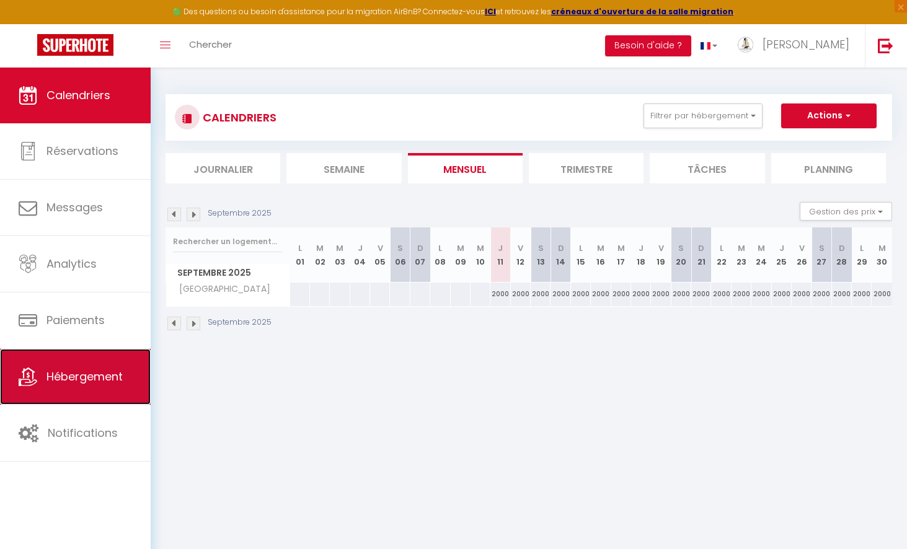
click at [95, 381] on span "Hébergement" at bounding box center [84, 376] width 76 height 15
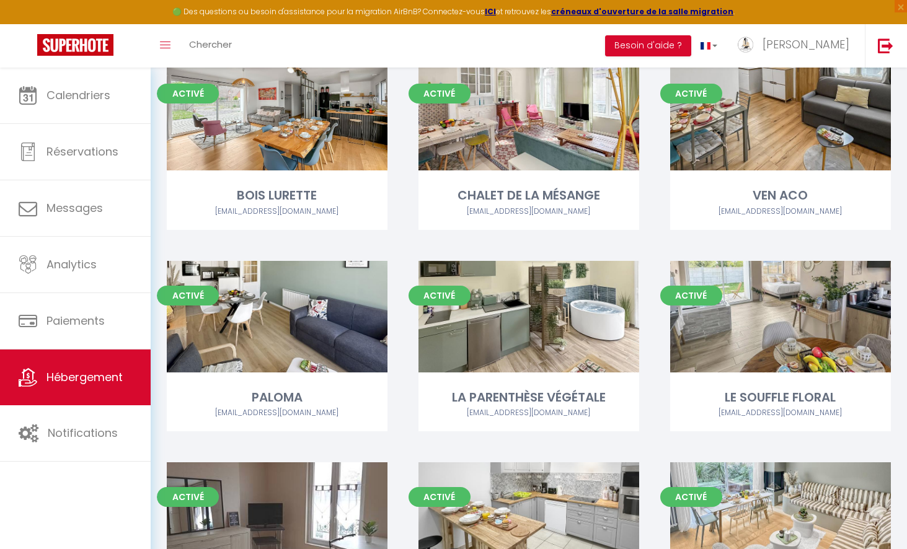
scroll to position [633, 0]
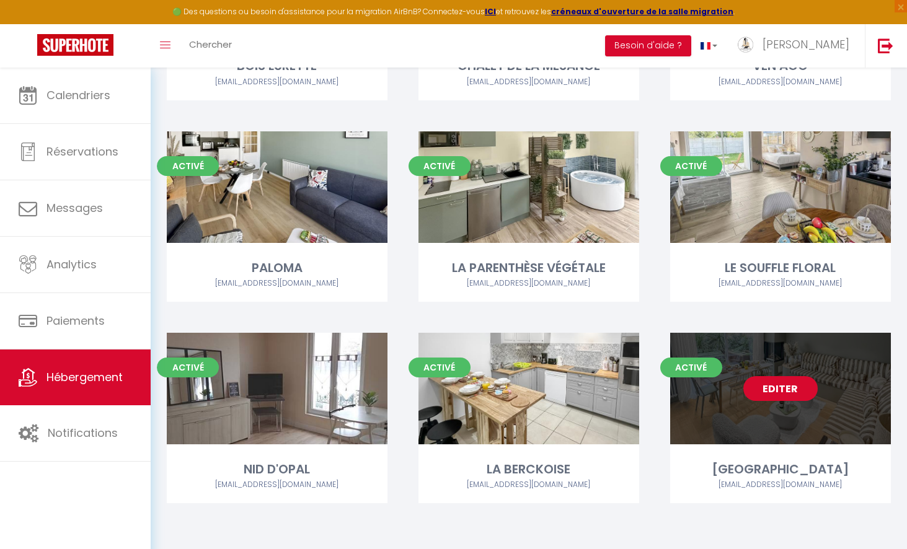
click at [763, 389] on link "Editer" at bounding box center [780, 388] width 74 height 25
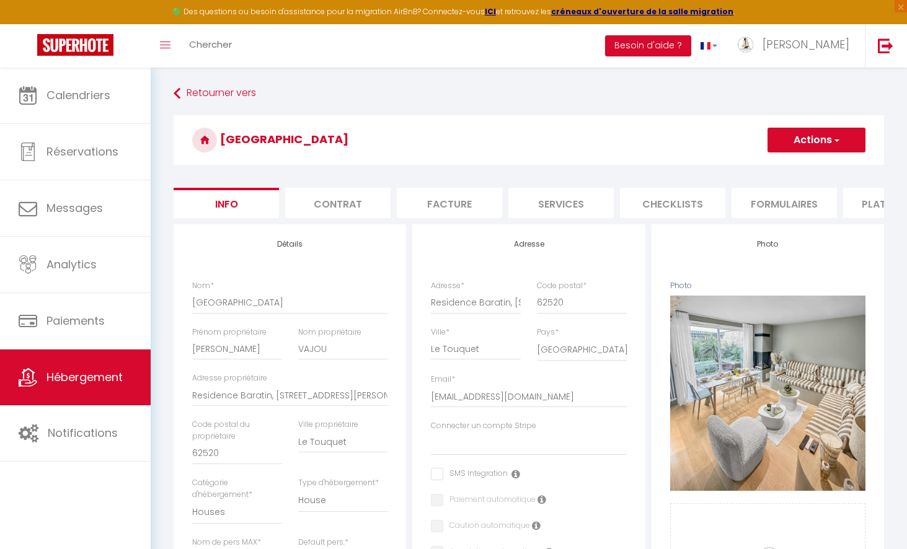
click at [560, 215] on li "Services" at bounding box center [560, 203] width 105 height 30
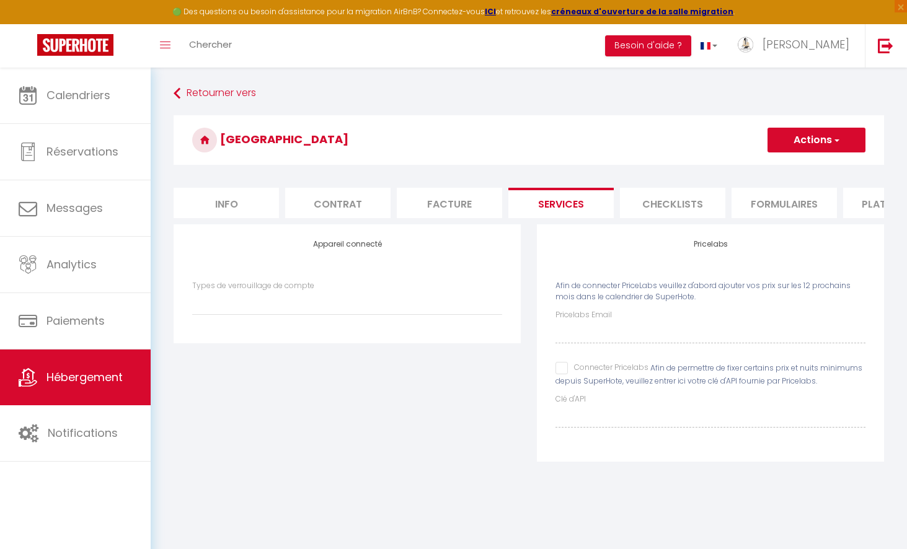
click at [558, 370] on input "Connecter Pricelabs" at bounding box center [602, 368] width 93 height 12
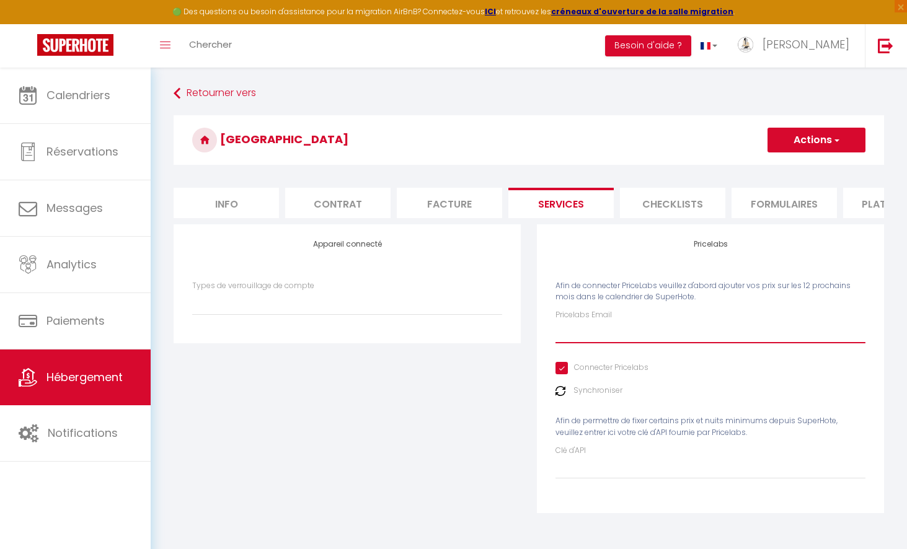
click at [586, 343] on input "Pricelabs Email" at bounding box center [711, 332] width 310 height 22
paste input "[DOMAIN_NAME][EMAIL_ADDRESS][DOMAIN_NAME]"
click at [560, 387] on img at bounding box center [561, 391] width 10 height 10
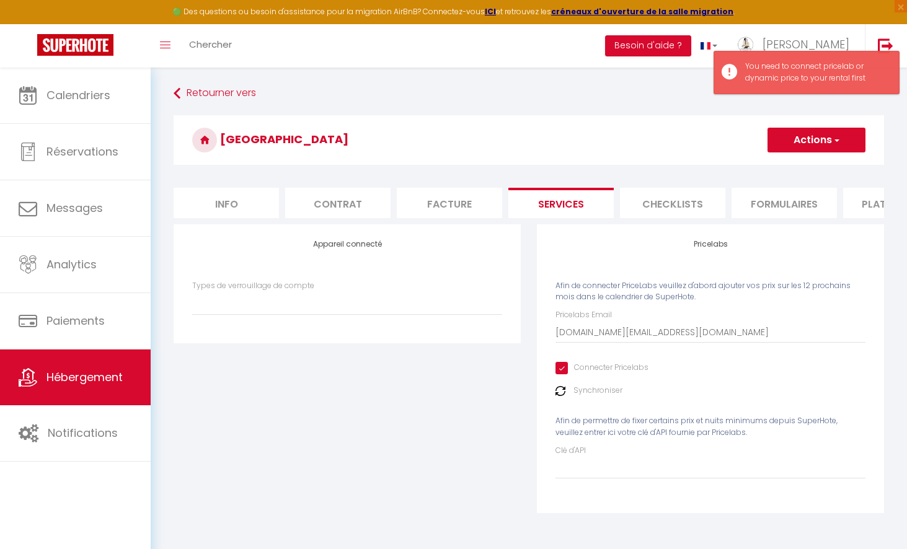
click at [800, 144] on button "Actions" at bounding box center [817, 140] width 98 height 25
click at [800, 166] on link "Enregistrer" at bounding box center [816, 167] width 98 height 16
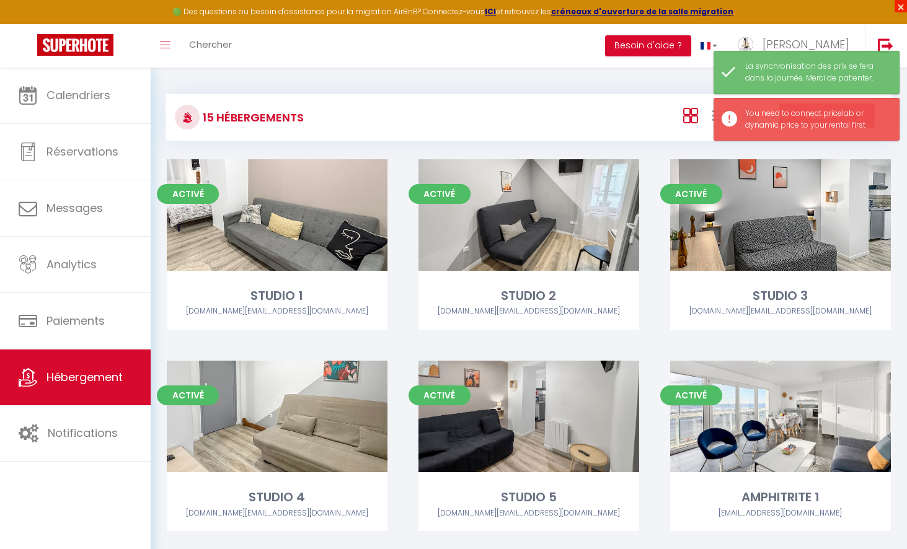
click at [898, 6] on span "×" at bounding box center [901, 6] width 12 height 12
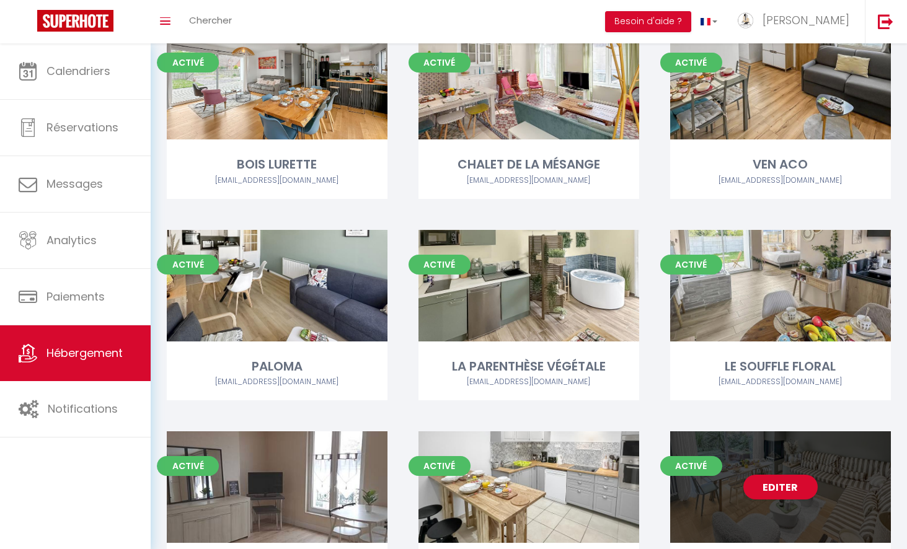
scroll to position [609, 0]
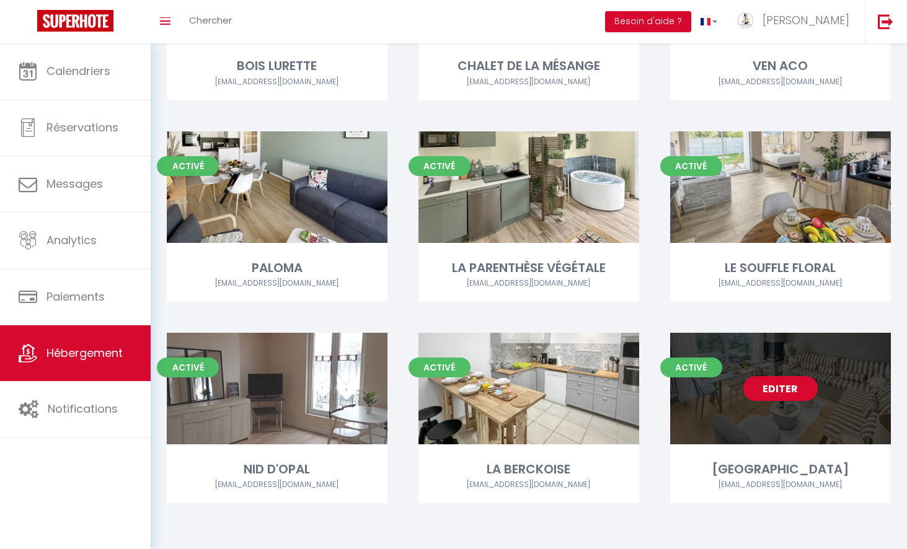
click at [763, 389] on link "Editer" at bounding box center [780, 388] width 74 height 25
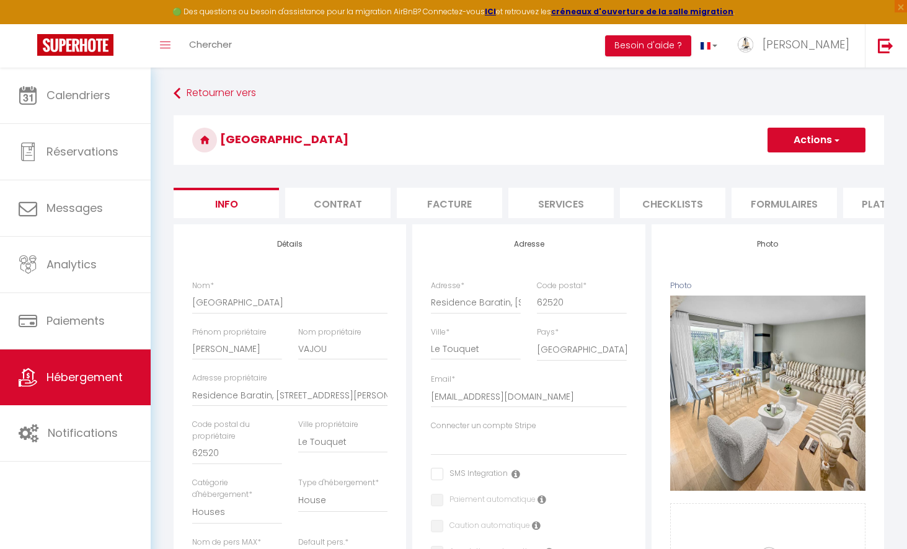
click at [601, 193] on li "Services" at bounding box center [560, 203] width 105 height 30
